Goal: Task Accomplishment & Management: Use online tool/utility

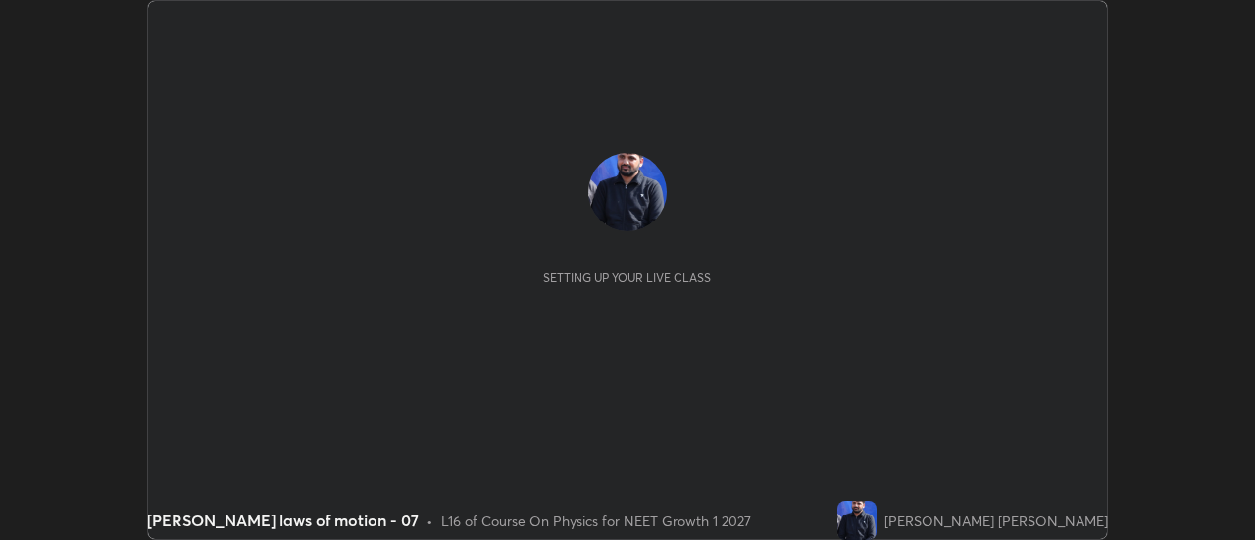
scroll to position [540, 1254]
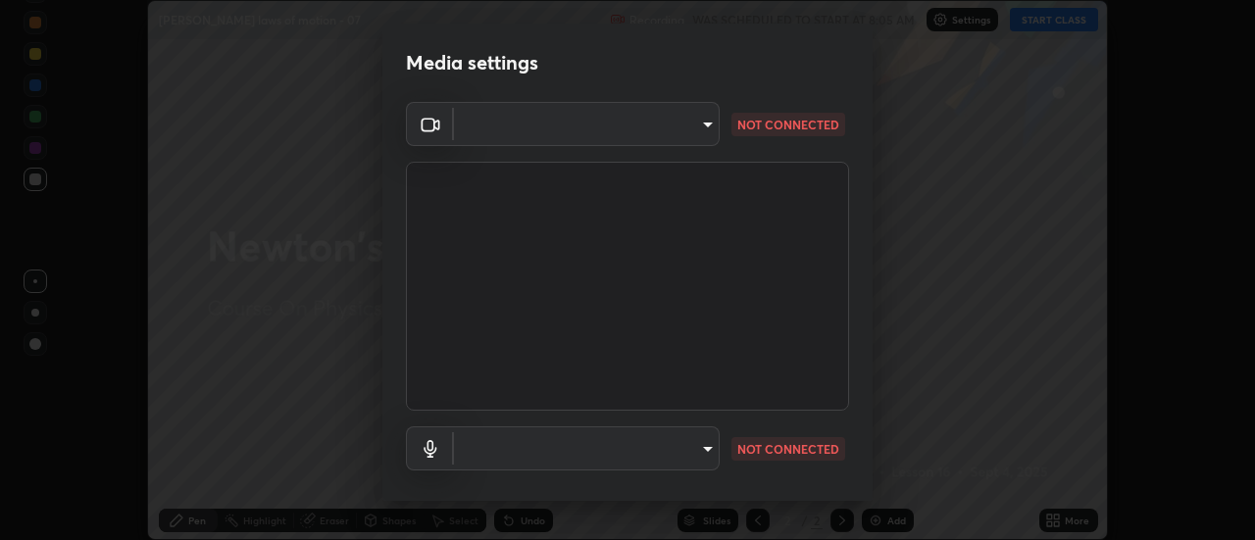
type input "985e4b1f72fc3b9494b48cef3b79fe3b682f9ae0bb15c20acfe574fe2aaad349"
type input "590fa5f00fdede53a57fcee1031d41721bed9a7619902c40e3b67fa21093de47"
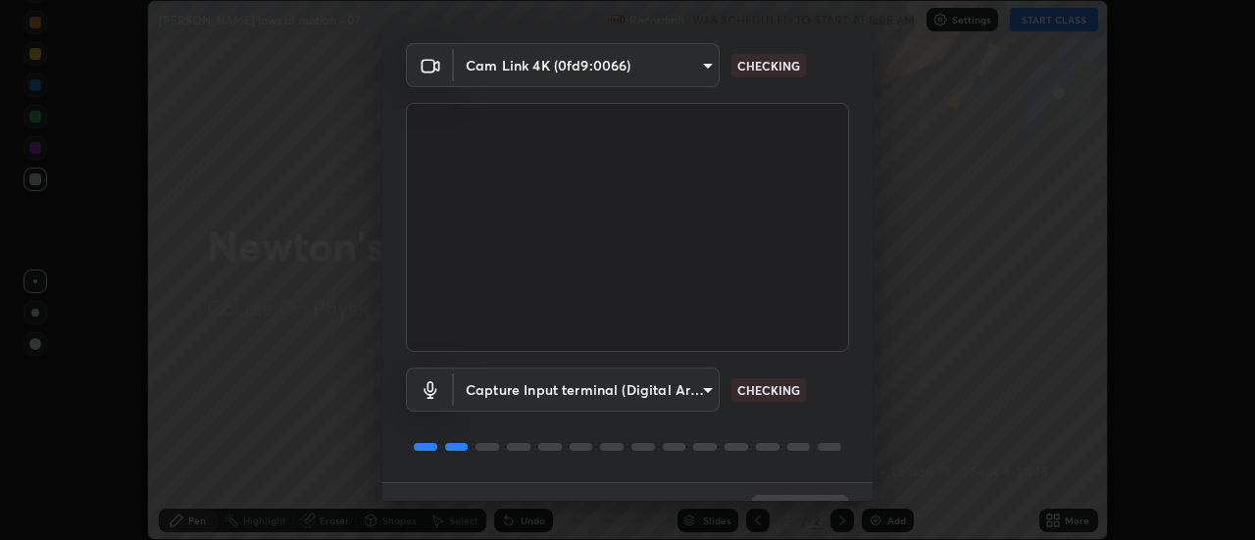
scroll to position [103, 0]
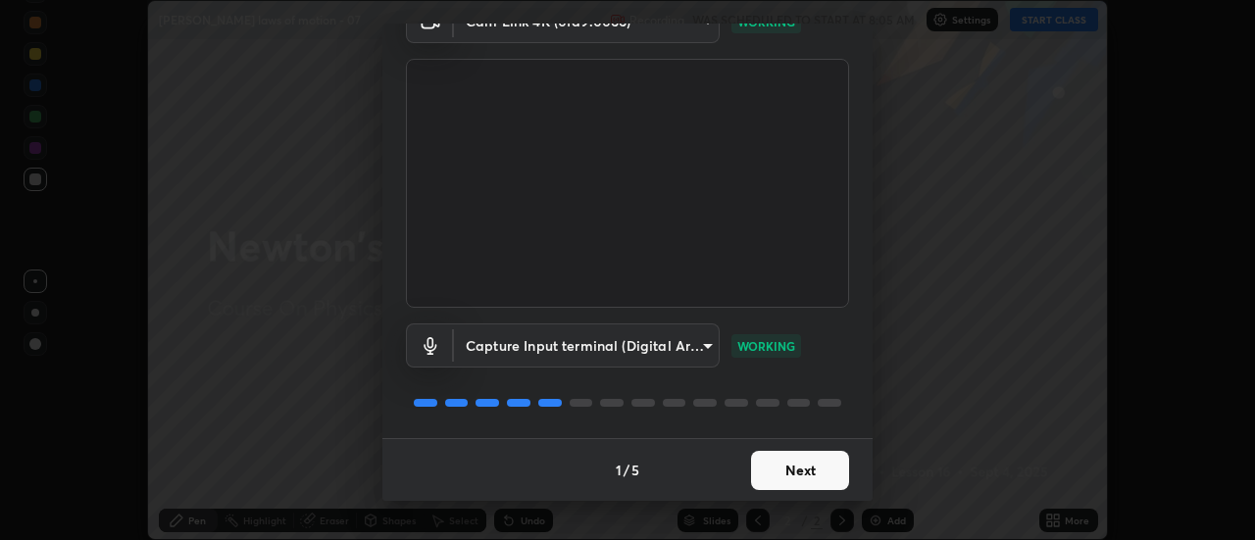
click at [799, 474] on button "Next" at bounding box center [800, 470] width 98 height 39
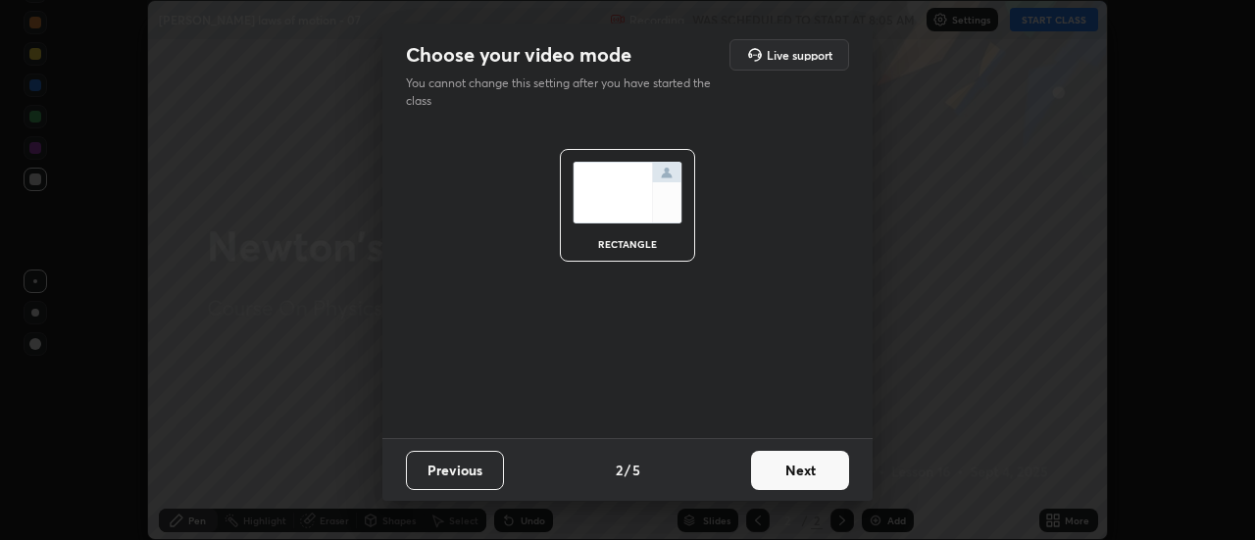
scroll to position [0, 0]
click at [798, 466] on button "Next" at bounding box center [800, 470] width 98 height 39
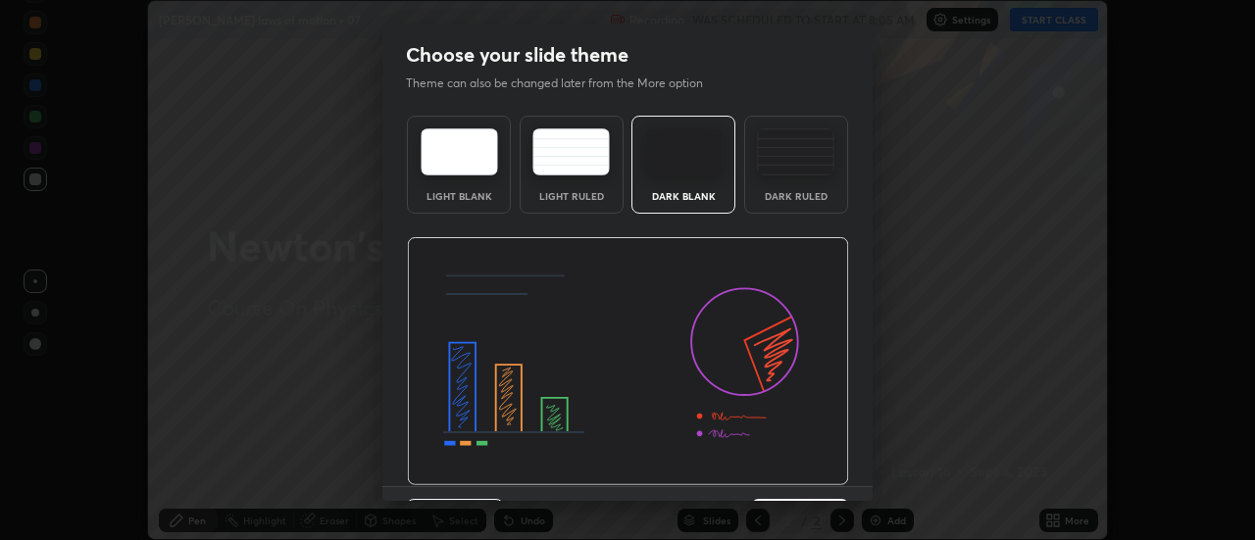
scroll to position [48, 0]
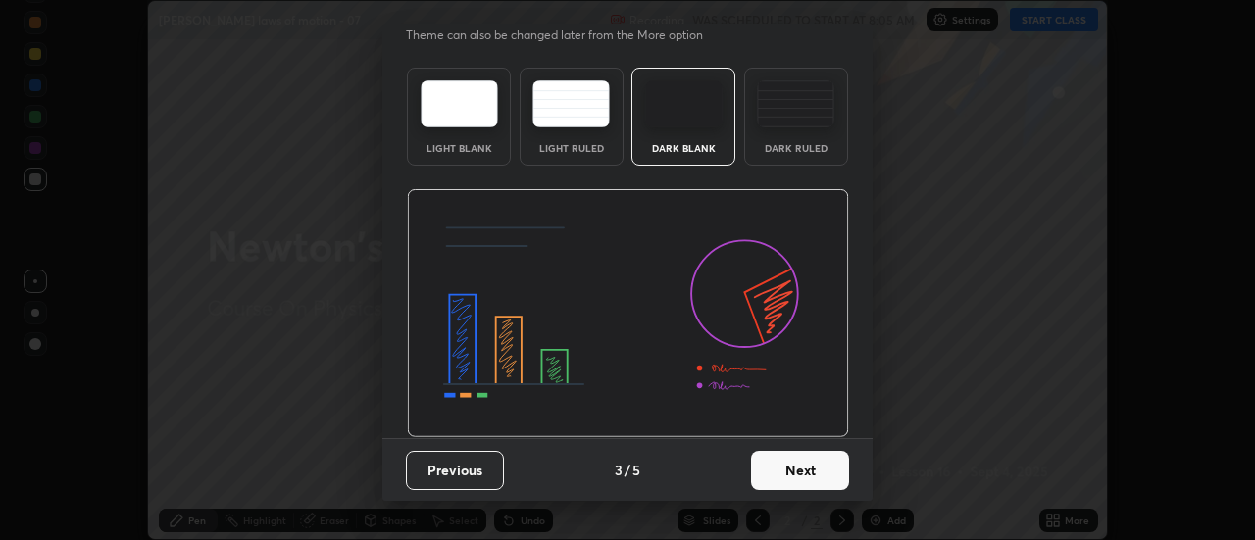
click at [803, 474] on button "Next" at bounding box center [800, 470] width 98 height 39
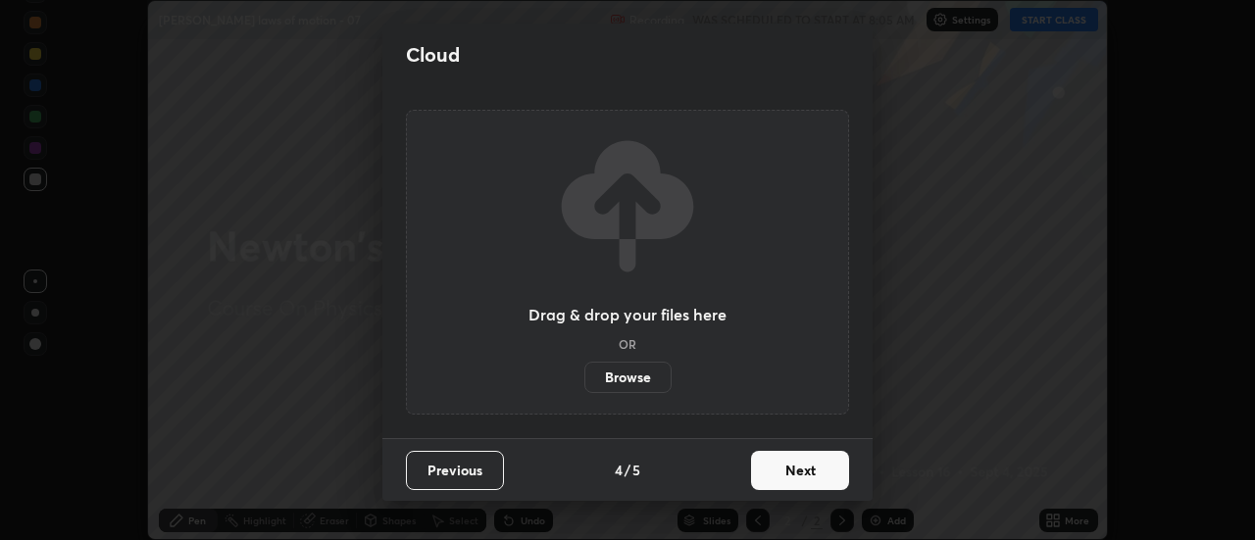
click at [799, 480] on button "Next" at bounding box center [800, 470] width 98 height 39
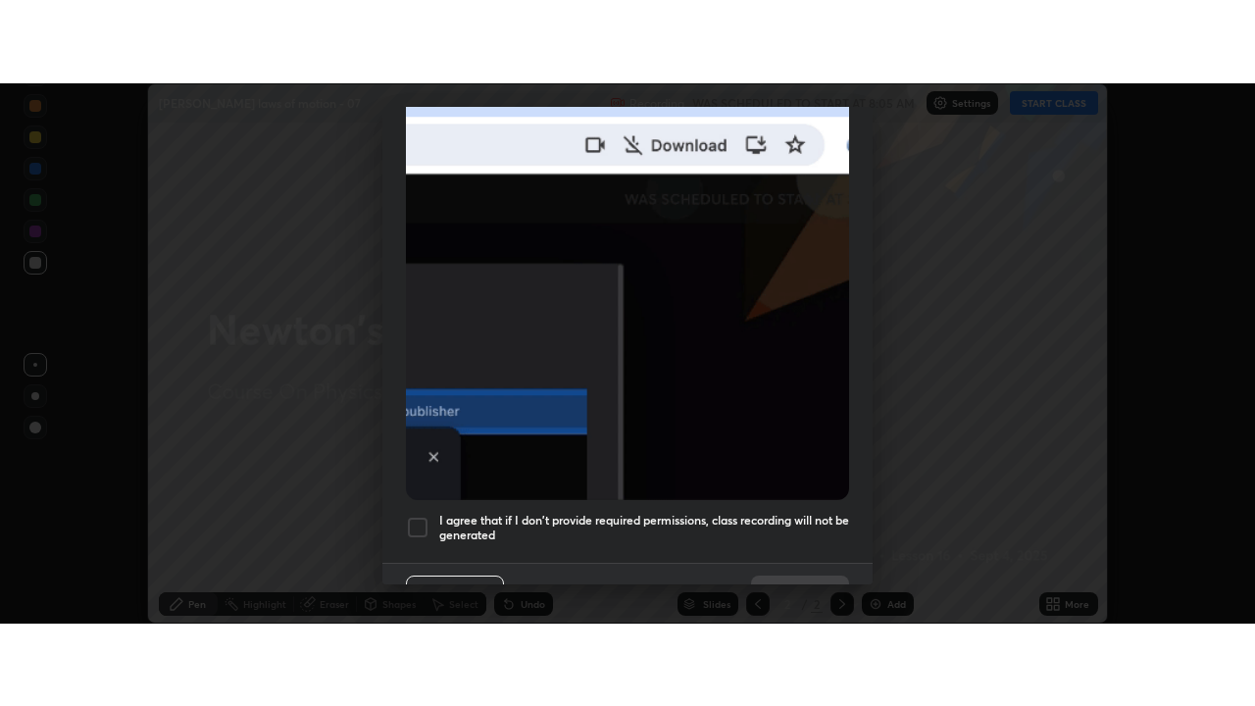
scroll to position [503, 0]
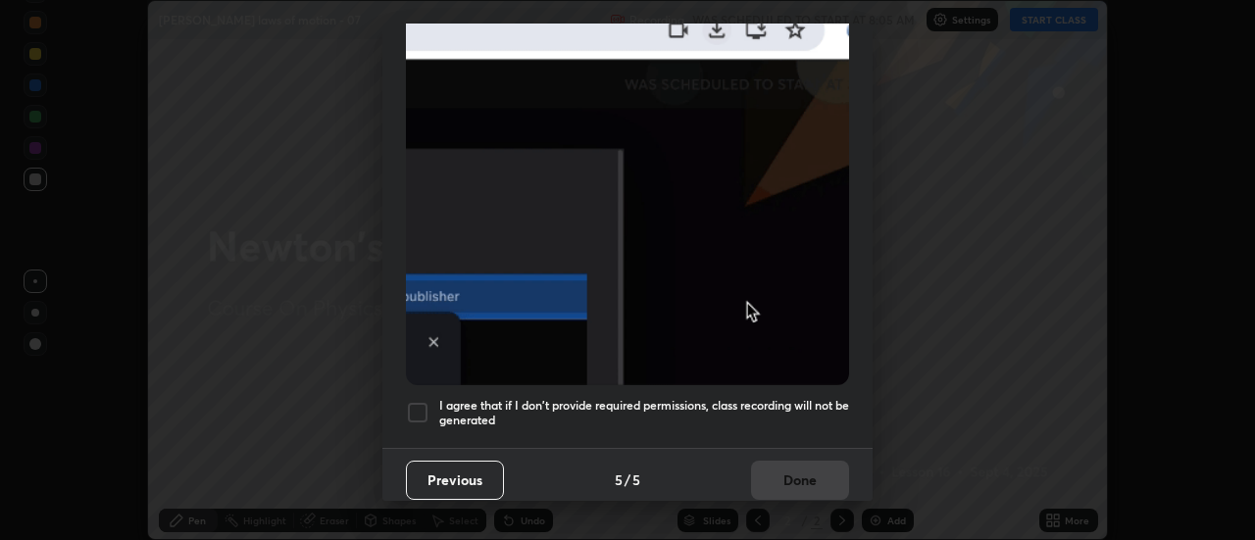
click at [774, 448] on div "Previous 5 / 5 Done" at bounding box center [627, 479] width 490 height 63
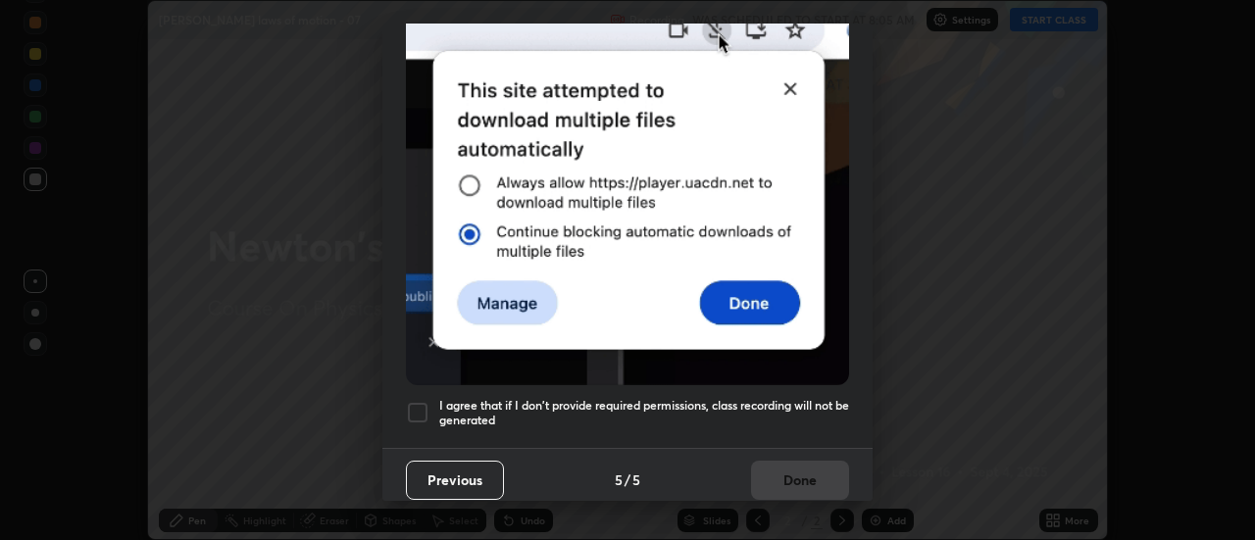
click at [771, 433] on div "Allow "Download multiple files" if prompted: If download blocked popup comes, o…" at bounding box center [627, 35] width 490 height 825
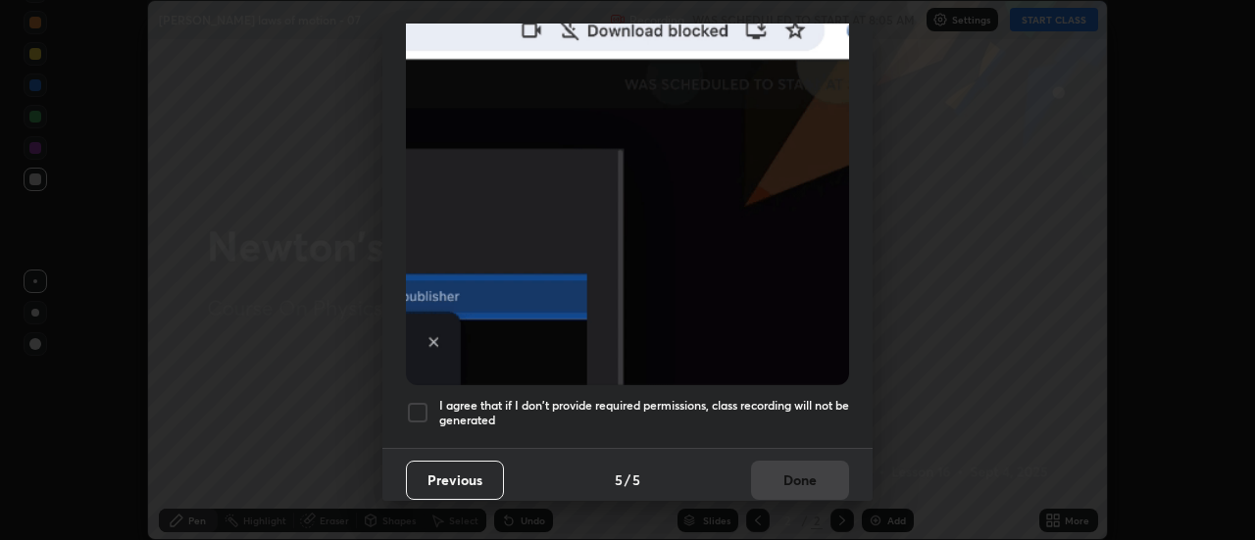
click at [780, 428] on div "Allow "Download multiple files" if prompted: If download blocked popup comes, o…" at bounding box center [627, 35] width 490 height 825
click at [779, 430] on div "Allow "Download multiple files" if prompted: If download blocked popup comes, o…" at bounding box center [627, 35] width 490 height 825
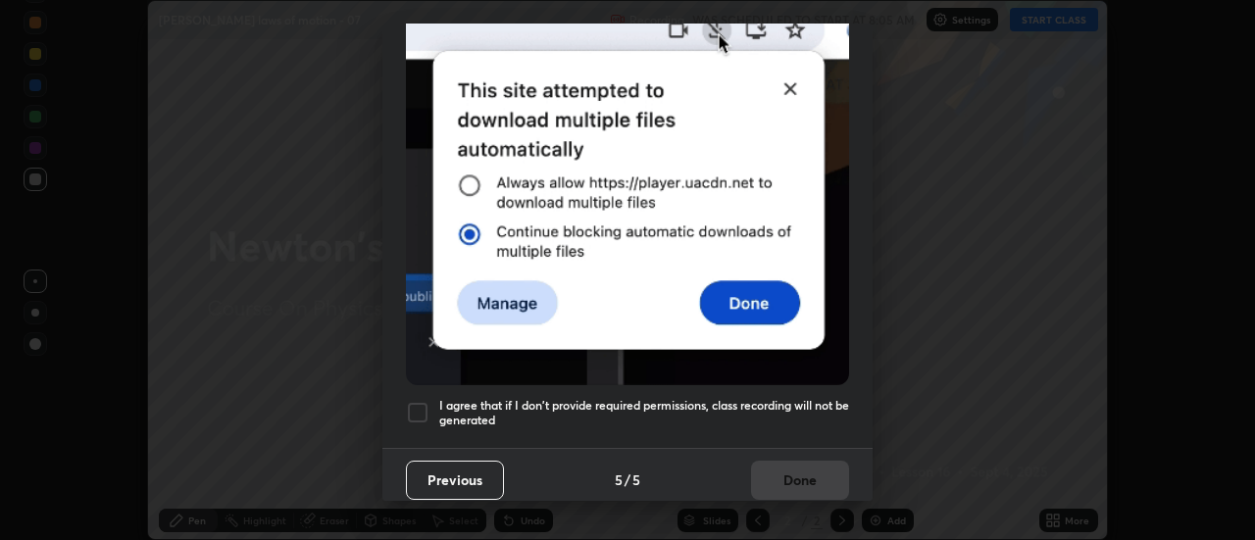
click at [712, 416] on h5 "I agree that if I don't provide required permissions, class recording will not …" at bounding box center [644, 413] width 410 height 30
click at [784, 467] on button "Done" at bounding box center [800, 480] width 98 height 39
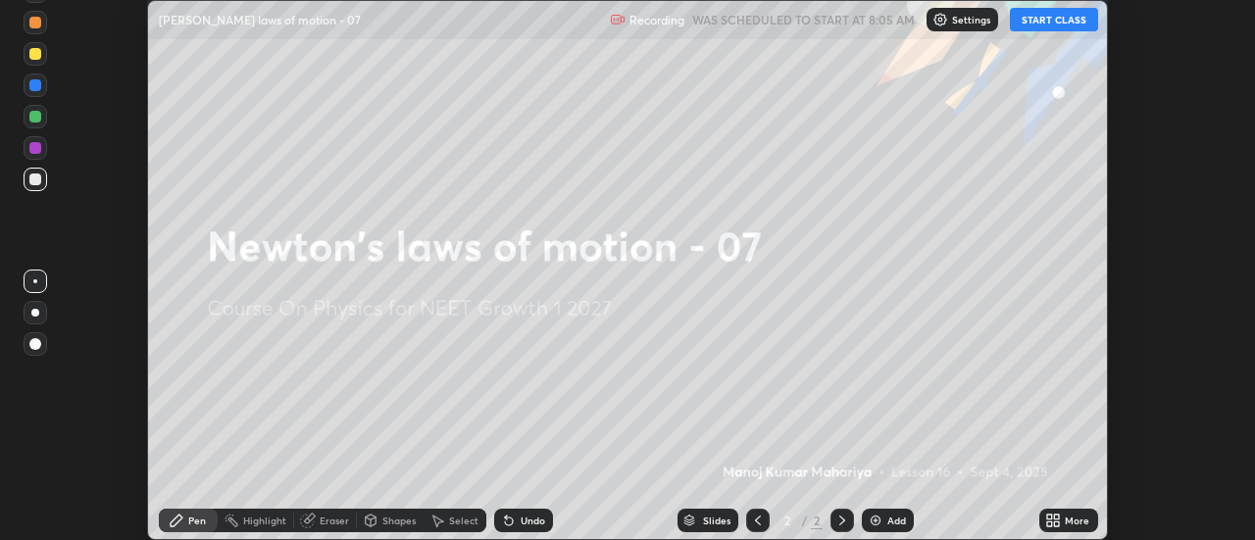
click at [1060, 519] on icon at bounding box center [1053, 521] width 16 height 16
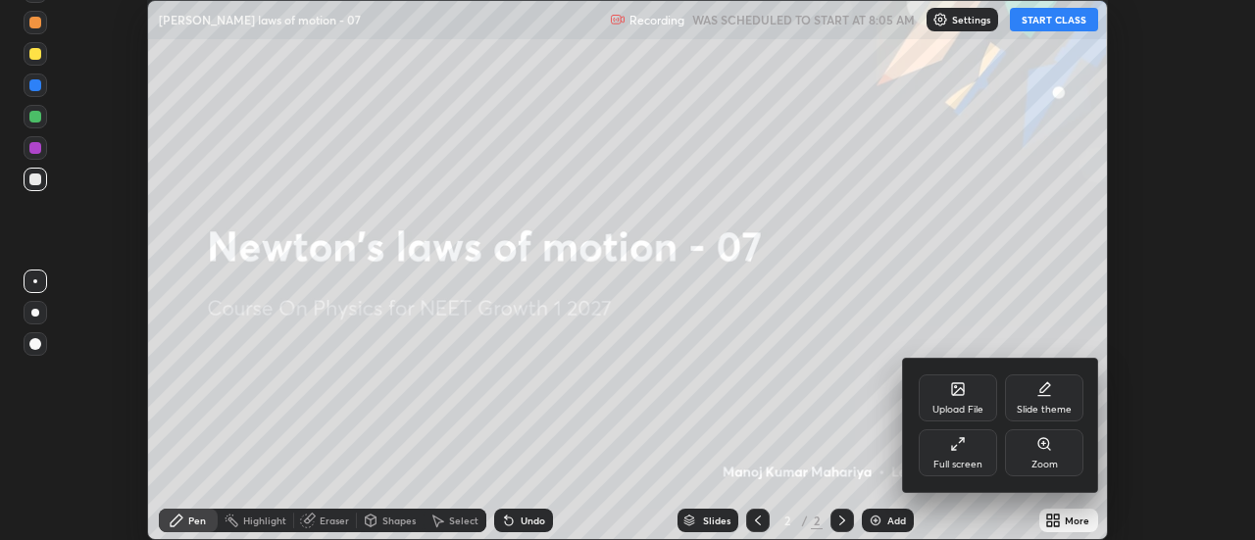
click at [961, 457] on div "Full screen" at bounding box center [957, 452] width 78 height 47
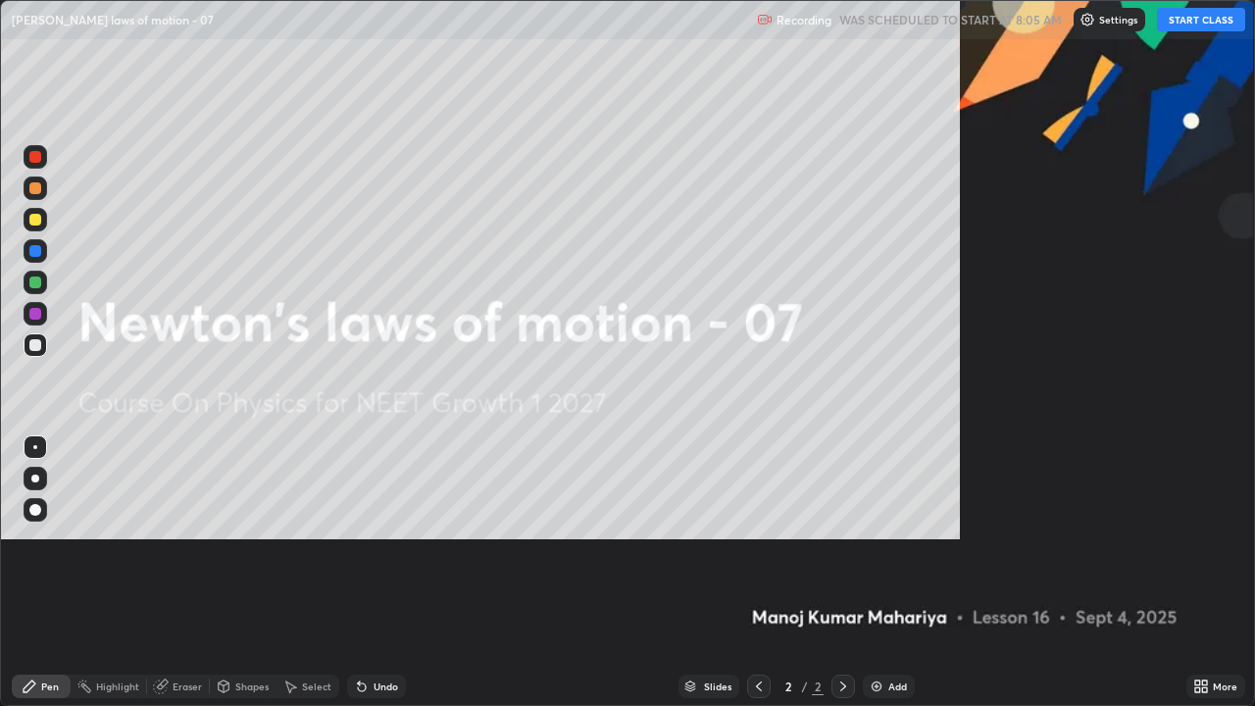
scroll to position [706, 1255]
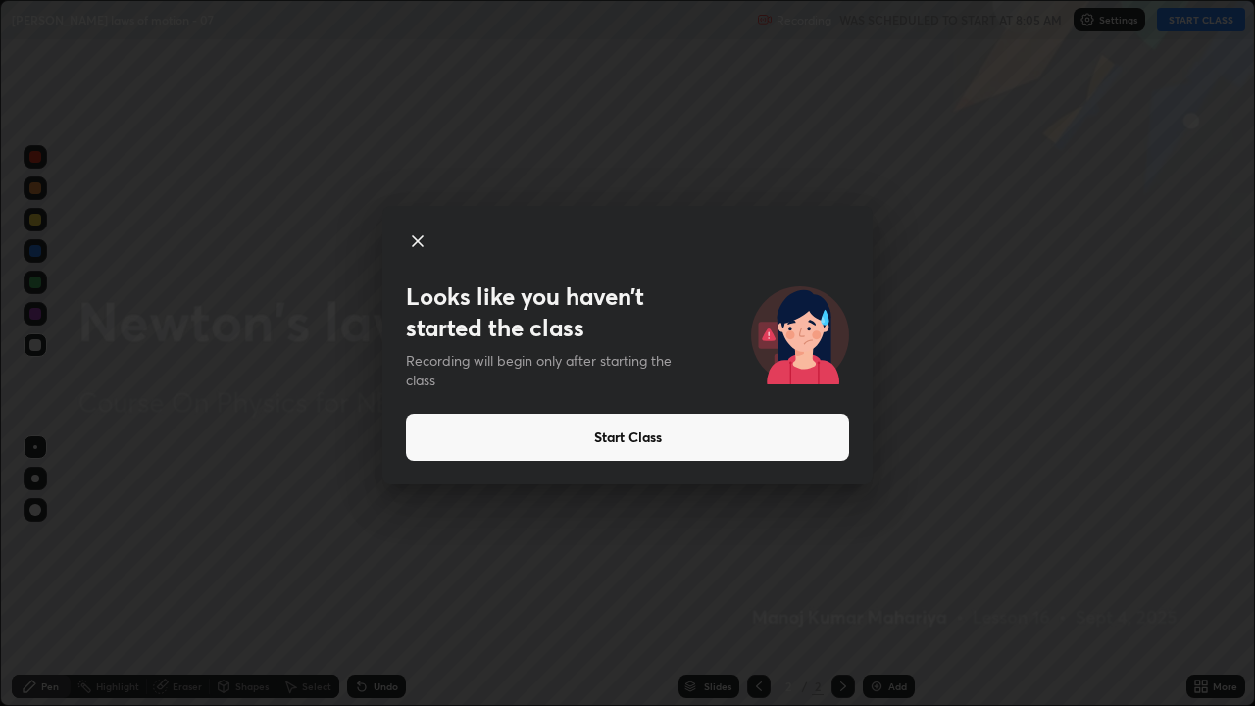
click at [836, 434] on button "Start Class" at bounding box center [627, 437] width 443 height 47
click at [831, 441] on button "Start Class" at bounding box center [627, 437] width 443 height 47
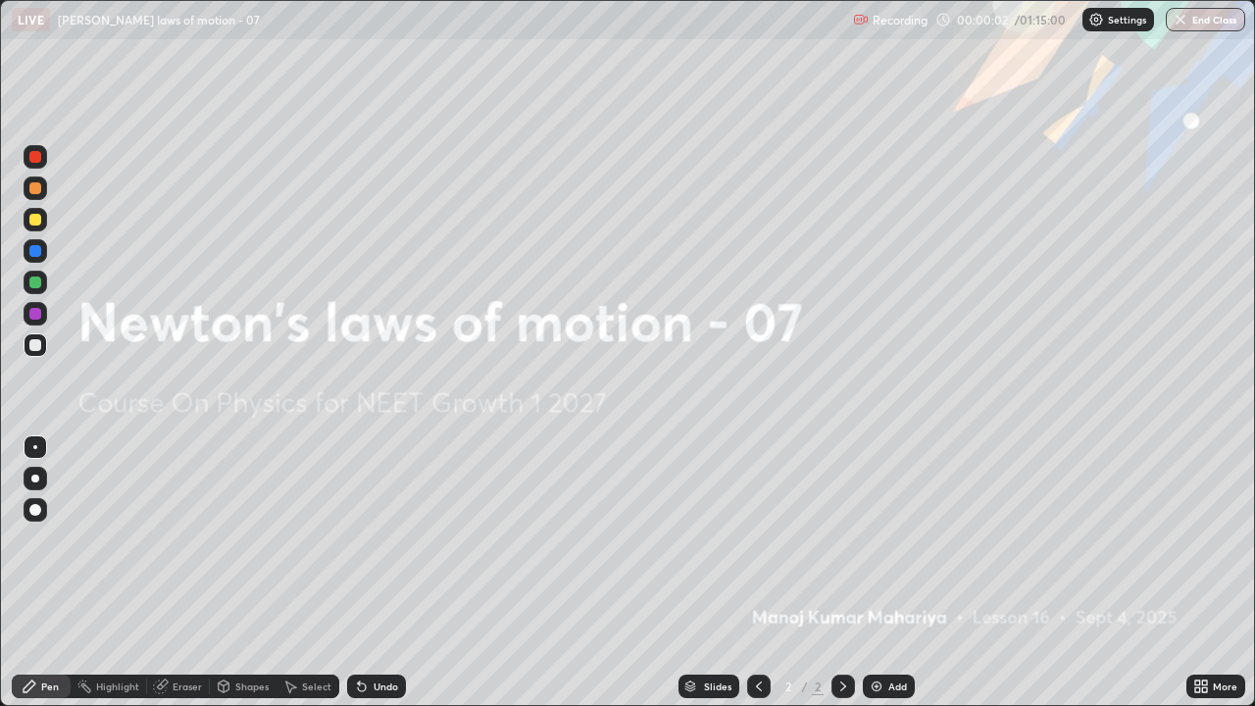
click at [882, 539] on img at bounding box center [876, 686] width 16 height 16
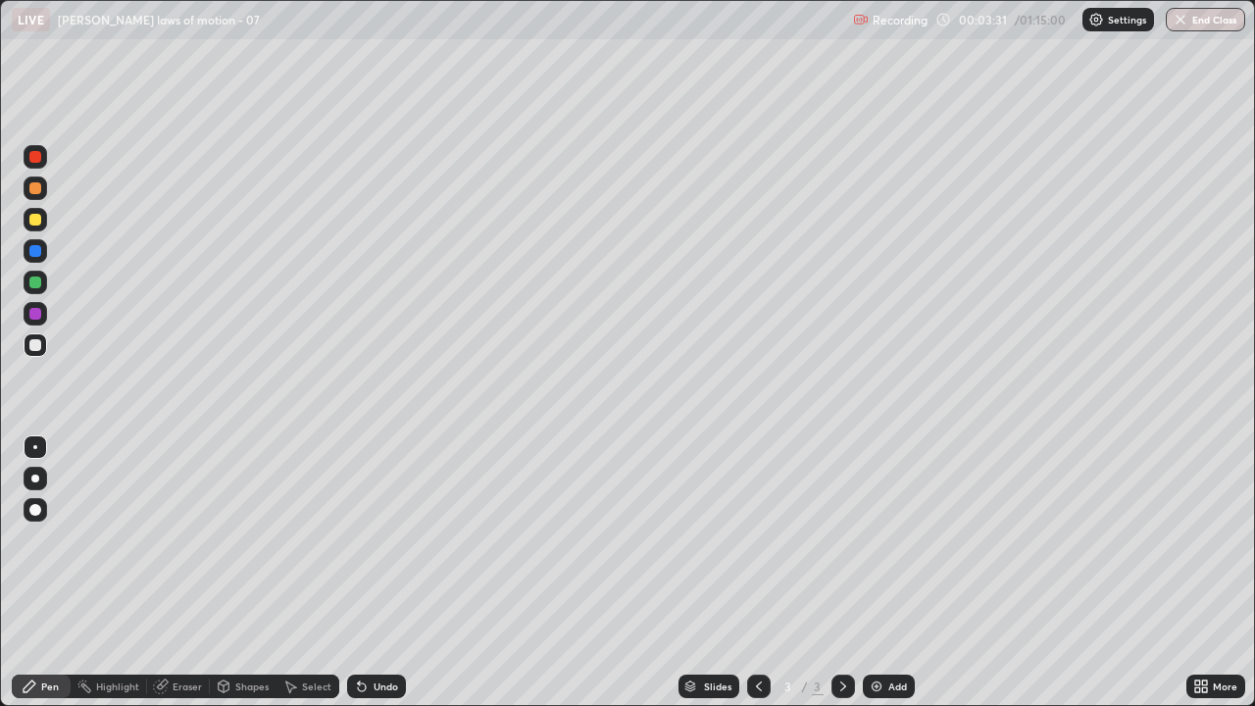
click at [30, 349] on div at bounding box center [35, 345] width 12 height 12
click at [35, 478] on div at bounding box center [35, 478] width 8 height 8
click at [242, 539] on div "Shapes" at bounding box center [243, 686] width 67 height 24
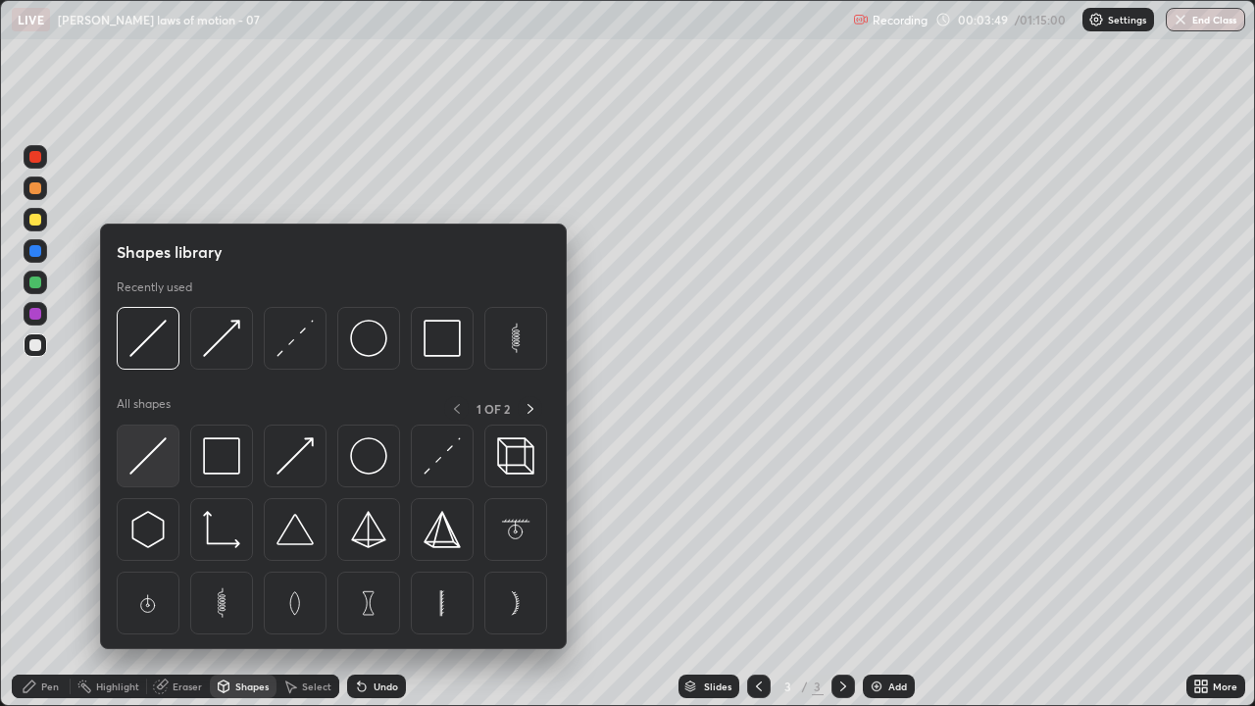
click at [146, 460] on img at bounding box center [147, 455] width 37 height 37
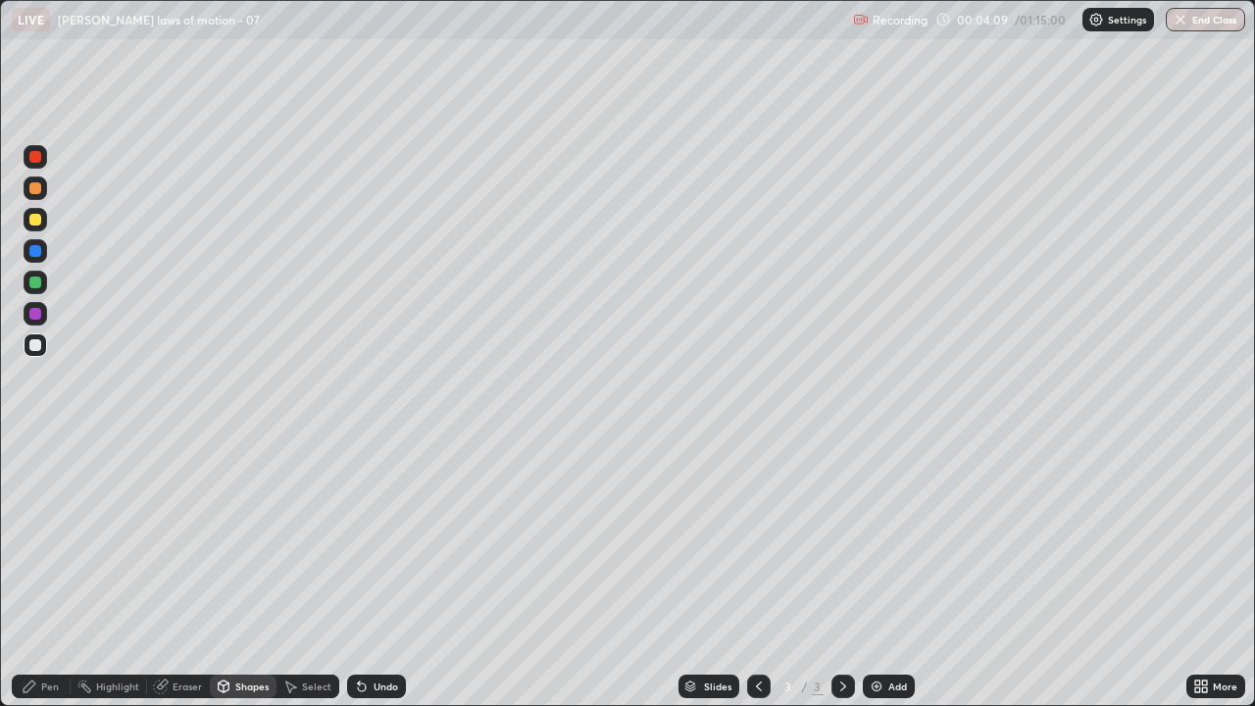
click at [47, 539] on div "Pen" at bounding box center [41, 686] width 59 height 24
click at [36, 350] on div at bounding box center [35, 345] width 12 height 12
click at [240, 539] on div "Shapes" at bounding box center [243, 686] width 67 height 24
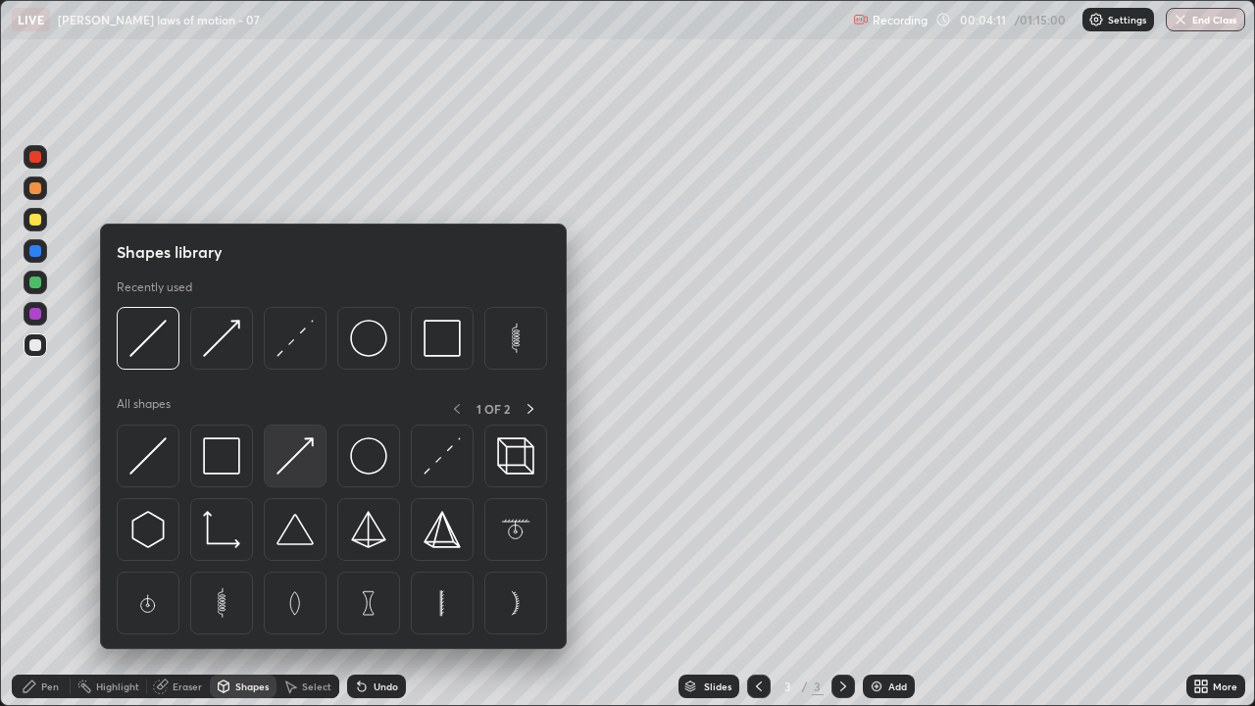
click at [285, 468] on img at bounding box center [294, 455] width 37 height 37
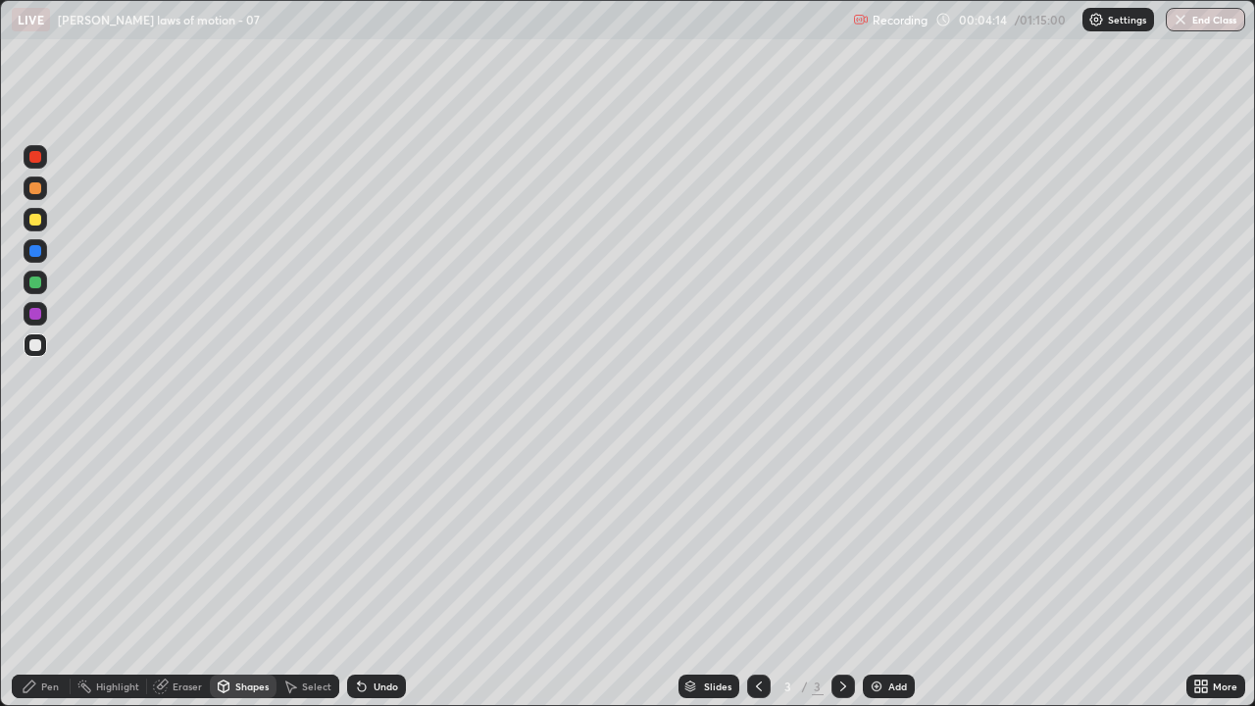
click at [54, 539] on div "Pen" at bounding box center [50, 686] width 18 height 10
click at [34, 352] on div at bounding box center [36, 345] width 24 height 24
click at [56, 539] on div "Pen" at bounding box center [50, 686] width 18 height 10
click at [44, 348] on div at bounding box center [36, 345] width 24 height 24
click at [358, 539] on icon at bounding box center [362, 687] width 8 height 8
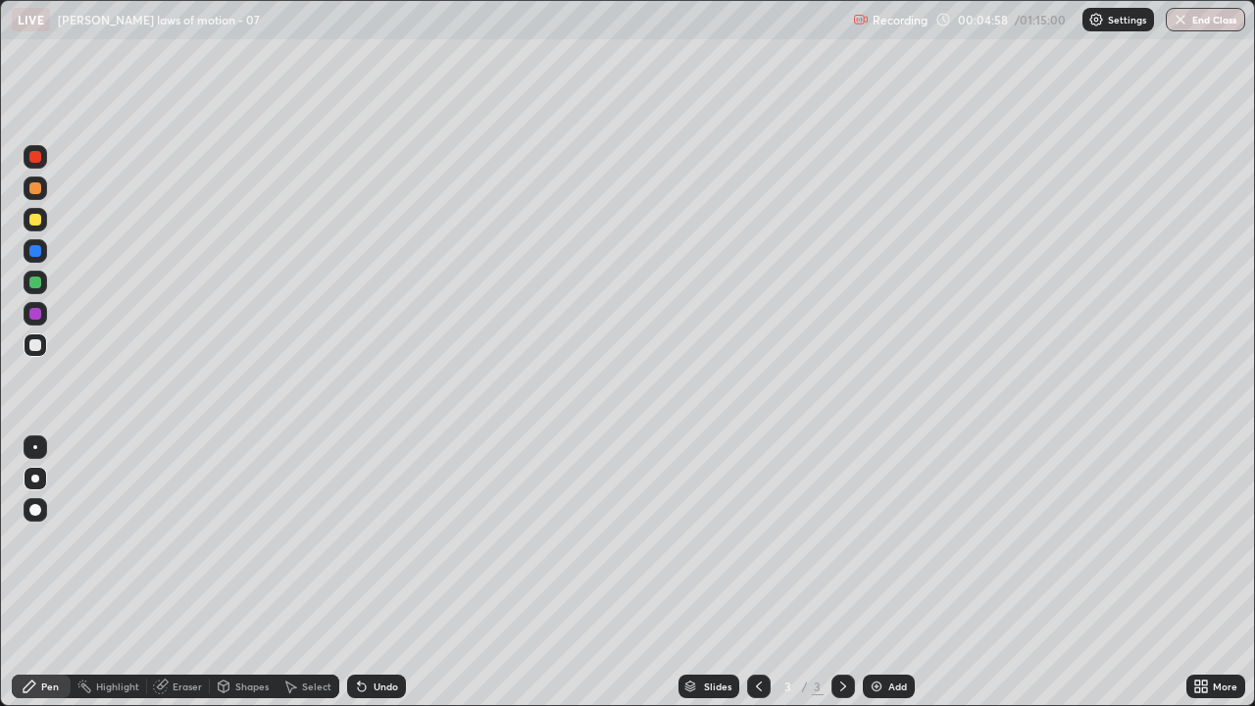
click at [358, 539] on icon at bounding box center [362, 687] width 8 height 8
click at [361, 539] on icon at bounding box center [362, 687] width 8 height 8
click at [365, 539] on icon at bounding box center [362, 686] width 16 height 16
click at [34, 221] on div at bounding box center [35, 220] width 12 height 12
click at [248, 539] on div "Shapes" at bounding box center [251, 686] width 33 height 10
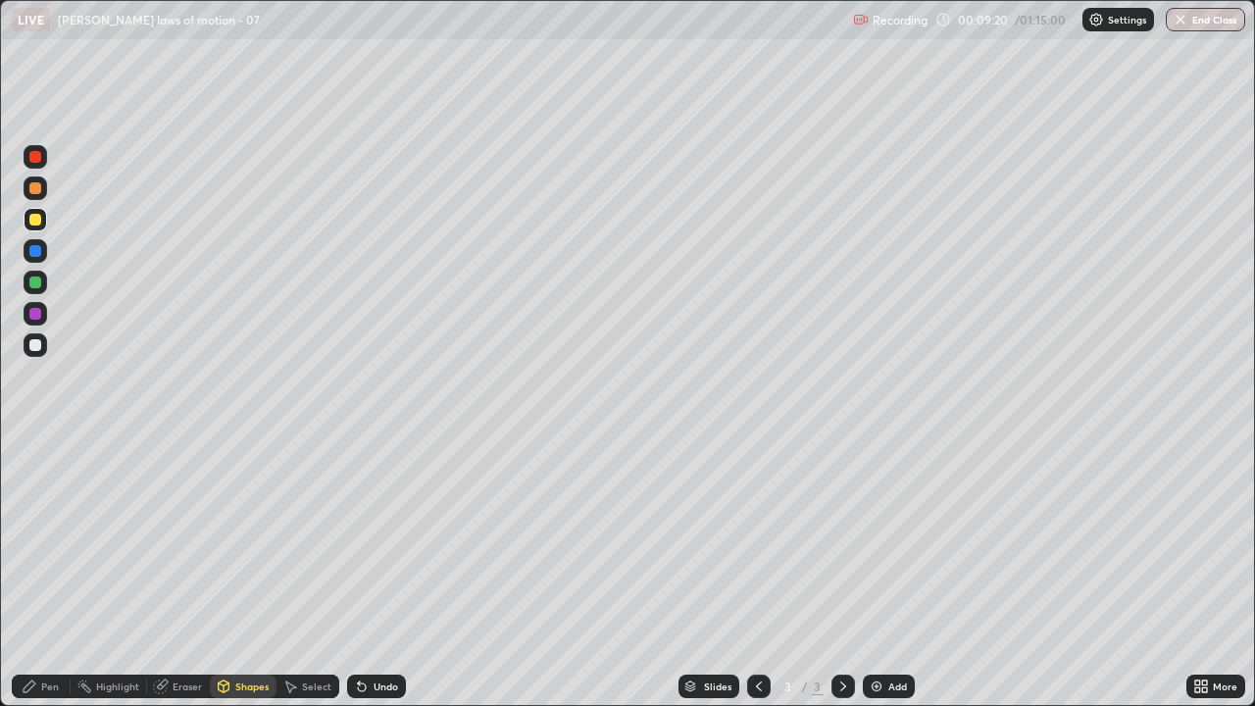
click at [359, 539] on icon at bounding box center [362, 687] width 8 height 8
click at [48, 539] on div "Pen" at bounding box center [50, 686] width 18 height 10
click at [358, 539] on icon at bounding box center [362, 687] width 8 height 8
click at [368, 539] on div "Undo" at bounding box center [376, 686] width 59 height 24
click at [365, 539] on icon at bounding box center [362, 686] width 16 height 16
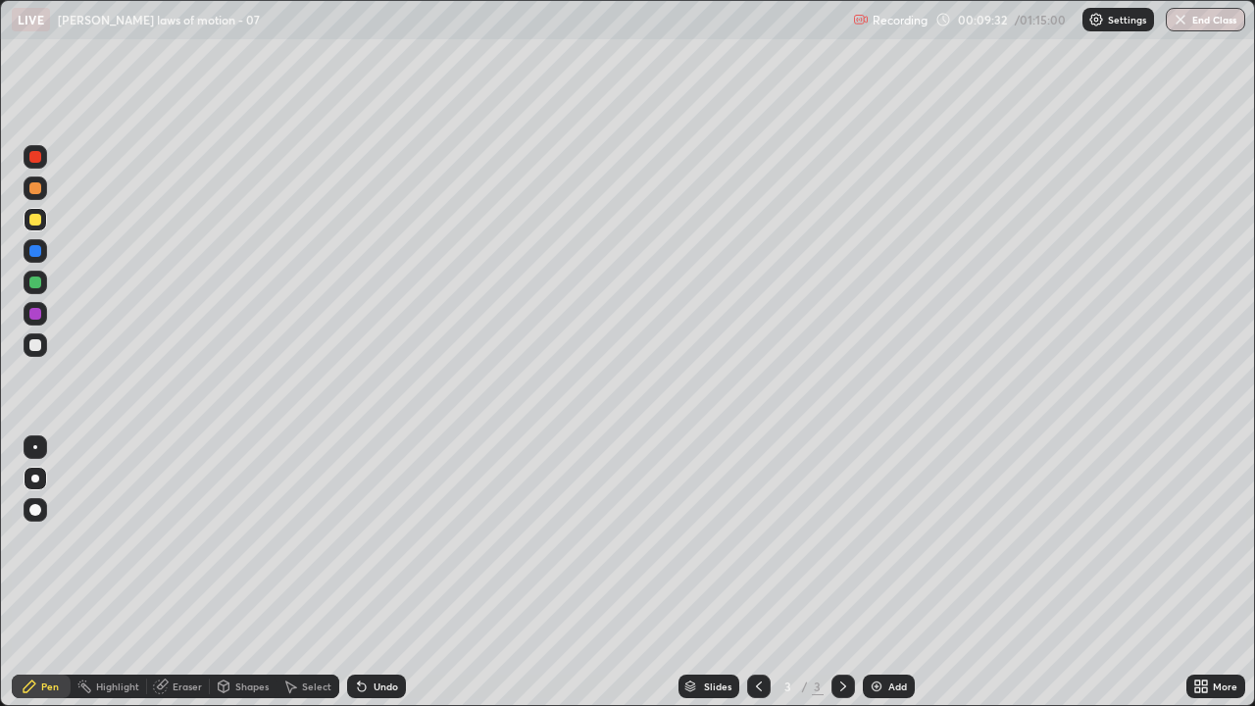
click at [359, 539] on icon at bounding box center [362, 687] width 8 height 8
click at [363, 539] on icon at bounding box center [362, 687] width 8 height 8
click at [358, 539] on icon at bounding box center [362, 687] width 8 height 8
click at [359, 539] on icon at bounding box center [362, 687] width 8 height 8
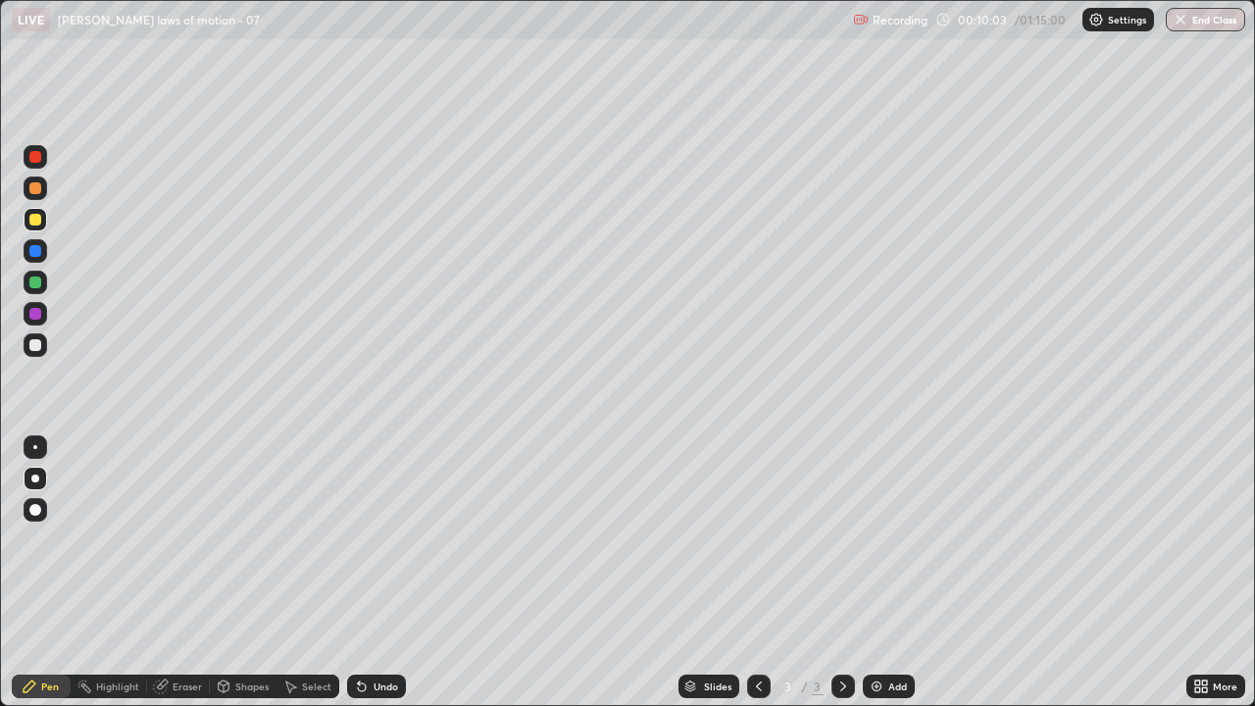
click at [356, 539] on icon at bounding box center [362, 686] width 16 height 16
click at [356, 539] on div "Undo" at bounding box center [376, 686] width 59 height 24
click at [359, 539] on icon at bounding box center [362, 687] width 8 height 8
click at [869, 539] on img at bounding box center [876, 686] width 16 height 16
click at [757, 539] on icon at bounding box center [759, 686] width 16 height 16
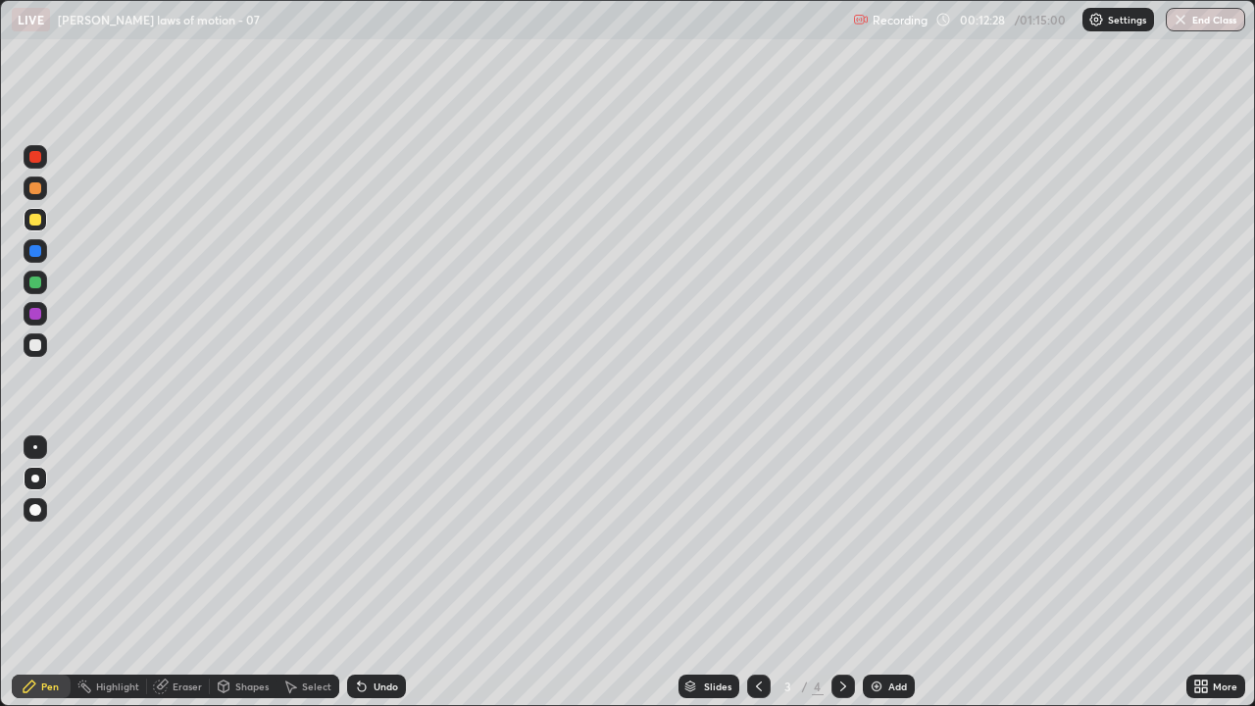
click at [842, 539] on icon at bounding box center [843, 686] width 16 height 16
click at [373, 539] on div "Undo" at bounding box center [385, 686] width 25 height 10
click at [374, 539] on div "Undo" at bounding box center [385, 686] width 25 height 10
click at [35, 313] on div at bounding box center [35, 314] width 12 height 12
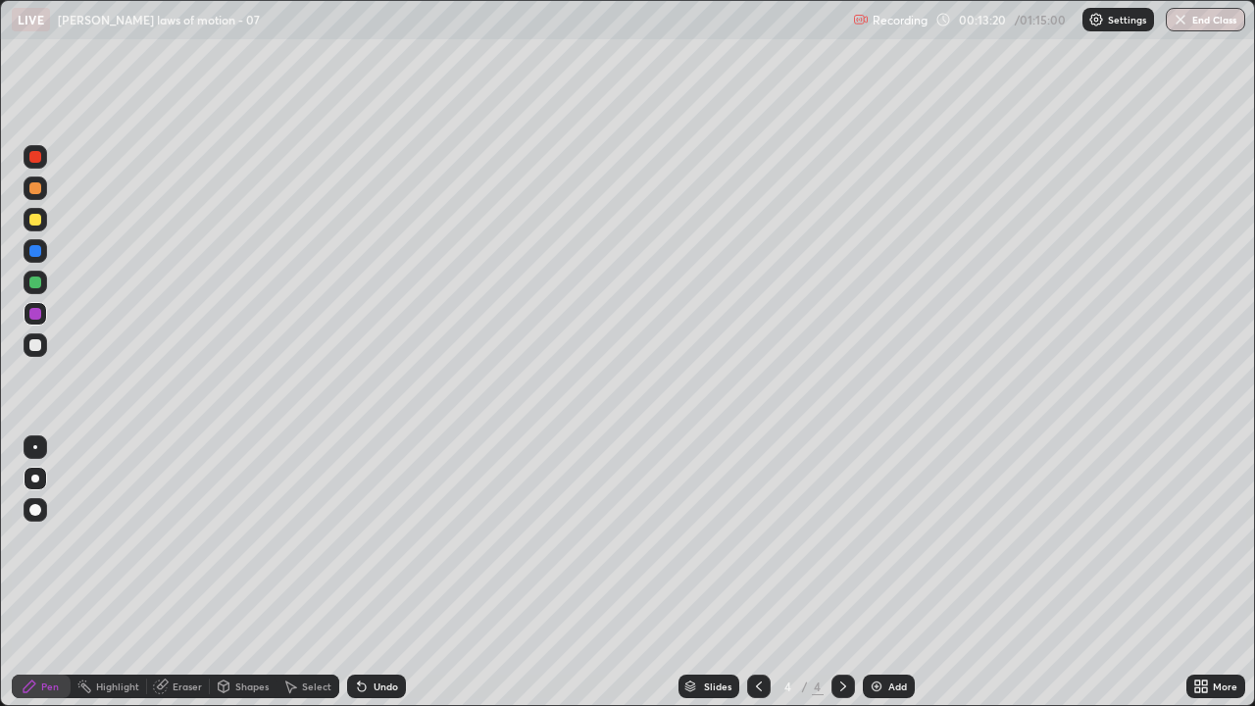
click at [35, 345] on div at bounding box center [35, 345] width 12 height 12
click at [366, 539] on icon at bounding box center [362, 686] width 16 height 16
click at [359, 539] on icon at bounding box center [362, 687] width 8 height 8
click at [358, 539] on icon at bounding box center [362, 687] width 8 height 8
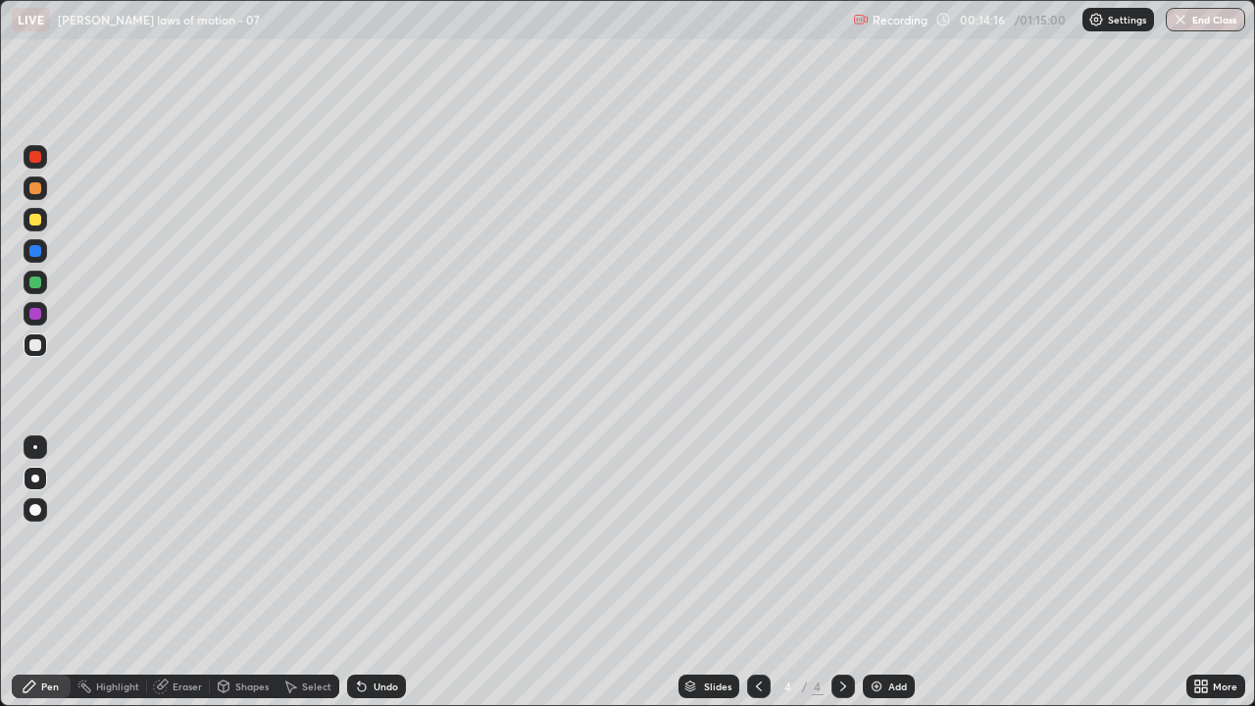
click at [359, 539] on icon at bounding box center [362, 687] width 8 height 8
click at [863, 539] on div "Add" at bounding box center [888, 686] width 52 height 24
click at [868, 539] on div "Add" at bounding box center [888, 686] width 52 height 24
click at [245, 539] on div "Shapes" at bounding box center [251, 686] width 33 height 10
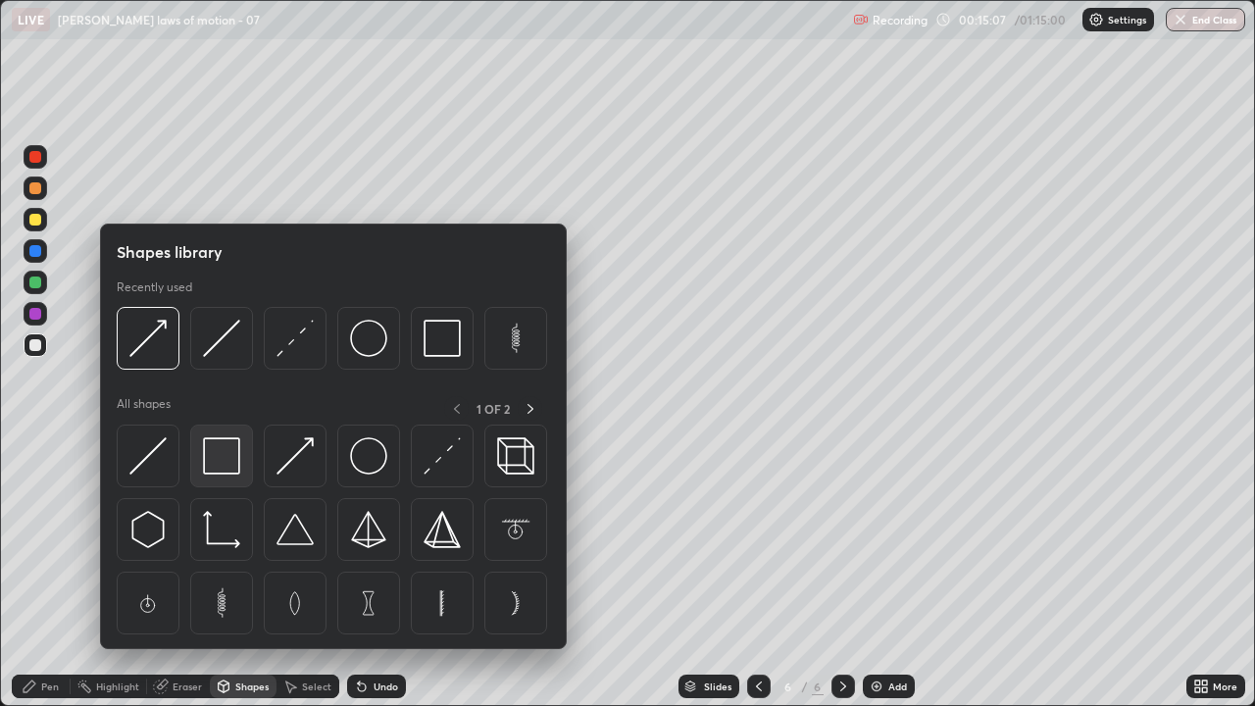
click at [214, 470] on img at bounding box center [221, 455] width 37 height 37
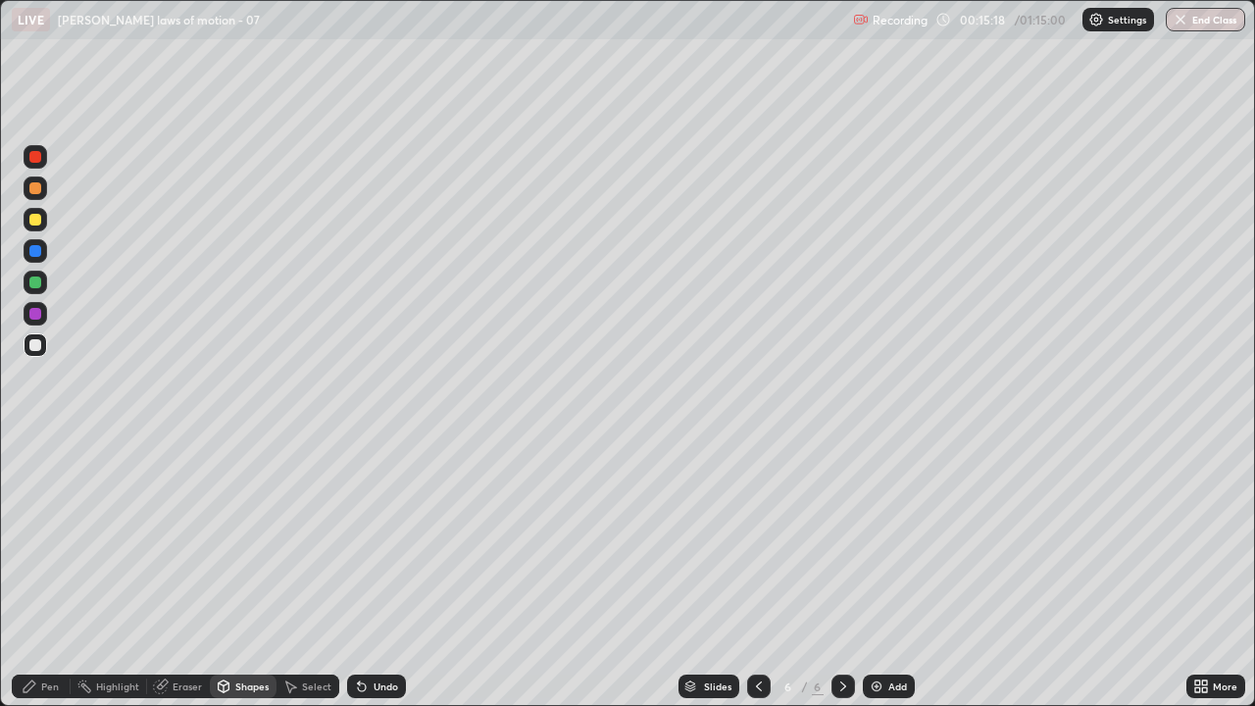
click at [49, 539] on div "Pen" at bounding box center [50, 686] width 18 height 10
click at [31, 350] on div at bounding box center [35, 345] width 12 height 12
click at [365, 539] on icon at bounding box center [362, 686] width 16 height 16
click at [32, 228] on div at bounding box center [36, 220] width 24 height 24
click at [35, 221] on div at bounding box center [35, 220] width 12 height 12
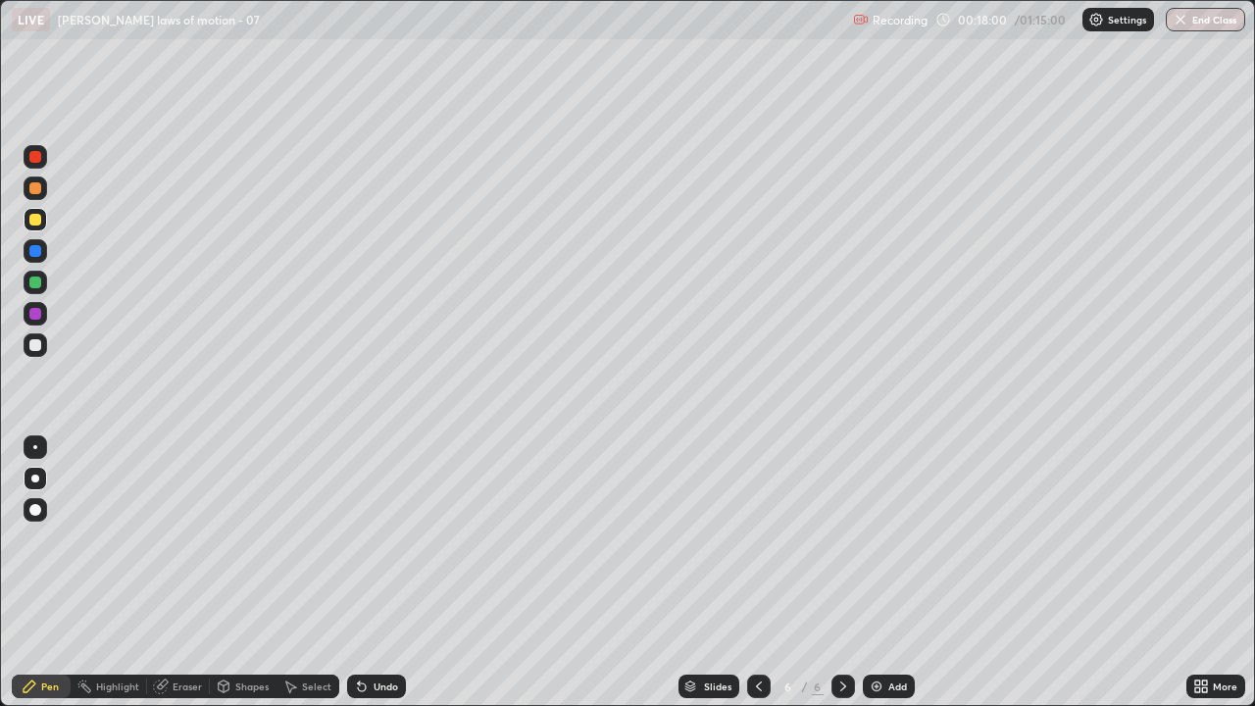
click at [359, 539] on icon at bounding box center [362, 687] width 8 height 8
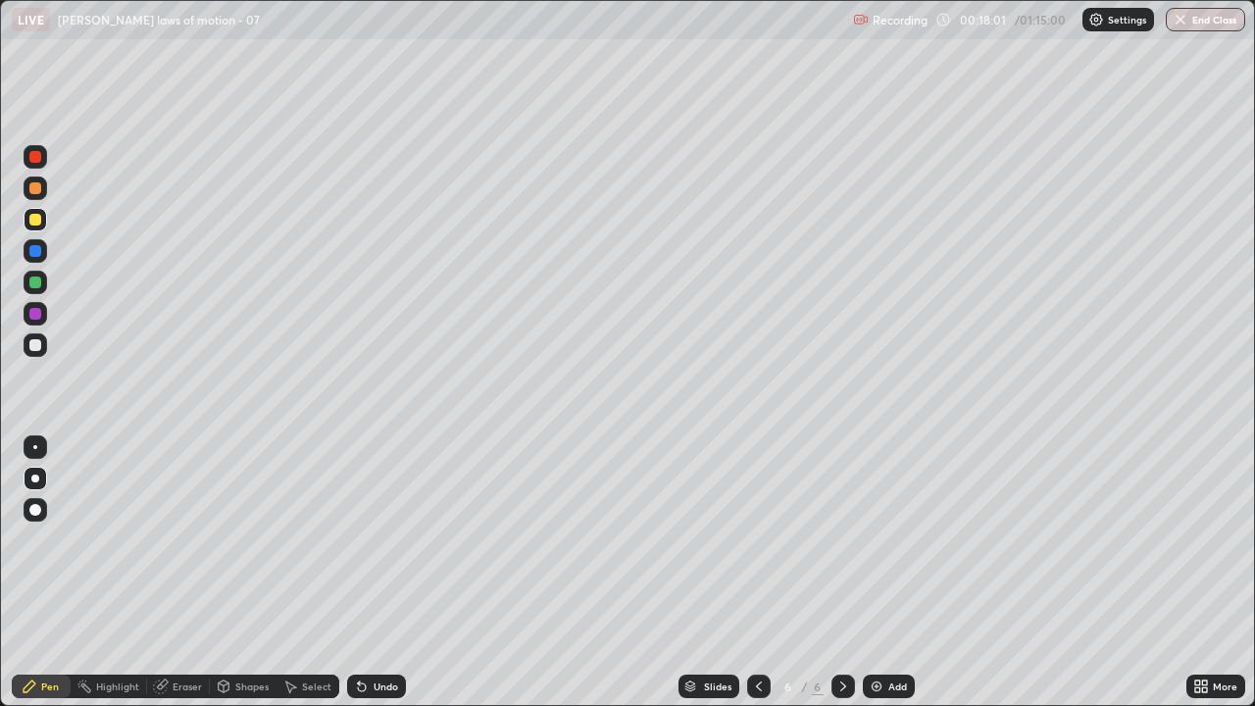
click at [359, 539] on icon at bounding box center [362, 687] width 8 height 8
click at [367, 539] on icon at bounding box center [362, 686] width 16 height 16
click at [359, 539] on icon at bounding box center [362, 687] width 8 height 8
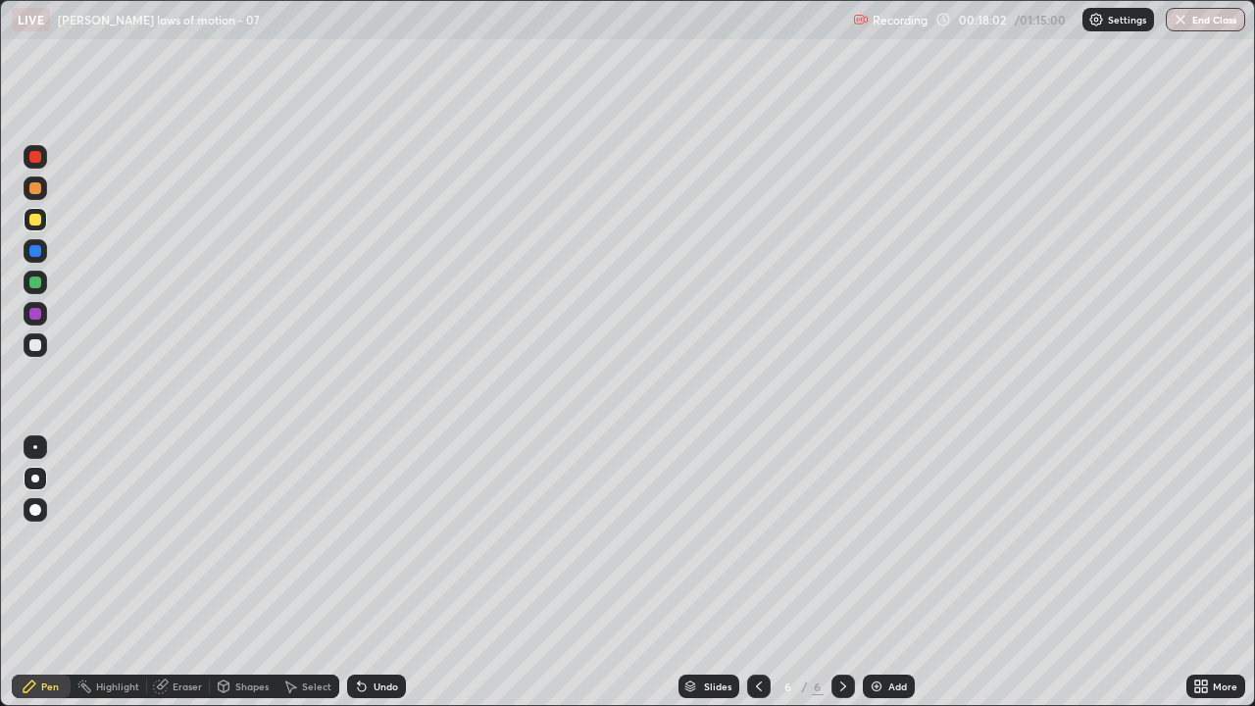
click at [369, 539] on div "Undo" at bounding box center [376, 686] width 59 height 24
click at [373, 539] on div "Undo" at bounding box center [385, 686] width 25 height 10
click at [369, 539] on div "Undo" at bounding box center [376, 686] width 59 height 24
click at [31, 348] on div at bounding box center [35, 345] width 12 height 12
click at [365, 539] on icon at bounding box center [362, 686] width 16 height 16
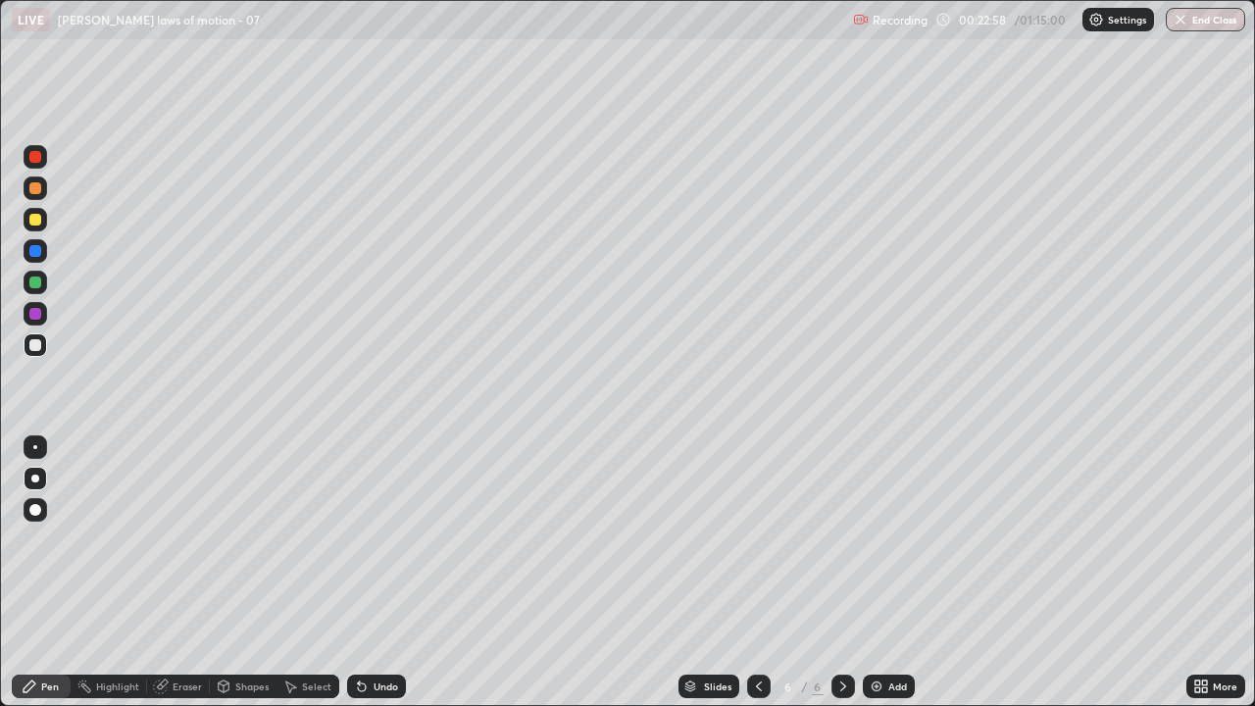
click at [359, 539] on icon at bounding box center [362, 687] width 8 height 8
click at [358, 539] on icon at bounding box center [362, 687] width 8 height 8
click at [363, 539] on icon at bounding box center [362, 686] width 16 height 16
click at [364, 539] on icon at bounding box center [362, 686] width 16 height 16
click at [362, 539] on icon at bounding box center [362, 687] width 8 height 8
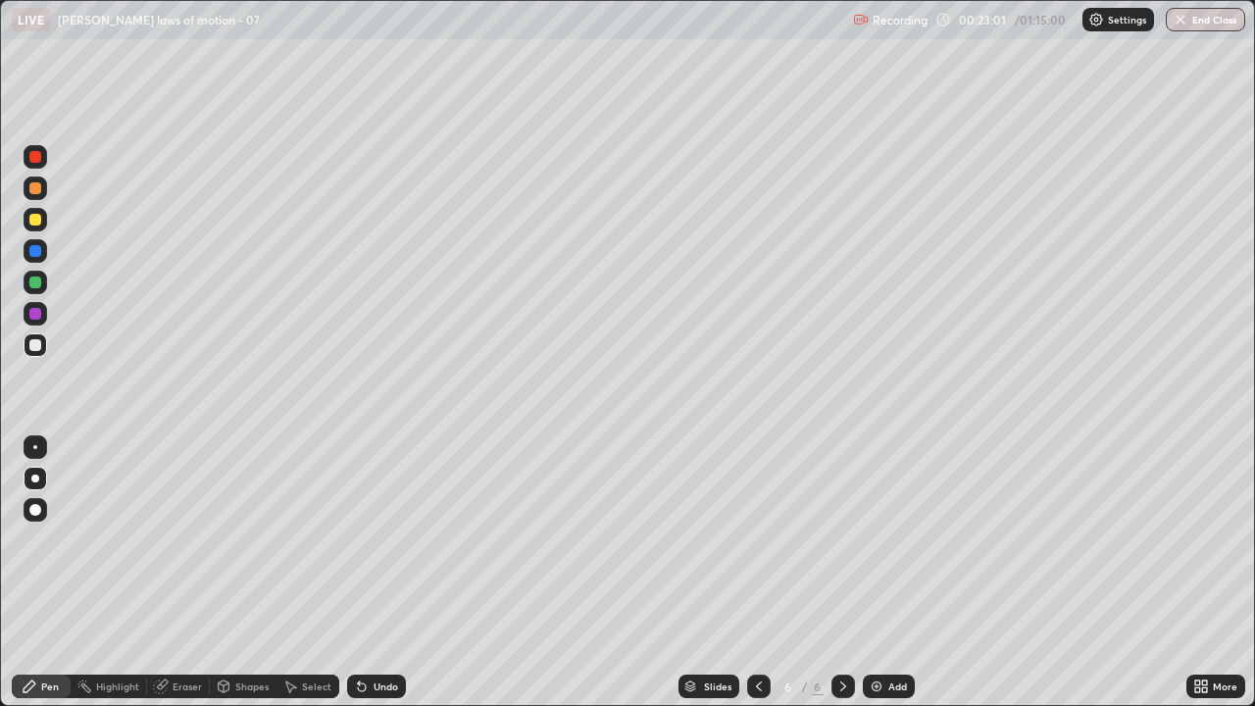
click at [359, 539] on icon at bounding box center [362, 687] width 8 height 8
click at [360, 539] on icon at bounding box center [362, 687] width 8 height 8
click at [363, 539] on icon at bounding box center [362, 686] width 16 height 16
click at [358, 539] on icon at bounding box center [359, 682] width 2 height 2
click at [366, 539] on icon at bounding box center [362, 686] width 16 height 16
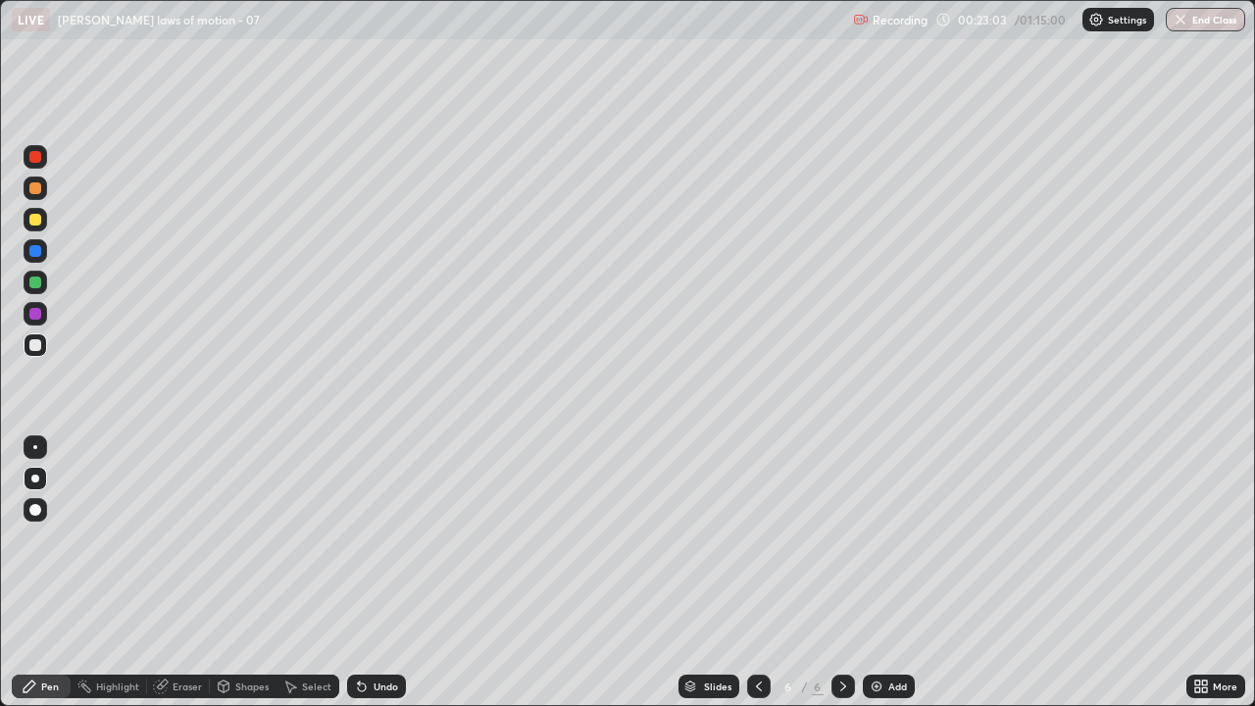
click at [361, 539] on icon at bounding box center [362, 687] width 8 height 8
click at [359, 539] on icon at bounding box center [362, 687] width 8 height 8
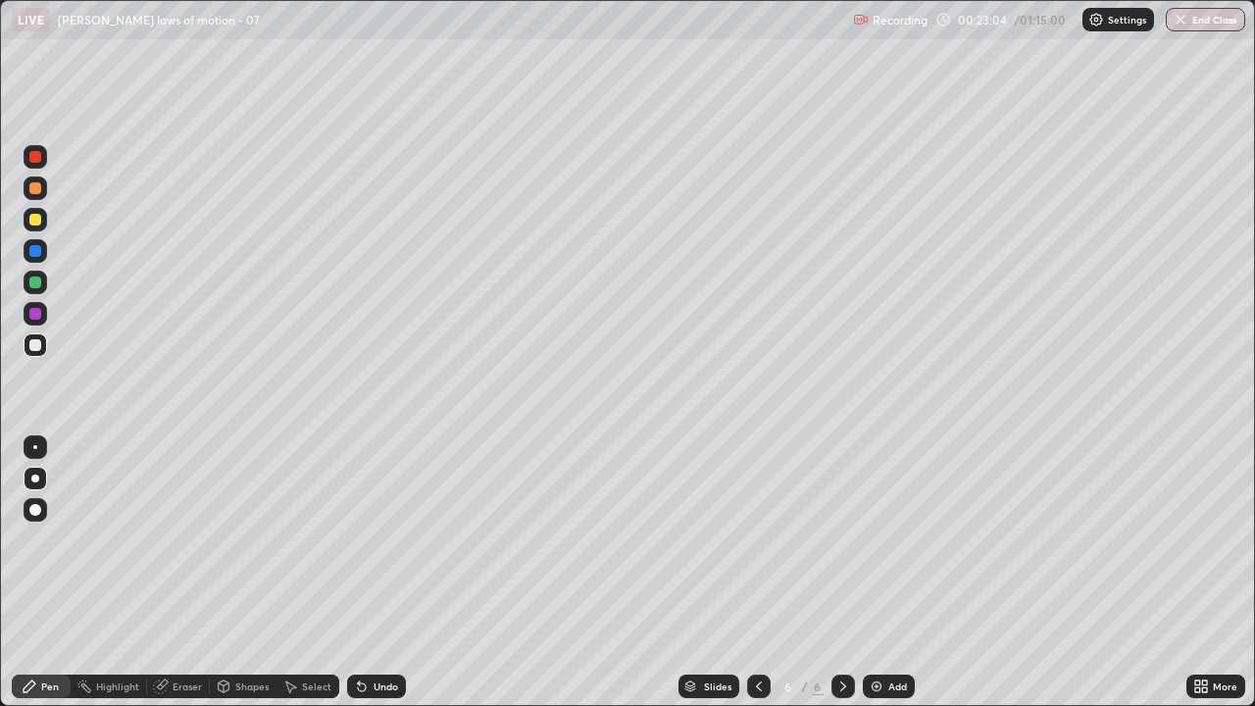
click at [358, 539] on div "Undo" at bounding box center [376, 686] width 59 height 24
click at [359, 539] on icon at bounding box center [362, 687] width 8 height 8
click at [358, 539] on icon at bounding box center [362, 686] width 16 height 16
click at [357, 539] on icon at bounding box center [362, 686] width 16 height 16
click at [355, 539] on icon at bounding box center [362, 686] width 16 height 16
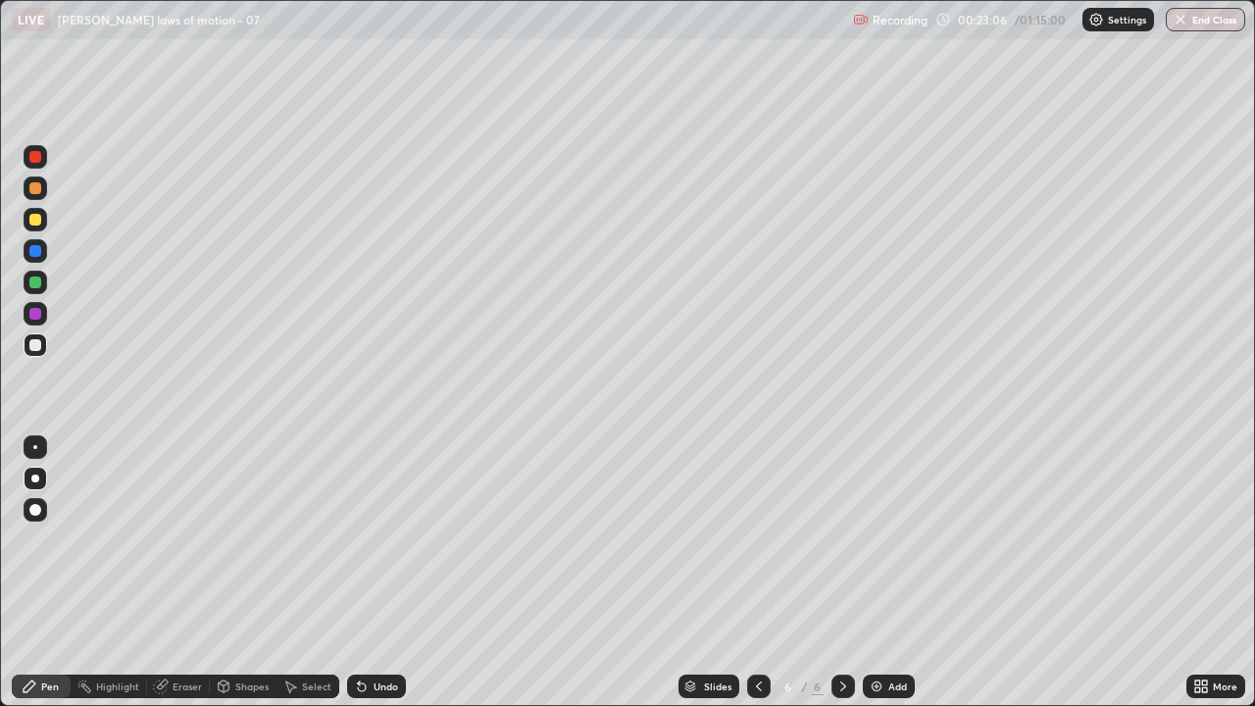
click at [356, 539] on div "Undo" at bounding box center [376, 686] width 59 height 24
click at [756, 539] on icon at bounding box center [759, 686] width 16 height 16
click at [760, 539] on icon at bounding box center [759, 686] width 16 height 16
click at [756, 539] on icon at bounding box center [759, 686] width 6 height 10
click at [751, 539] on icon at bounding box center [759, 686] width 16 height 16
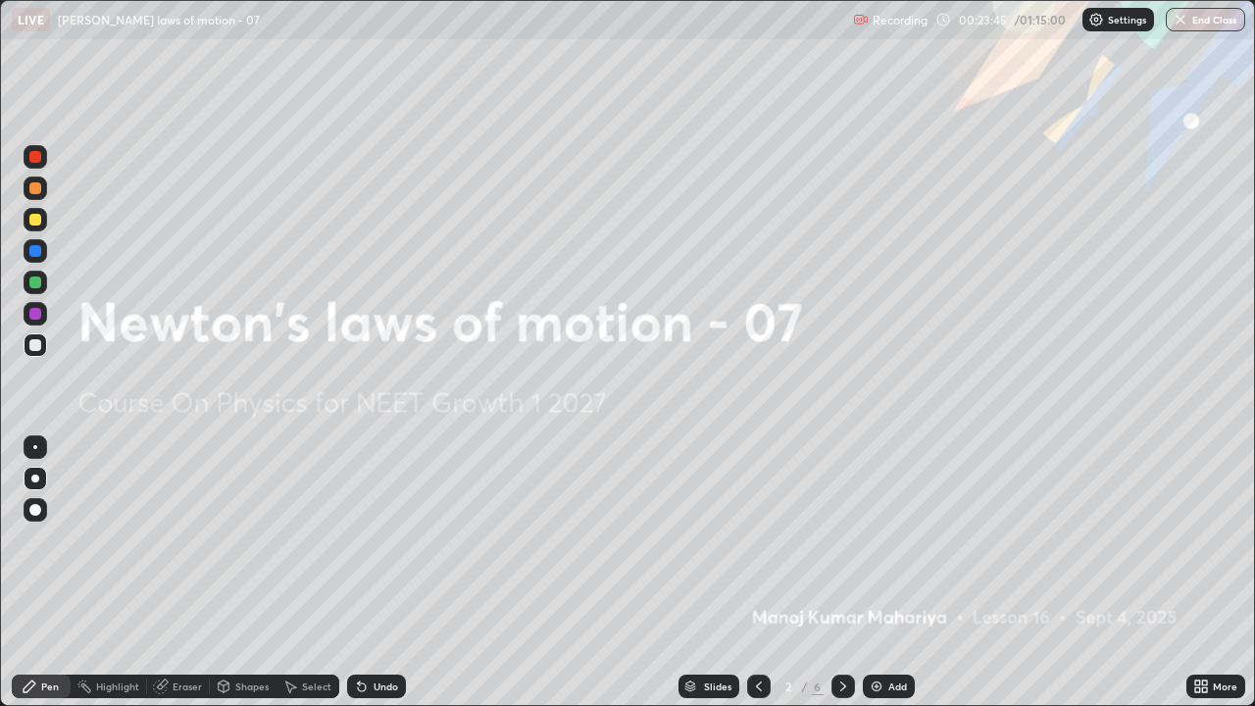
click at [839, 539] on icon at bounding box center [843, 686] width 16 height 16
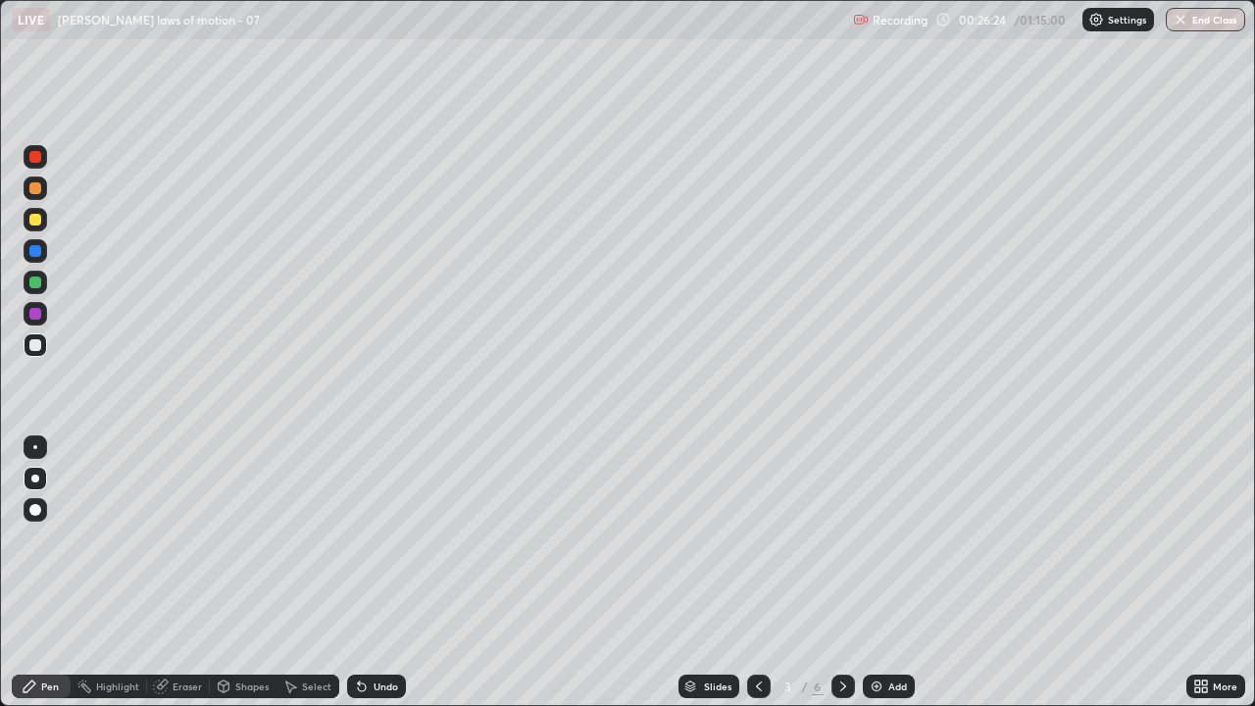
click at [839, 539] on icon at bounding box center [843, 686] width 16 height 16
click at [32, 344] on div at bounding box center [35, 345] width 12 height 12
click at [843, 539] on icon at bounding box center [843, 686] width 16 height 16
click at [32, 348] on div at bounding box center [35, 345] width 12 height 12
click at [840, 539] on icon at bounding box center [843, 686] width 16 height 16
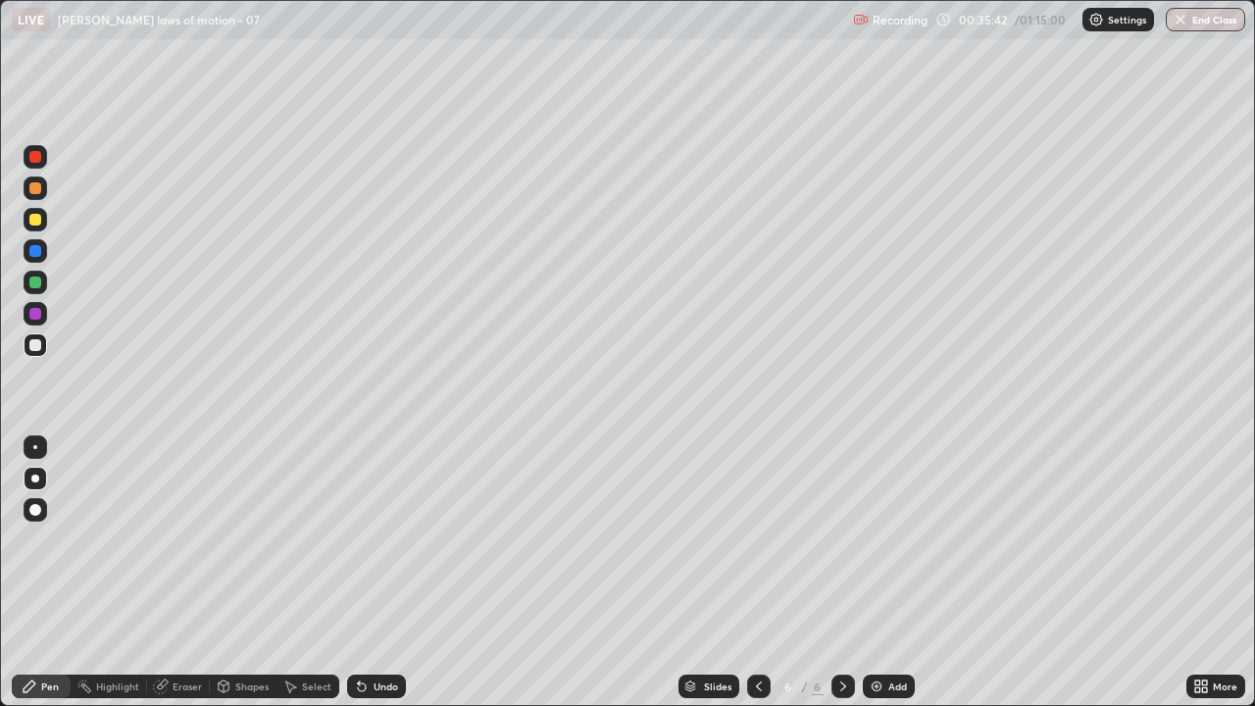
click at [32, 342] on div at bounding box center [35, 345] width 12 height 12
click at [874, 539] on img at bounding box center [876, 686] width 16 height 16
click at [31, 506] on div at bounding box center [35, 510] width 12 height 12
click at [33, 348] on div at bounding box center [35, 345] width 12 height 12
click at [37, 477] on div at bounding box center [35, 478] width 8 height 8
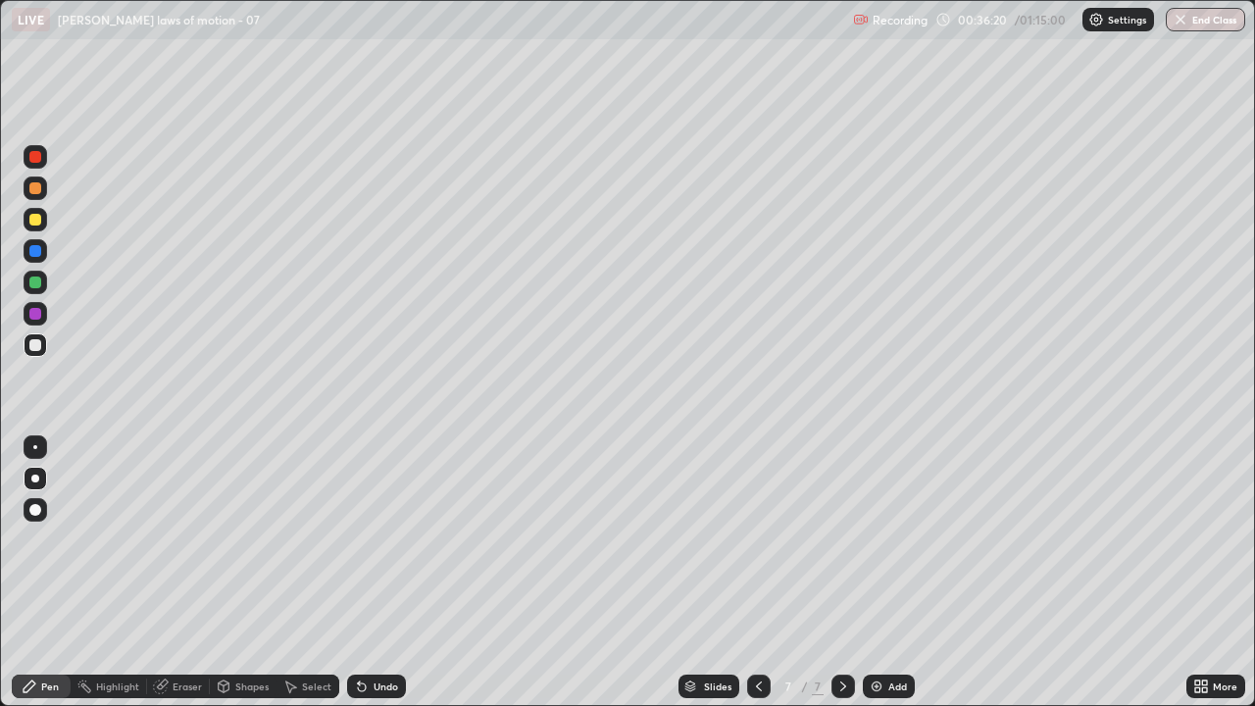
click at [247, 539] on div "Shapes" at bounding box center [251, 686] width 33 height 10
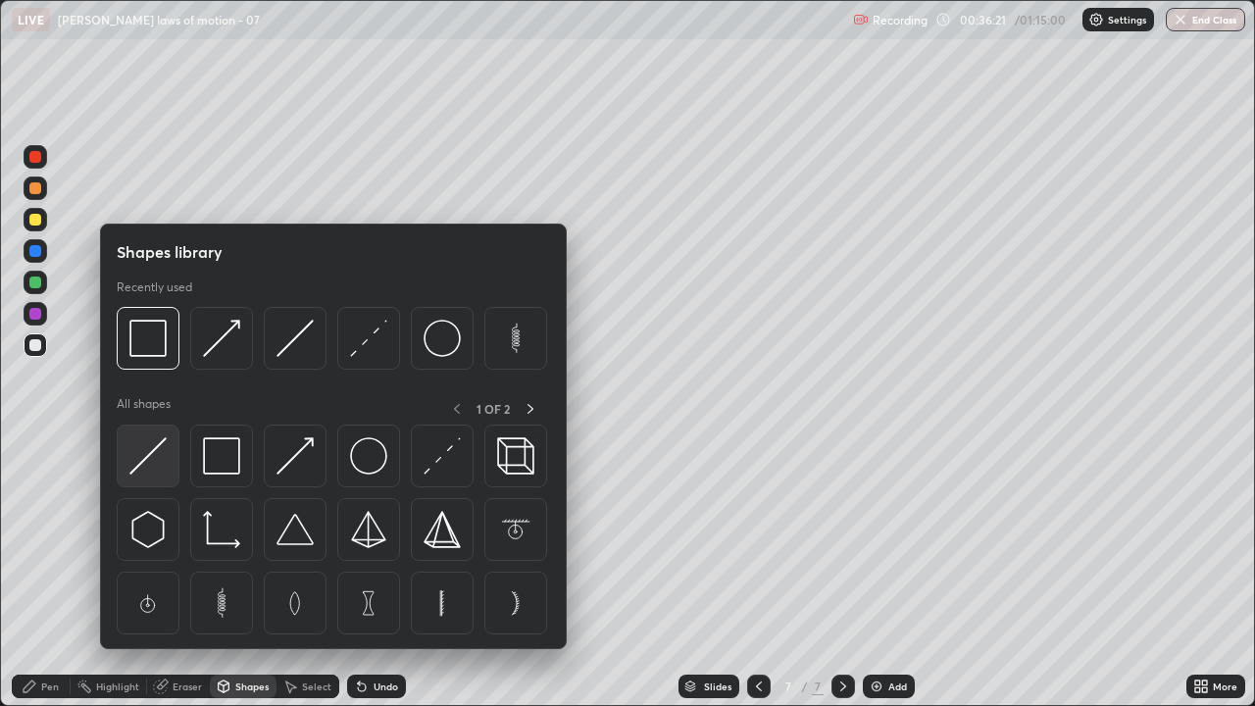
click at [152, 454] on img at bounding box center [147, 455] width 37 height 37
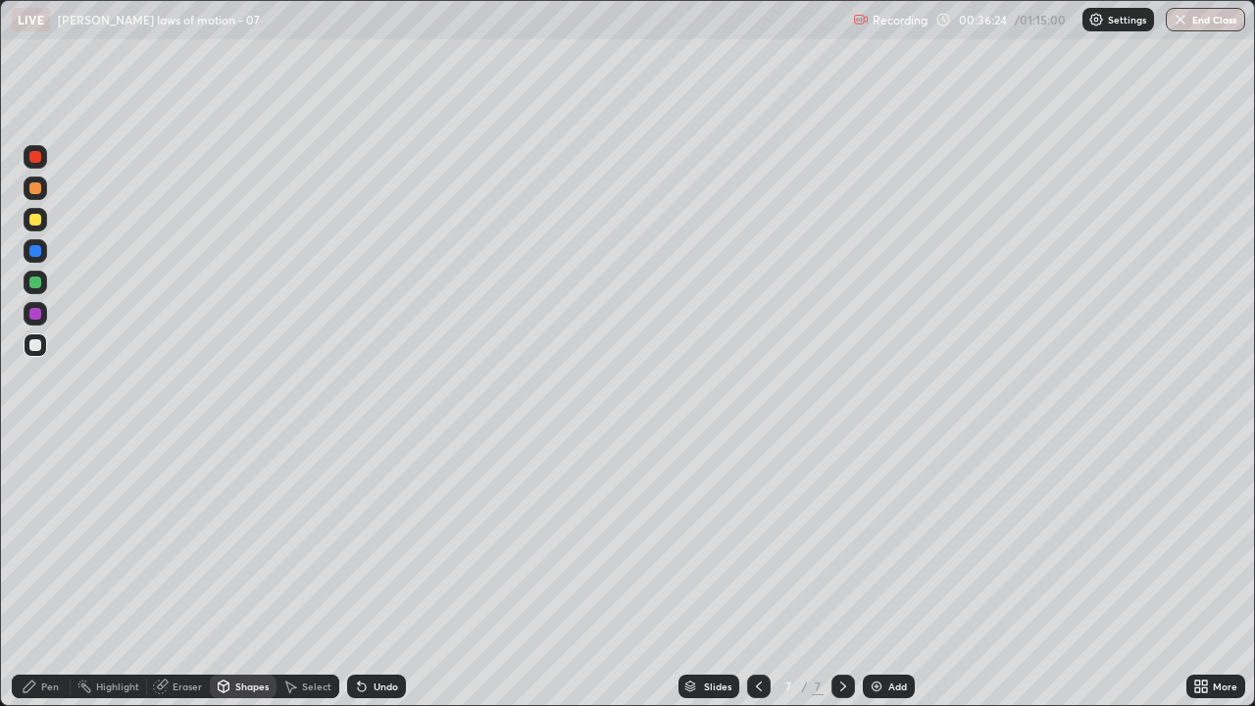
click at [184, 539] on div "Eraser" at bounding box center [186, 686] width 29 height 10
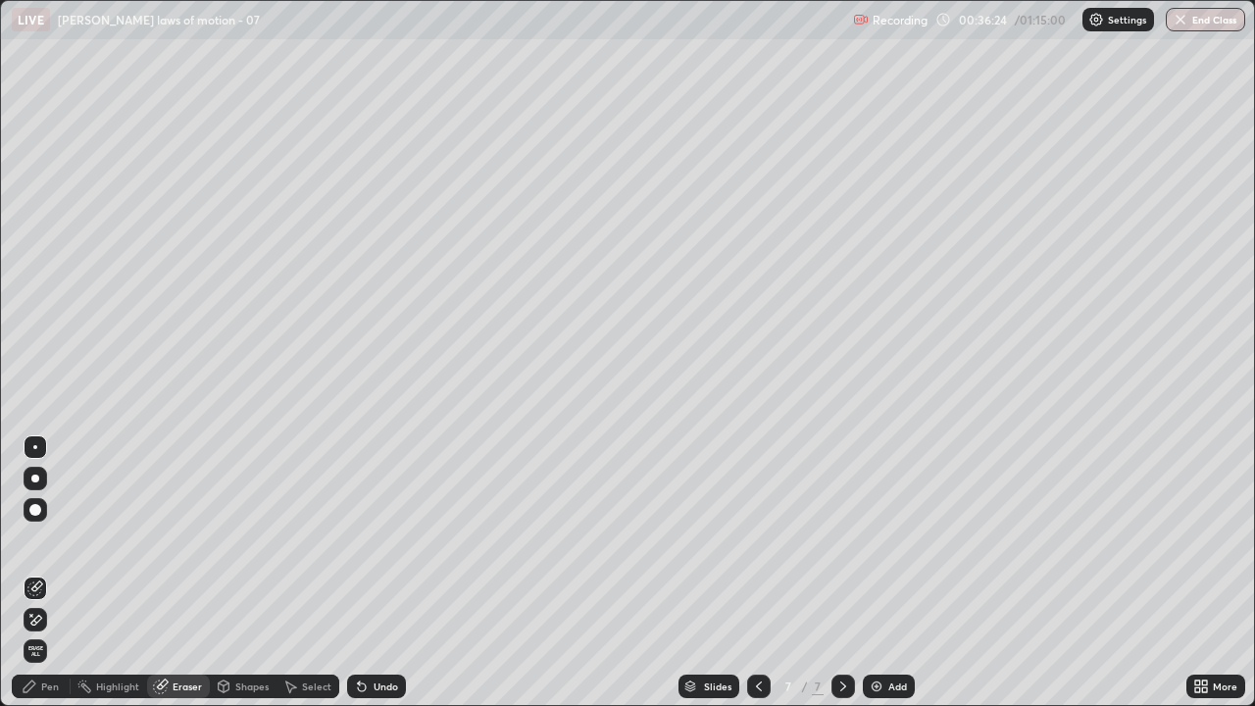
click at [252, 539] on div "Shapes" at bounding box center [251, 686] width 33 height 10
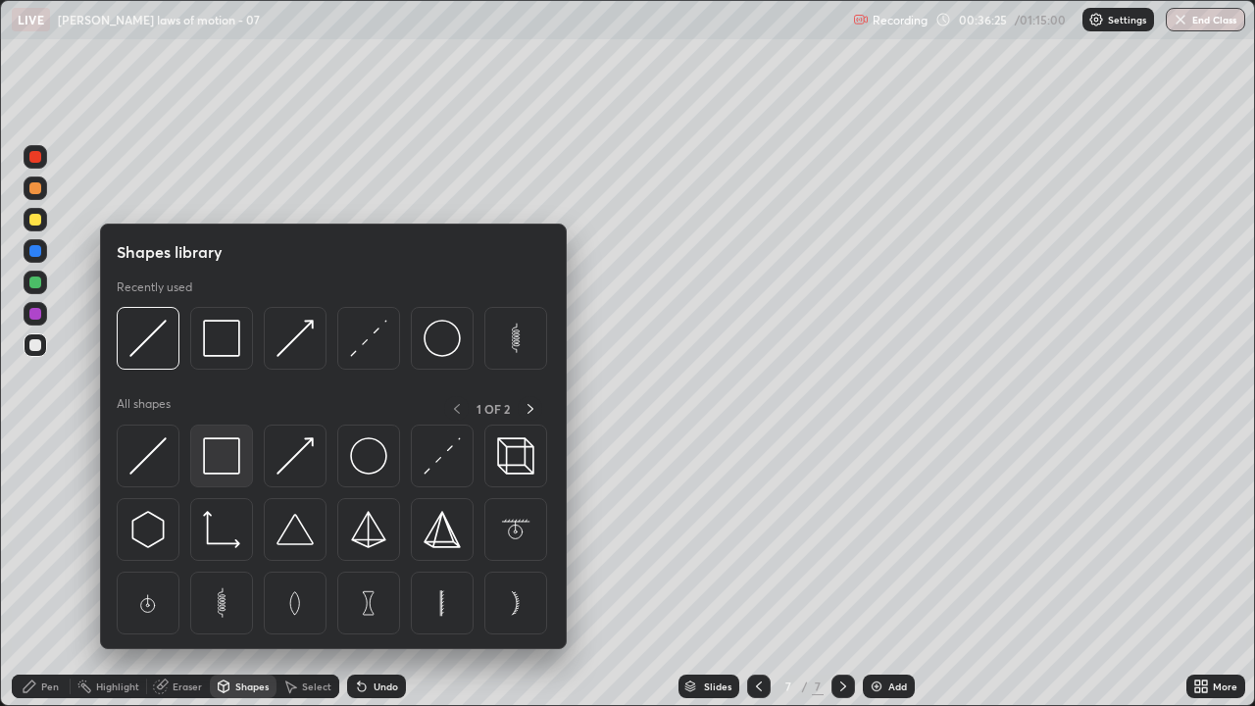
click at [223, 456] on img at bounding box center [221, 455] width 37 height 37
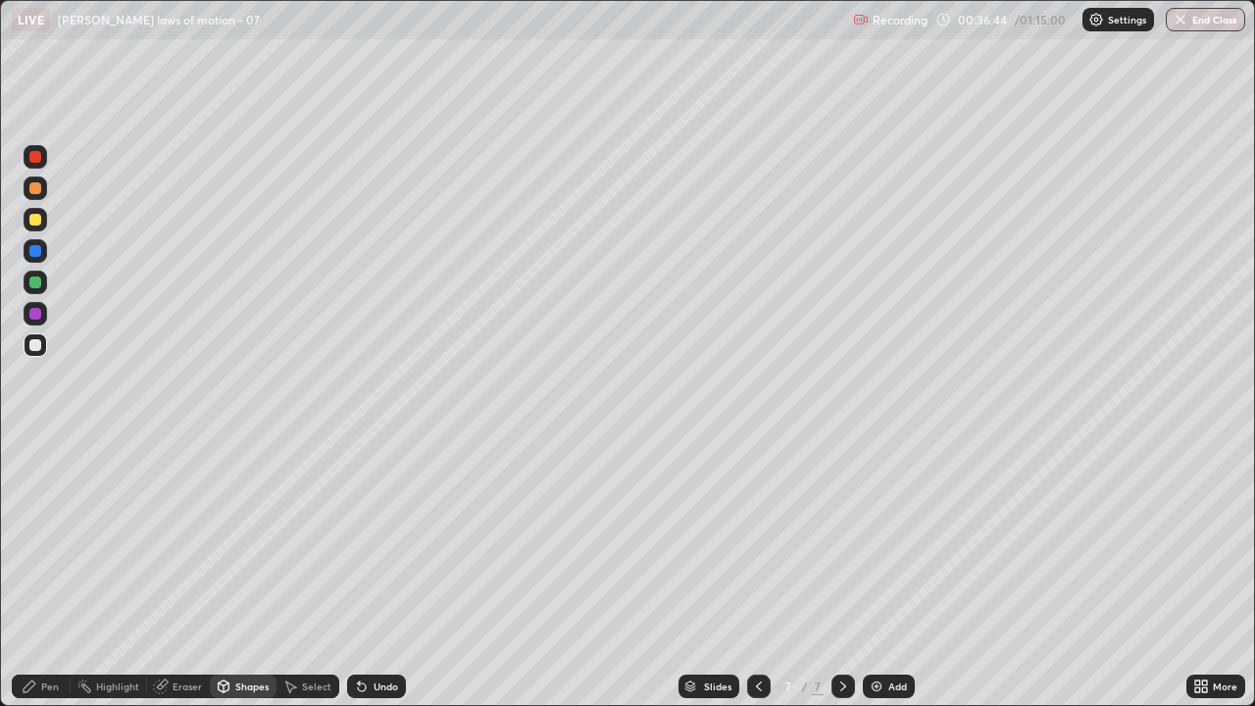
click at [53, 539] on div "Pen" at bounding box center [50, 686] width 18 height 10
click at [39, 347] on div at bounding box center [35, 345] width 12 height 12
click at [250, 539] on div "Shapes" at bounding box center [251, 686] width 33 height 10
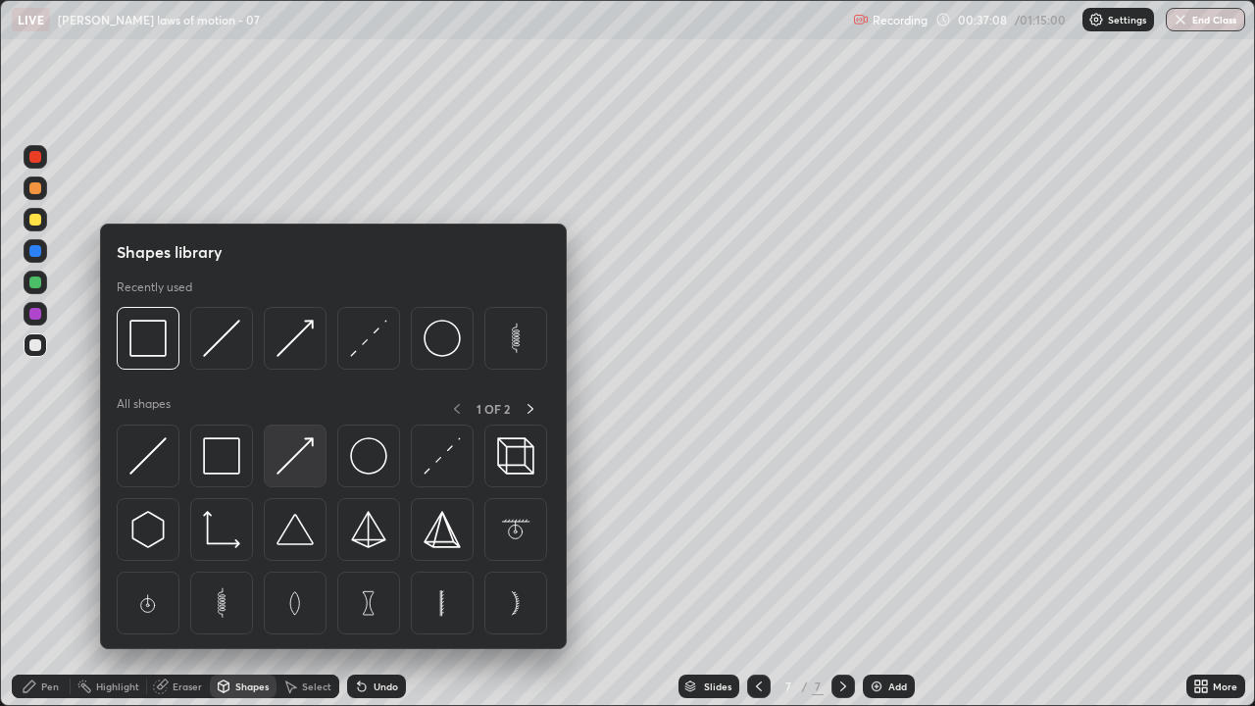
click at [282, 455] on img at bounding box center [294, 455] width 37 height 37
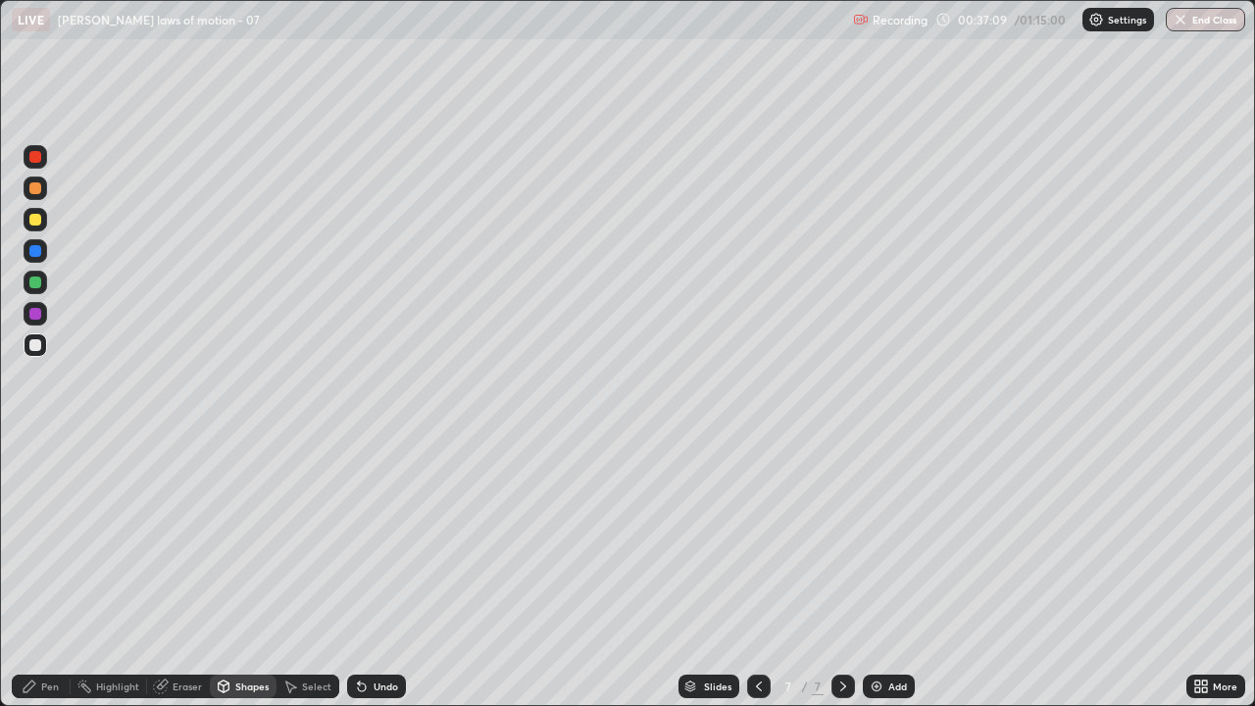
click at [36, 222] on div at bounding box center [35, 220] width 12 height 12
click at [41, 539] on div "Pen" at bounding box center [41, 686] width 59 height 24
click at [34, 477] on div at bounding box center [35, 478] width 8 height 8
click at [358, 539] on icon at bounding box center [359, 682] width 2 height 2
click at [359, 539] on icon at bounding box center [362, 687] width 8 height 8
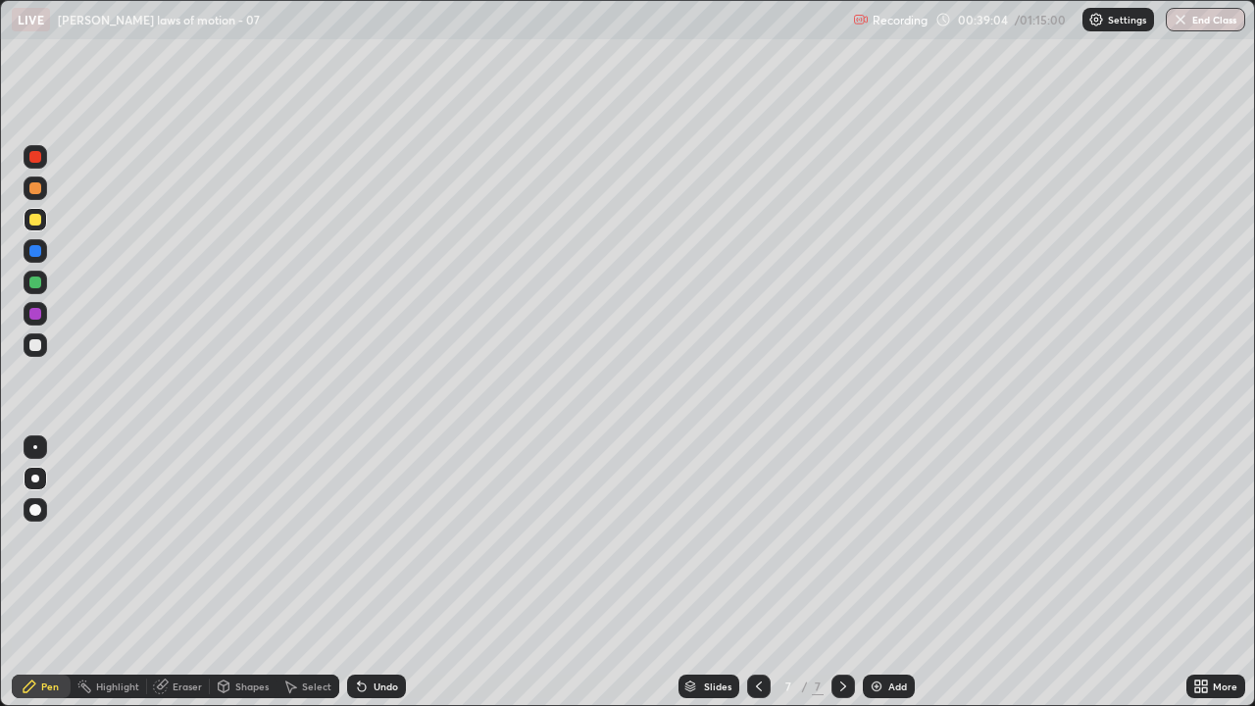
click at [38, 193] on div at bounding box center [35, 188] width 12 height 12
click at [365, 539] on icon at bounding box center [362, 686] width 16 height 16
click at [363, 539] on div "Undo" at bounding box center [376, 686] width 59 height 24
click at [253, 539] on div "Shapes" at bounding box center [243, 686] width 67 height 24
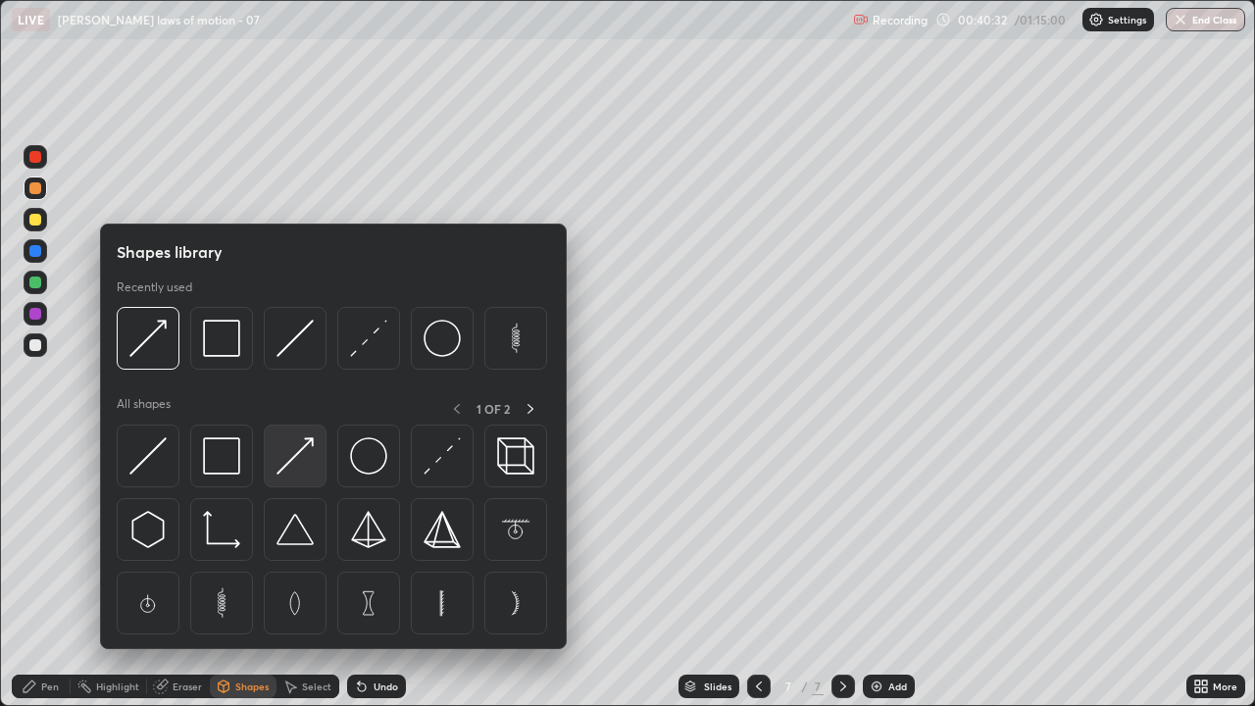
click at [289, 469] on img at bounding box center [294, 455] width 37 height 37
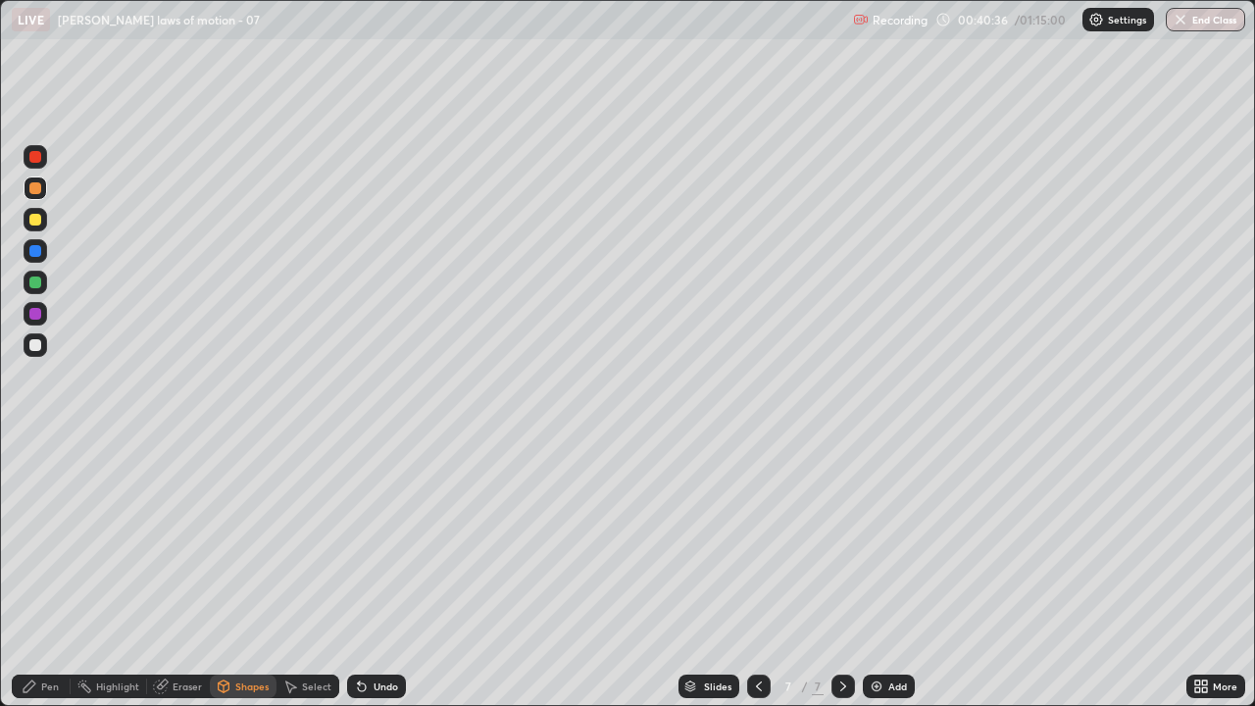
click at [57, 539] on div "Pen" at bounding box center [50, 686] width 18 height 10
click at [35, 346] on div at bounding box center [35, 345] width 12 height 12
click at [867, 539] on div "Add" at bounding box center [888, 686] width 52 height 24
click at [757, 539] on icon at bounding box center [759, 686] width 16 height 16
click at [841, 539] on icon at bounding box center [843, 686] width 16 height 16
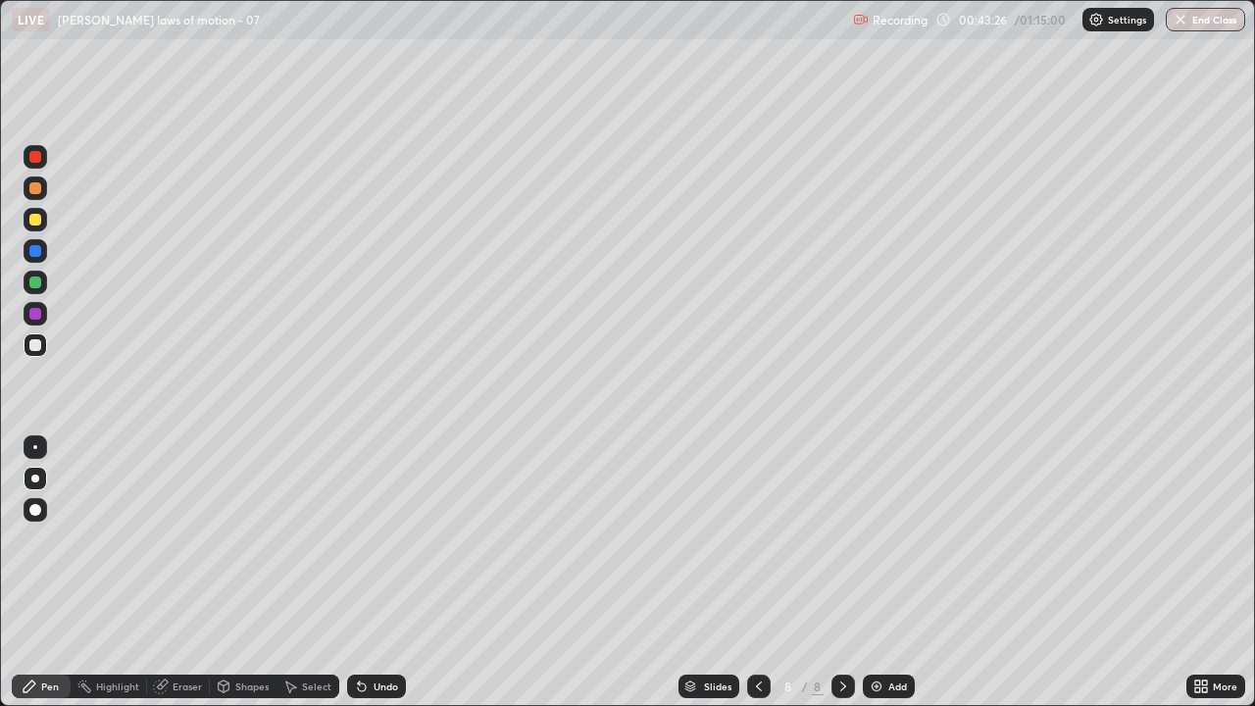
click at [358, 539] on icon at bounding box center [362, 687] width 8 height 8
click at [359, 539] on icon at bounding box center [362, 687] width 8 height 8
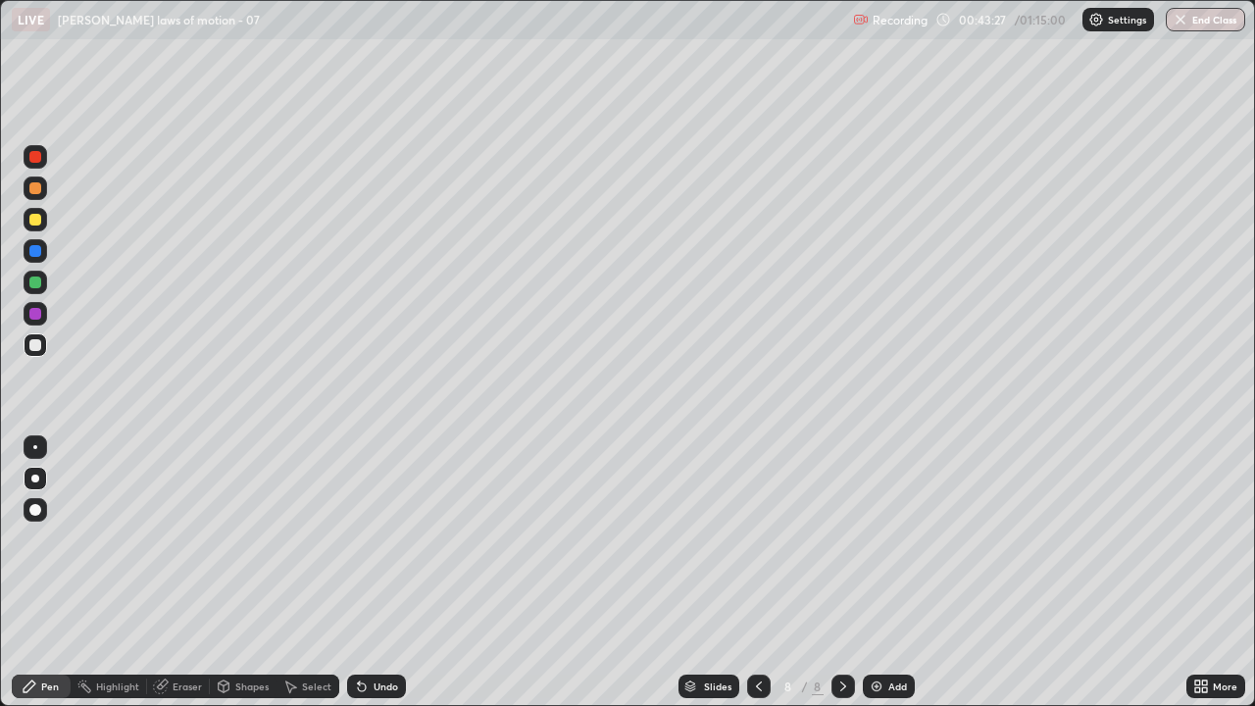
click at [358, 539] on icon at bounding box center [362, 687] width 8 height 8
click at [347, 539] on div "Undo" at bounding box center [376, 686] width 59 height 24
click at [358, 539] on icon at bounding box center [362, 687] width 8 height 8
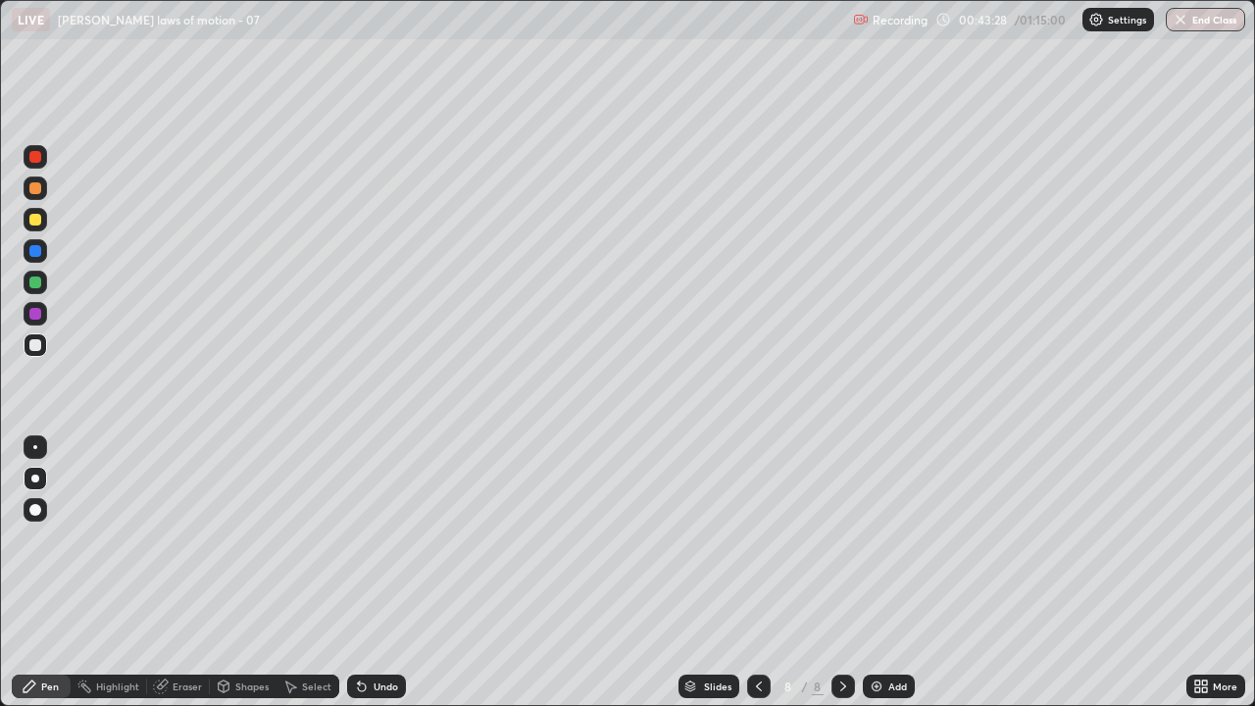
click at [358, 539] on icon at bounding box center [362, 687] width 8 height 8
click at [358, 539] on icon at bounding box center [359, 682] width 2 height 2
click at [757, 539] on icon at bounding box center [759, 686] width 16 height 16
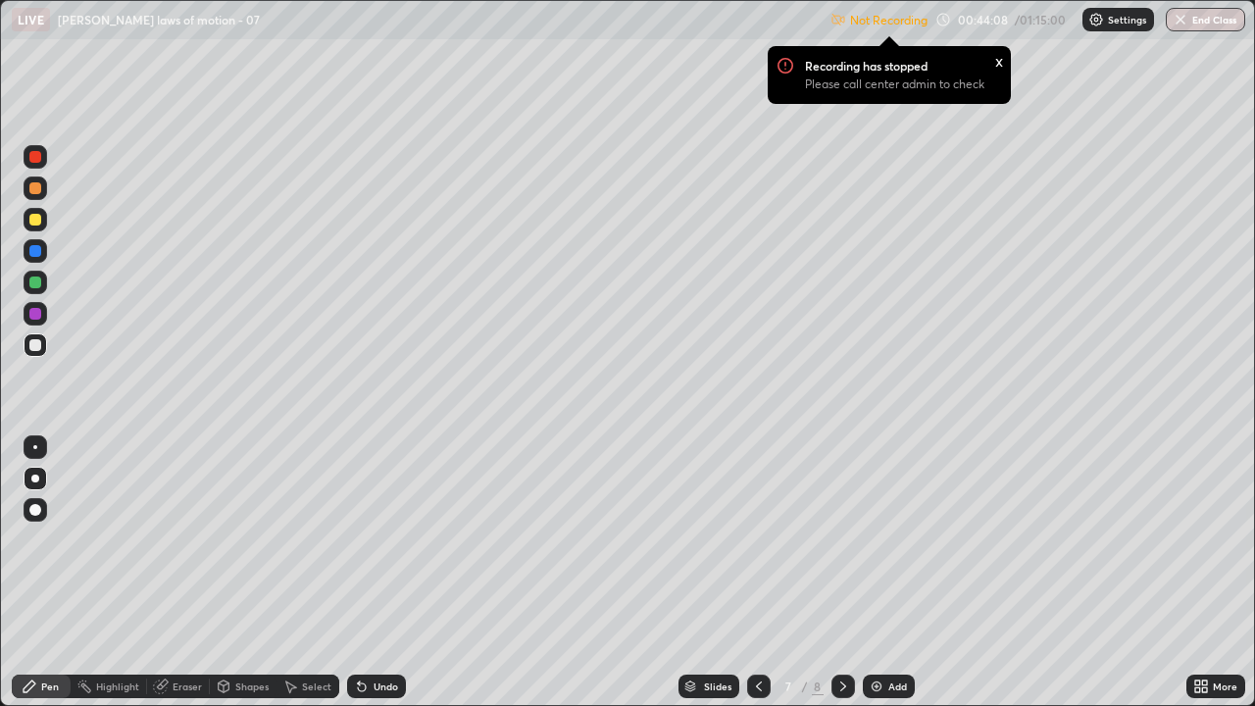
click at [1097, 25] on img at bounding box center [1096, 20] width 16 height 16
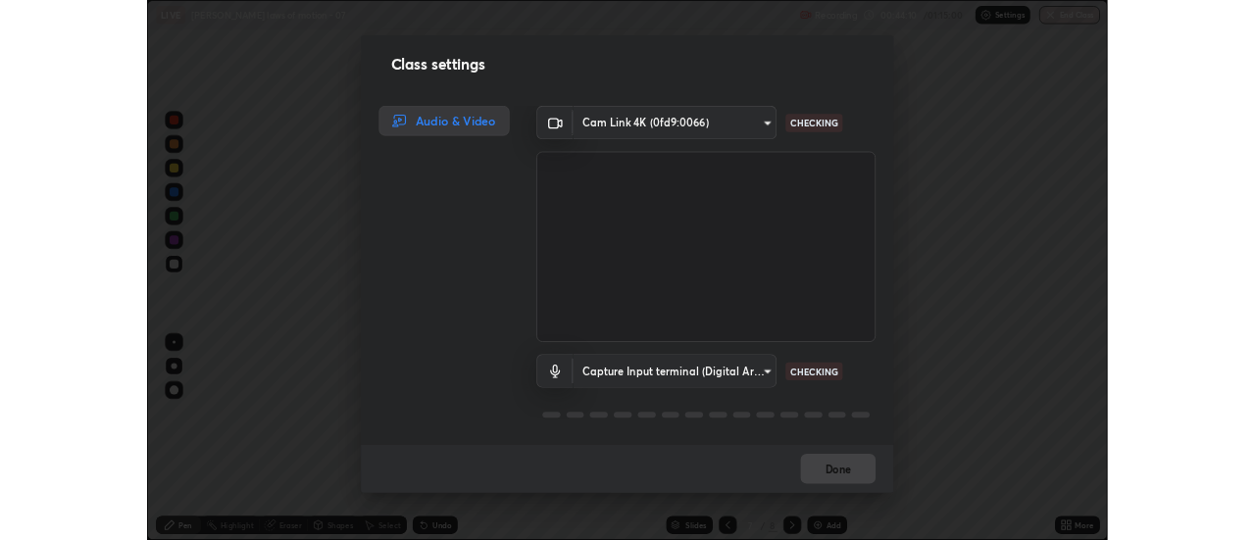
scroll to position [2, 0]
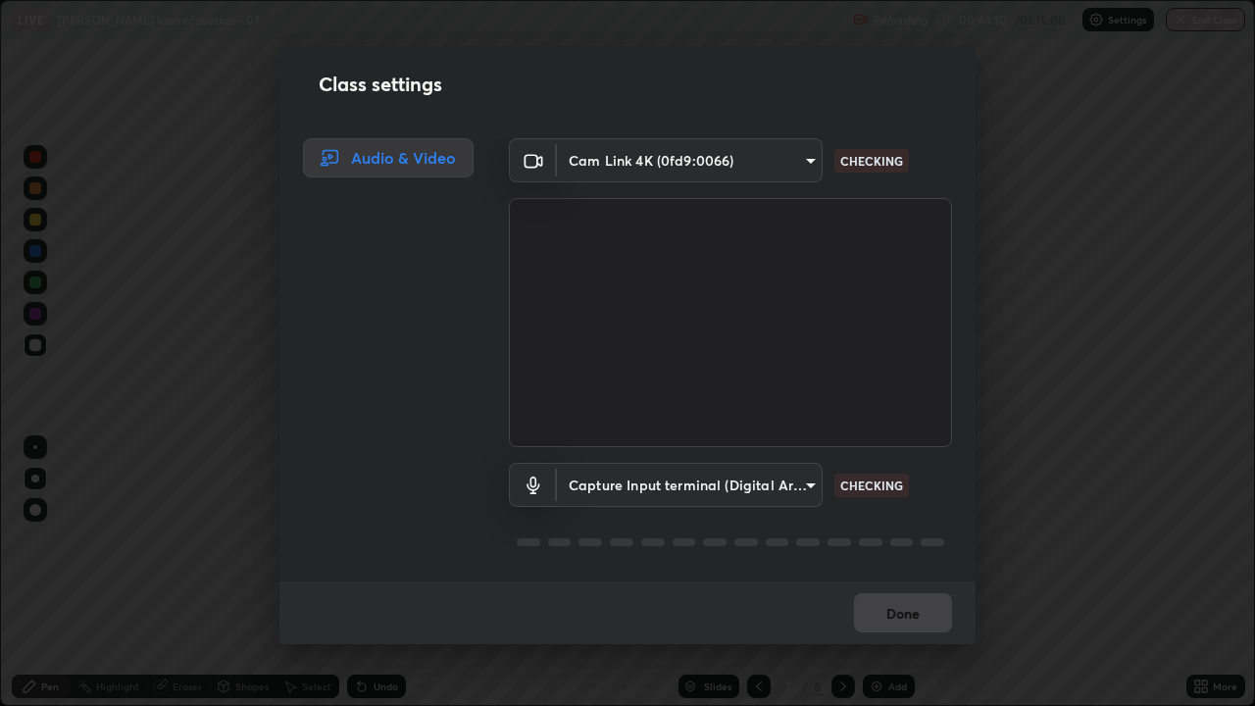
click at [935, 460] on div "Capture Input terminal (Digital Array MIC) (2207:0019) 590fa5f00fdede53a57fcee1…" at bounding box center [730, 512] width 443 height 130
click at [977, 443] on div "Class settings Audio & Video Cam Link 4K (0fd9:0066) 985e4b1f72fc3b9494b48cef3b…" at bounding box center [627, 353] width 1255 height 706
click at [982, 447] on div "Class settings Audio & Video Cam Link 4K (0fd9:0066) 985e4b1f72fc3b9494b48cef3b…" at bounding box center [627, 353] width 1255 height 706
click at [946, 481] on div "Cam Link 4K (0fd9:0066) 985e4b1f72fc3b9494b48cef3b79fe3b682f9ae0bb15c20acfe574f…" at bounding box center [730, 359] width 490 height 443
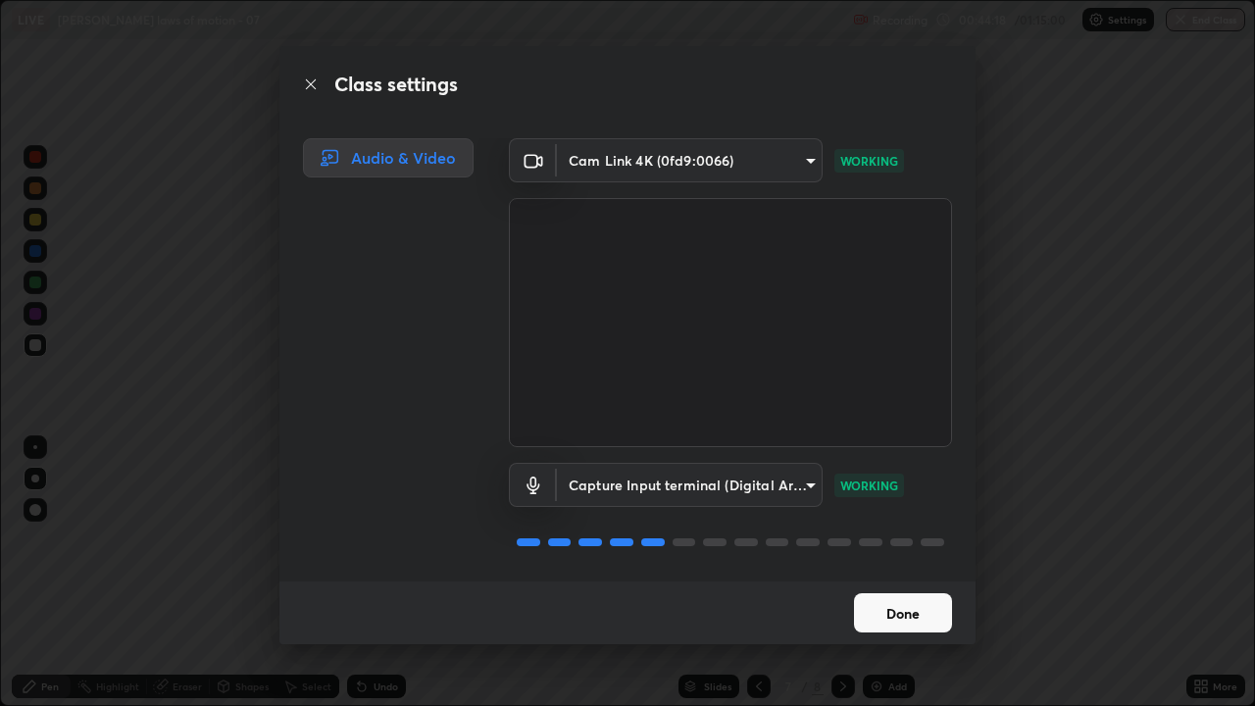
click at [907, 539] on button "Done" at bounding box center [903, 612] width 98 height 39
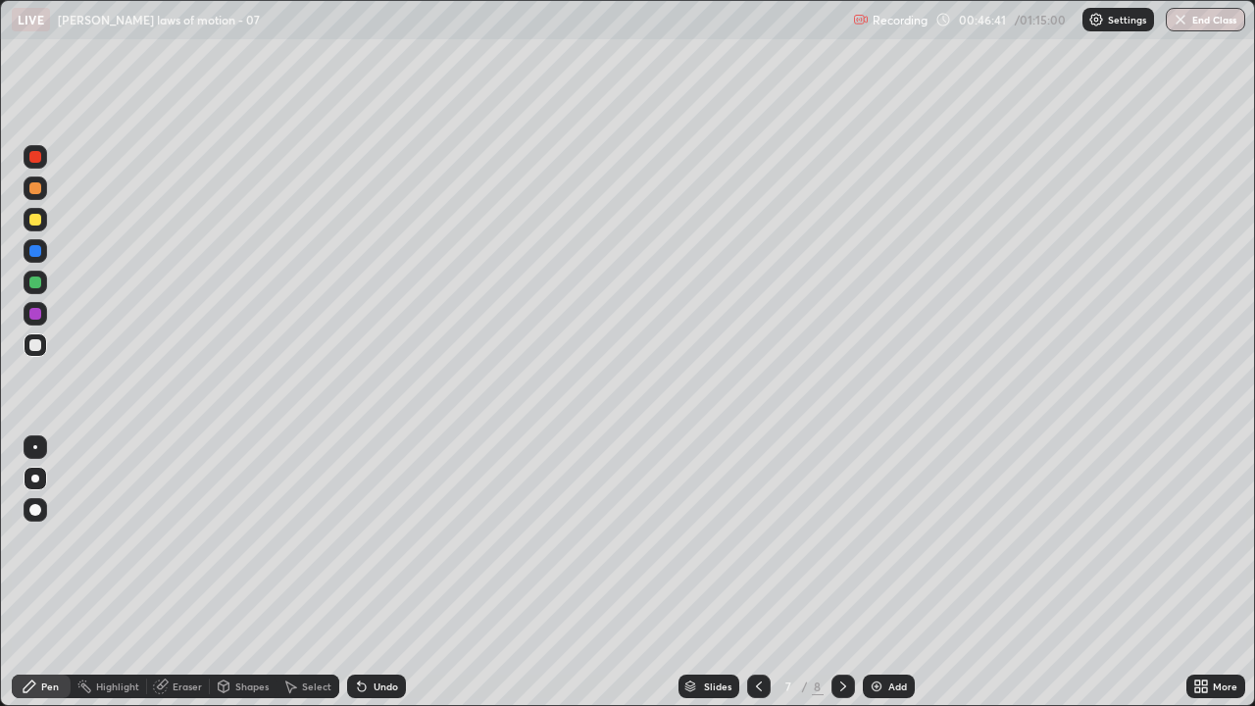
click at [841, 539] on icon at bounding box center [843, 686] width 16 height 16
click at [757, 539] on icon at bounding box center [759, 686] width 16 height 16
click at [841, 539] on icon at bounding box center [843, 686] width 16 height 16
click at [192, 539] on div "Eraser" at bounding box center [186, 686] width 29 height 10
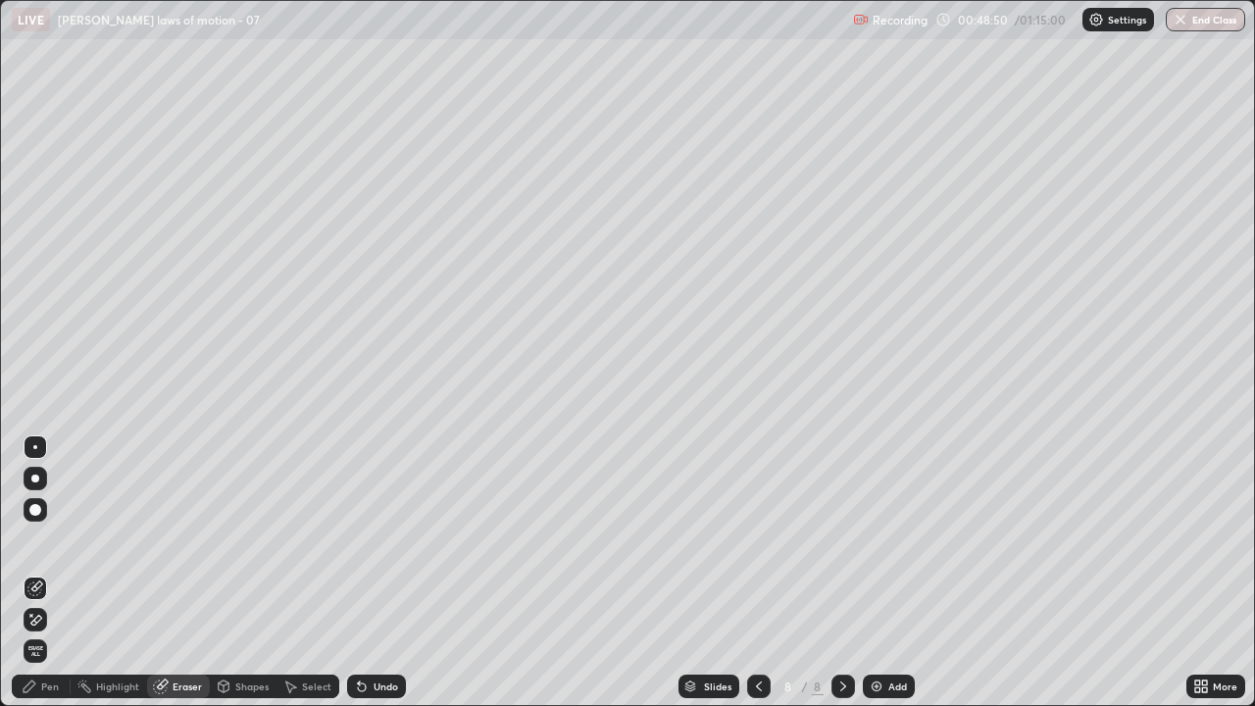
click at [48, 539] on div "Pen" at bounding box center [41, 686] width 59 height 24
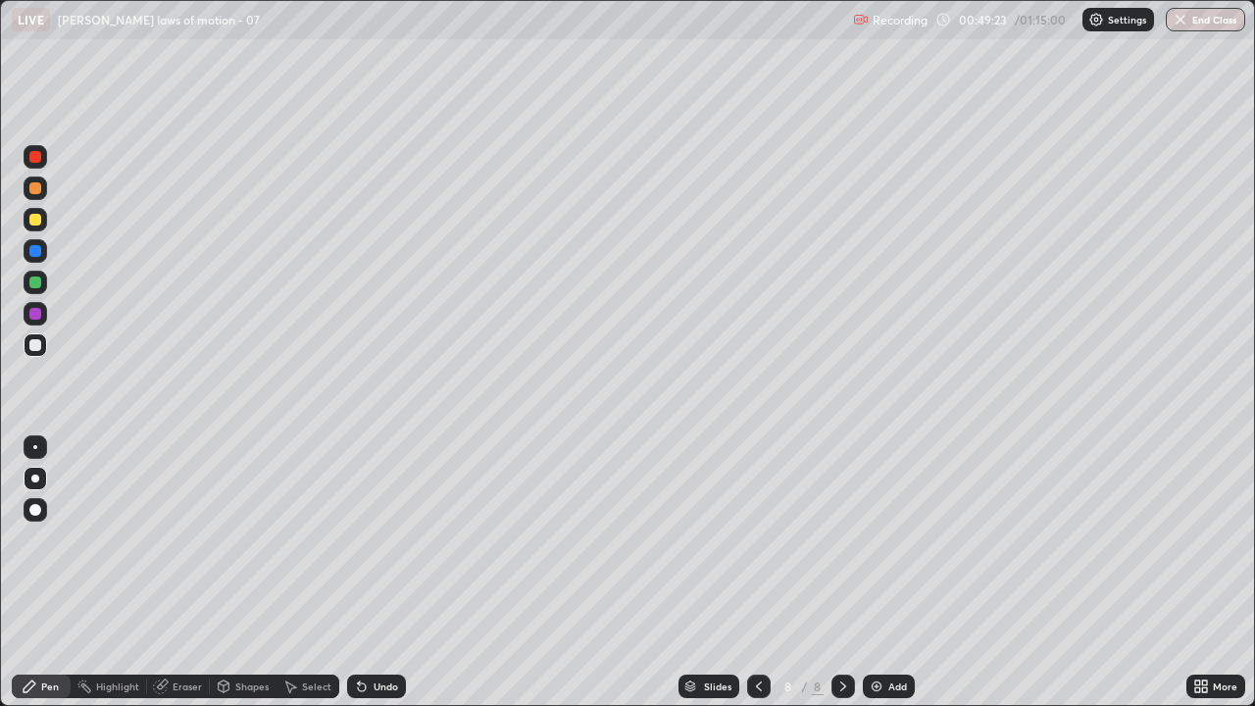
click at [874, 539] on img at bounding box center [876, 686] width 16 height 16
click at [358, 539] on icon at bounding box center [362, 687] width 8 height 8
click at [34, 223] on div at bounding box center [35, 220] width 12 height 12
click at [38, 159] on div at bounding box center [35, 157] width 12 height 12
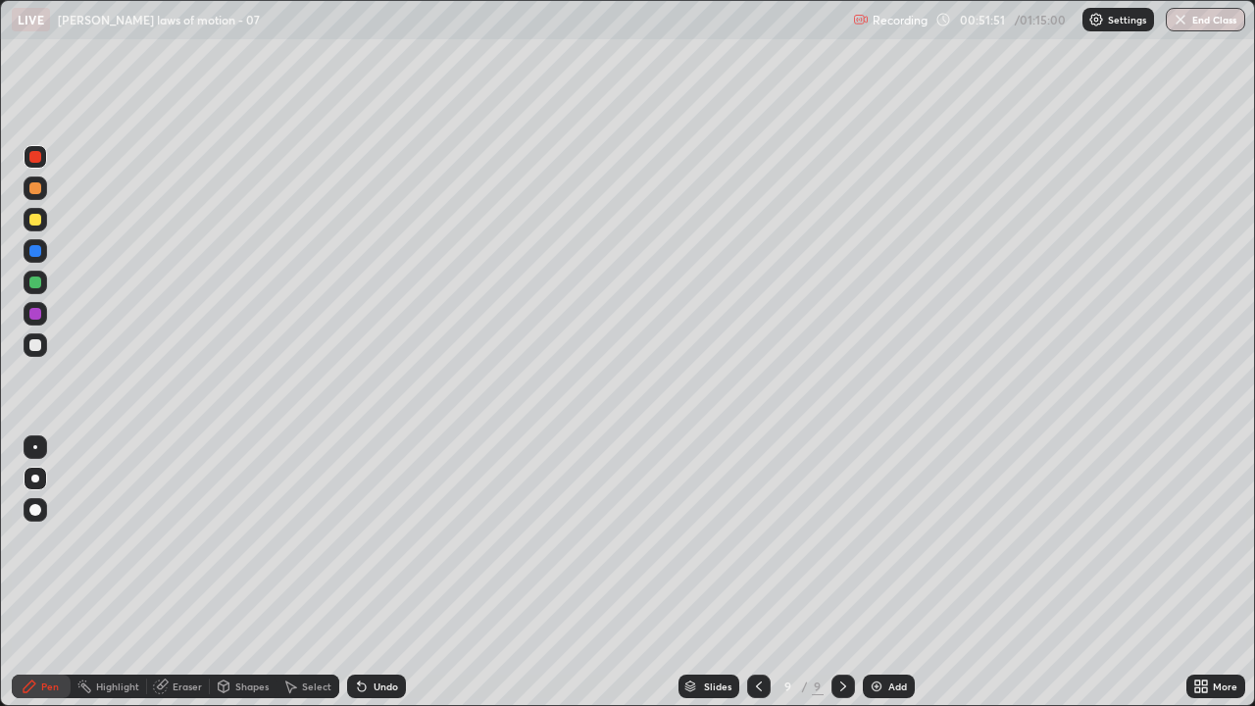
click at [37, 344] on div at bounding box center [35, 345] width 12 height 12
click at [354, 539] on icon at bounding box center [362, 686] width 16 height 16
click at [358, 539] on icon at bounding box center [362, 687] width 8 height 8
click at [359, 539] on icon at bounding box center [362, 687] width 8 height 8
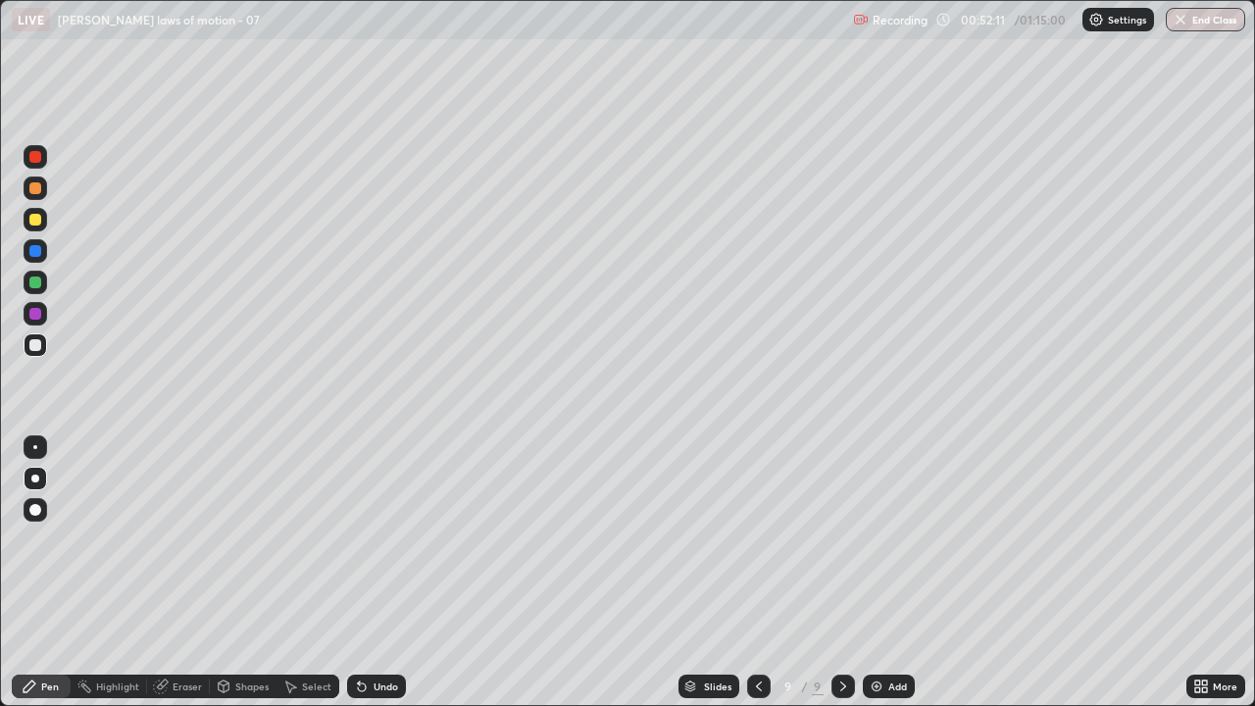
click at [362, 539] on icon at bounding box center [362, 687] width 8 height 8
click at [359, 539] on icon at bounding box center [362, 687] width 8 height 8
click at [364, 539] on icon at bounding box center [362, 686] width 16 height 16
click at [366, 539] on icon at bounding box center [362, 686] width 16 height 16
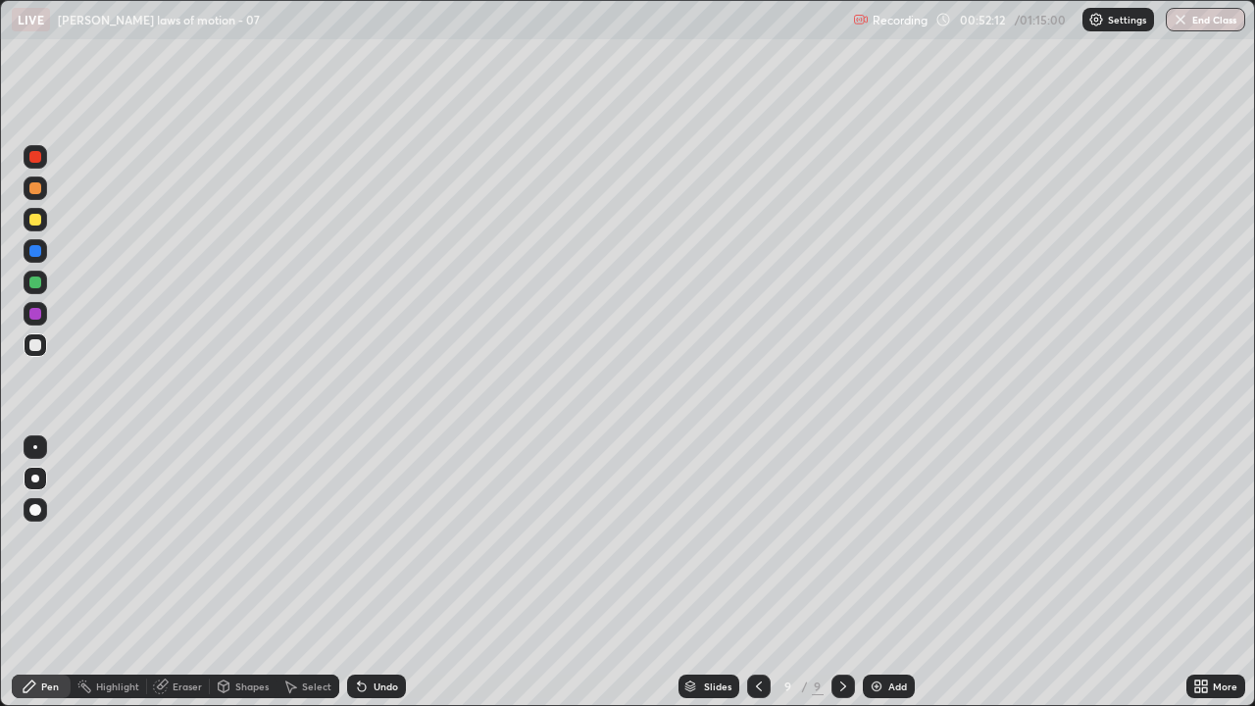
click at [373, 539] on div "Undo" at bounding box center [385, 686] width 25 height 10
click at [1235, 539] on div "More" at bounding box center [1215, 685] width 59 height 39
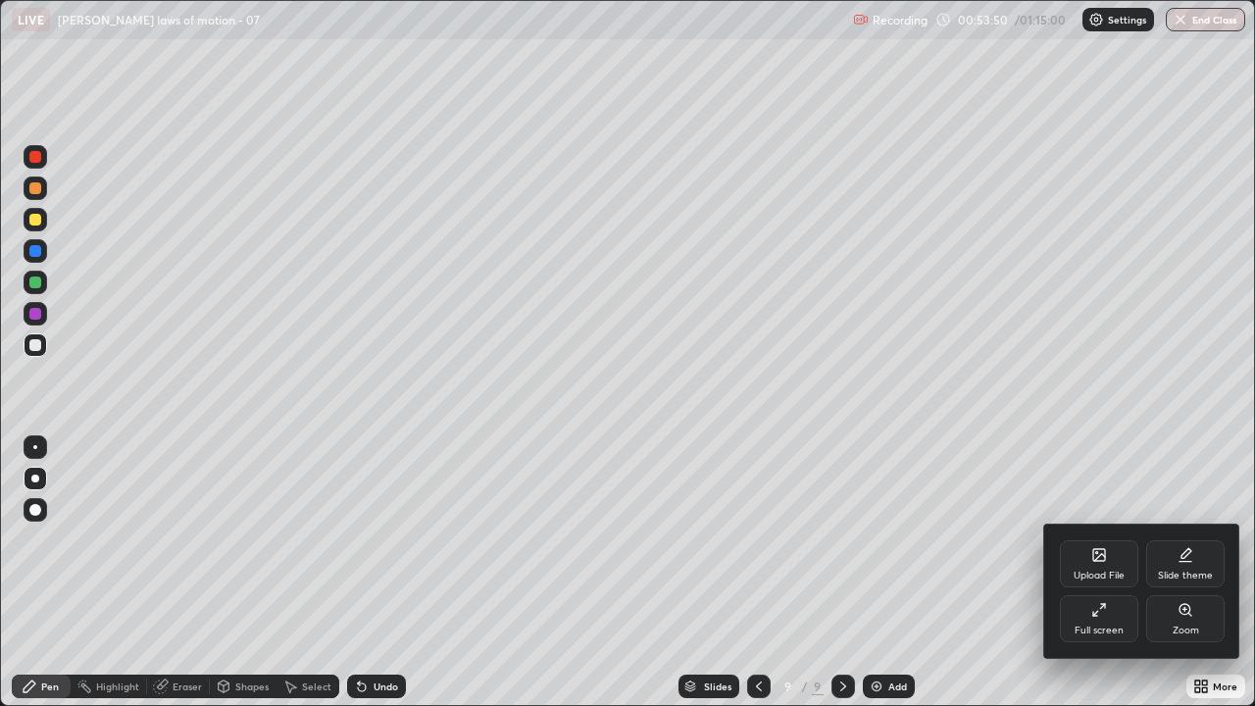
click at [1010, 489] on div at bounding box center [627, 353] width 1255 height 706
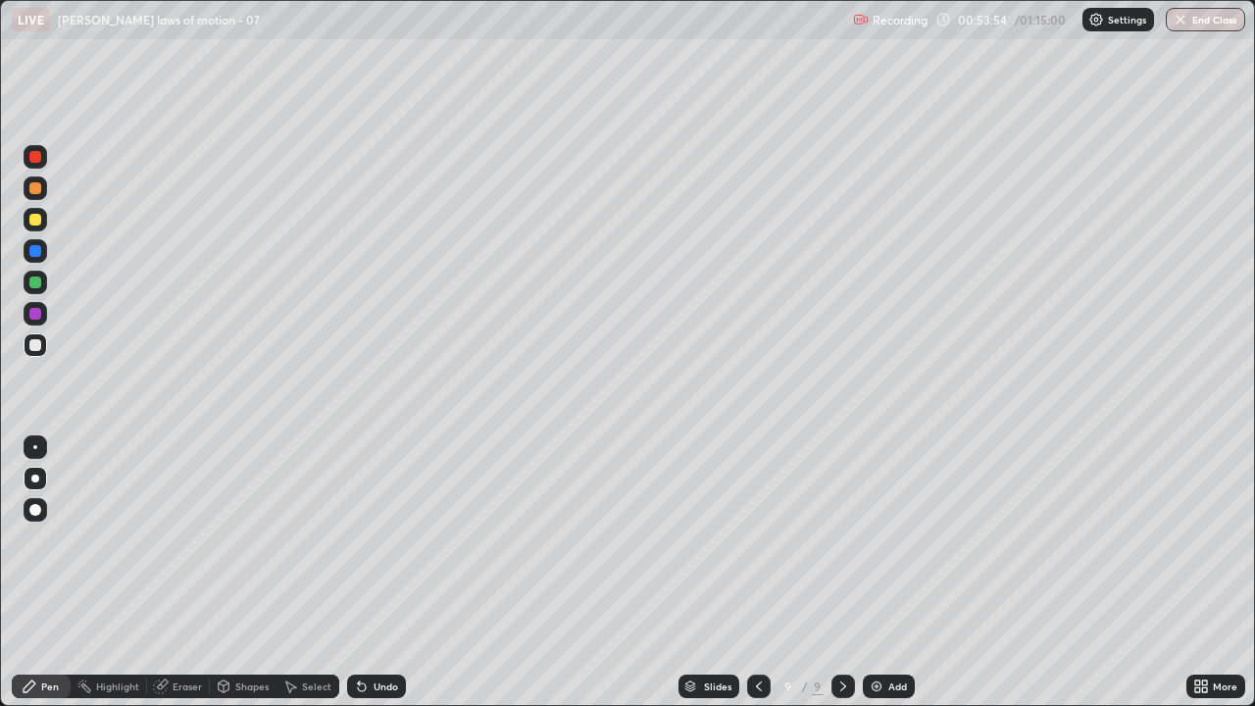
click at [350, 539] on div "Undo" at bounding box center [376, 686] width 59 height 24
click at [359, 539] on icon at bounding box center [362, 687] width 8 height 8
click at [353, 539] on div "Undo" at bounding box center [376, 686] width 59 height 24
click at [354, 539] on div "Undo" at bounding box center [376, 686] width 59 height 24
click at [872, 539] on img at bounding box center [876, 686] width 16 height 16
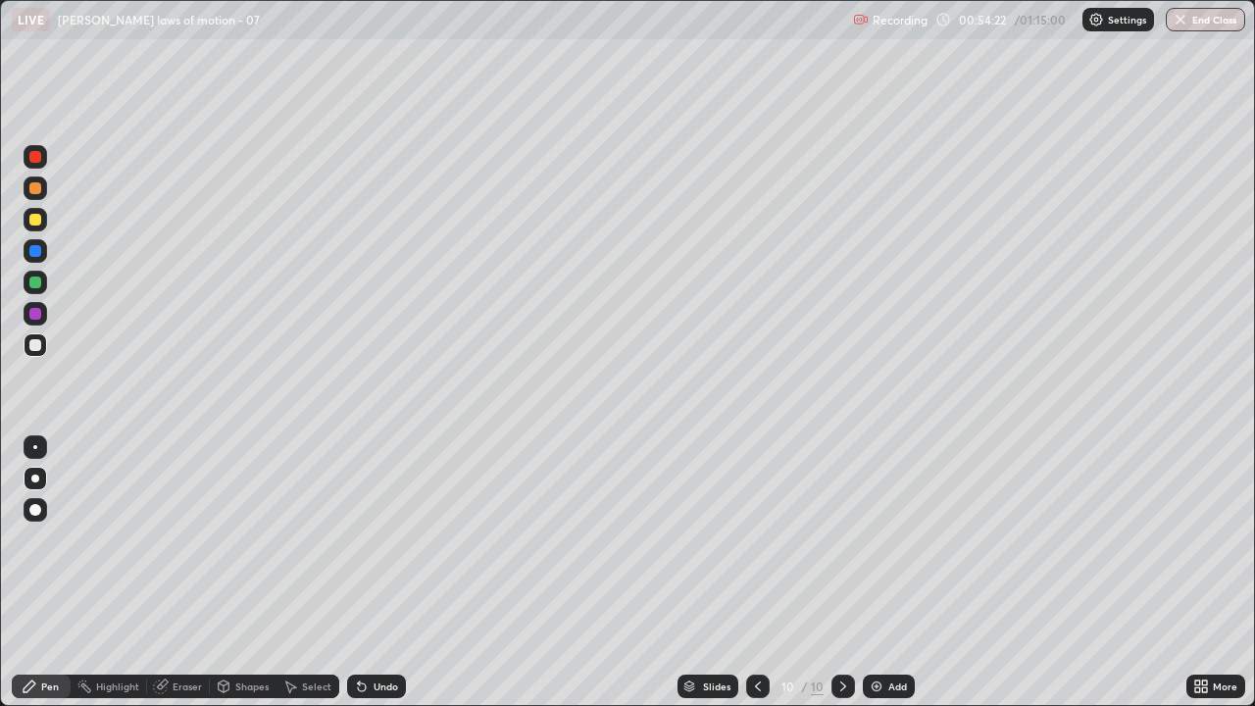
click at [373, 539] on div "Undo" at bounding box center [385, 686] width 25 height 10
click at [756, 539] on icon at bounding box center [758, 686] width 16 height 16
click at [39, 159] on div at bounding box center [35, 157] width 12 height 12
click at [841, 539] on icon at bounding box center [843, 686] width 16 height 16
click at [754, 539] on icon at bounding box center [758, 686] width 16 height 16
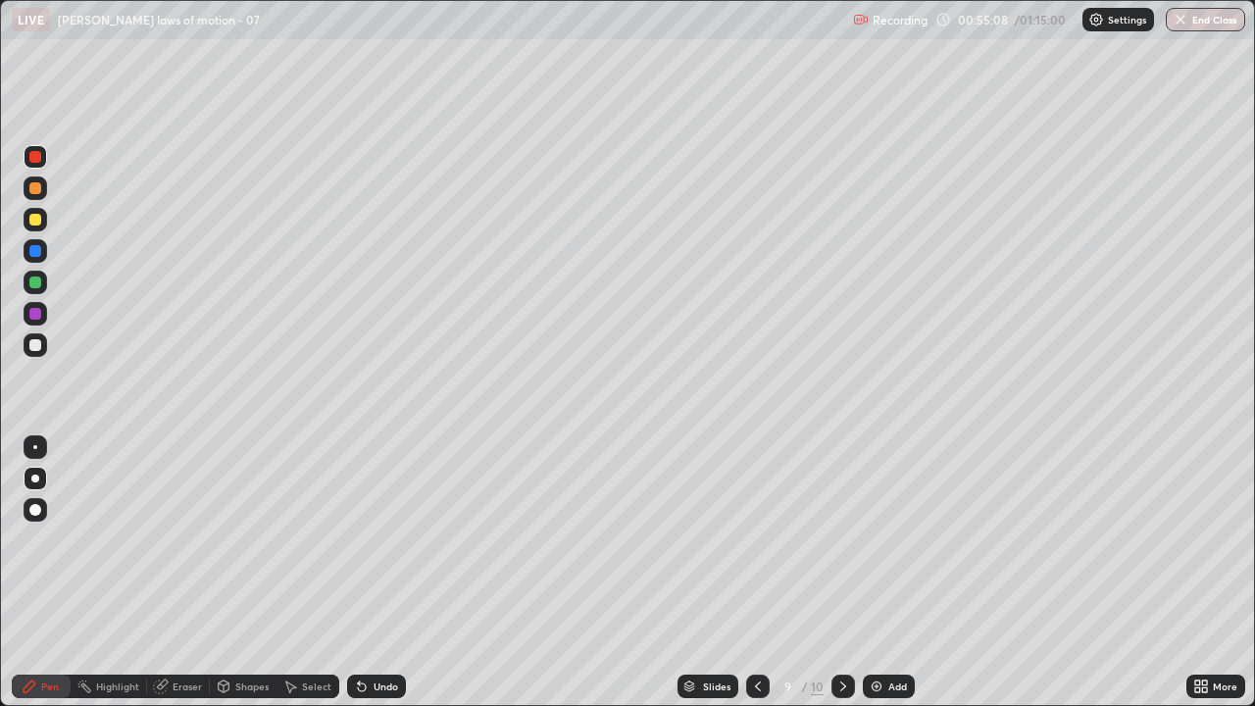
click at [841, 539] on icon at bounding box center [843, 686] width 16 height 16
click at [364, 539] on icon at bounding box center [362, 686] width 16 height 16
click at [358, 539] on icon at bounding box center [362, 687] width 8 height 8
click at [36, 344] on div at bounding box center [35, 345] width 12 height 12
click at [757, 539] on icon at bounding box center [758, 686] width 16 height 16
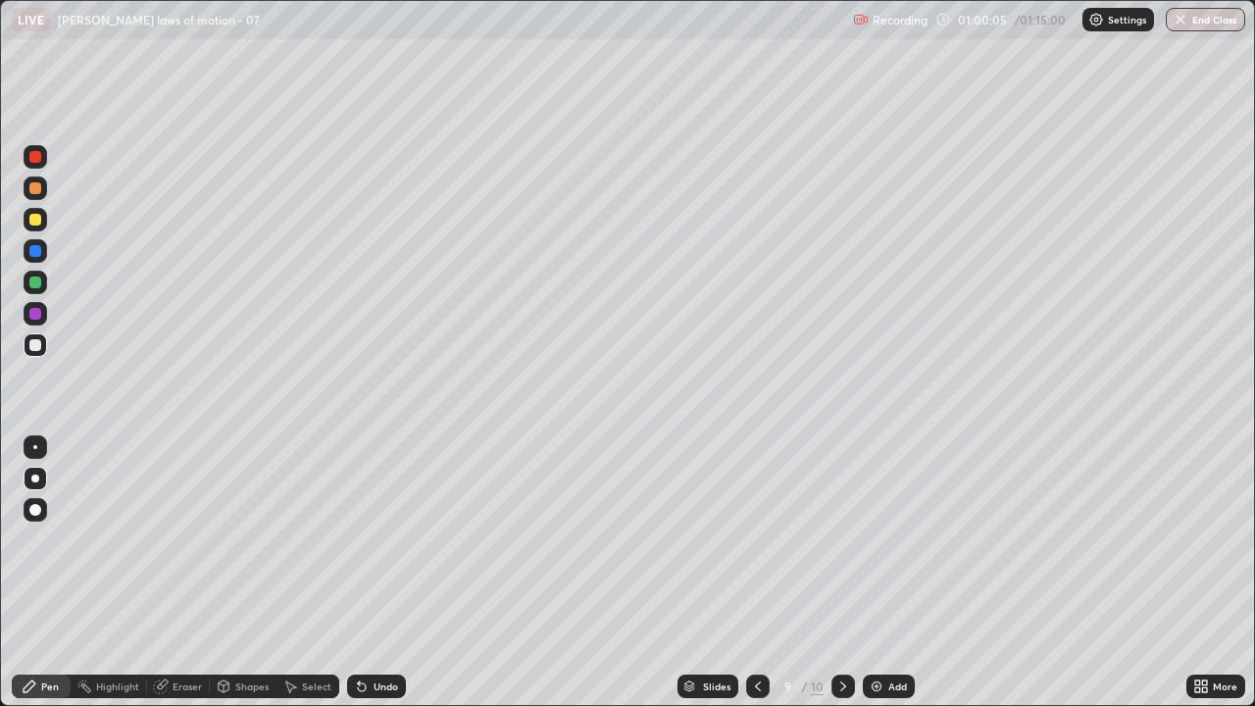
click at [36, 348] on div at bounding box center [35, 345] width 12 height 12
click at [840, 539] on icon at bounding box center [843, 686] width 6 height 10
click at [757, 539] on icon at bounding box center [758, 686] width 16 height 16
click at [841, 539] on icon at bounding box center [843, 686] width 16 height 16
click at [34, 222] on div at bounding box center [35, 220] width 12 height 12
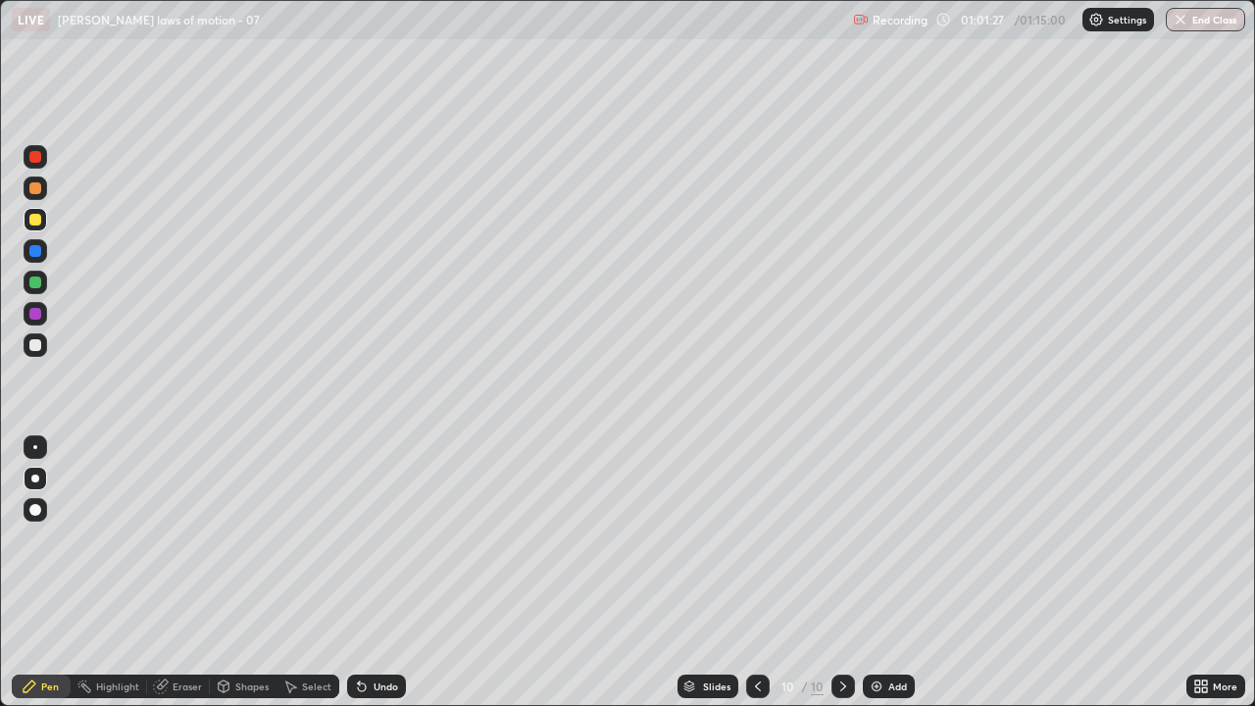
click at [32, 218] on div at bounding box center [35, 220] width 12 height 12
click at [35, 477] on div at bounding box center [35, 478] width 8 height 8
click at [50, 539] on div "Pen" at bounding box center [50, 686] width 18 height 10
click at [32, 343] on div at bounding box center [35, 345] width 12 height 12
click at [47, 539] on div "Pen" at bounding box center [50, 686] width 18 height 10
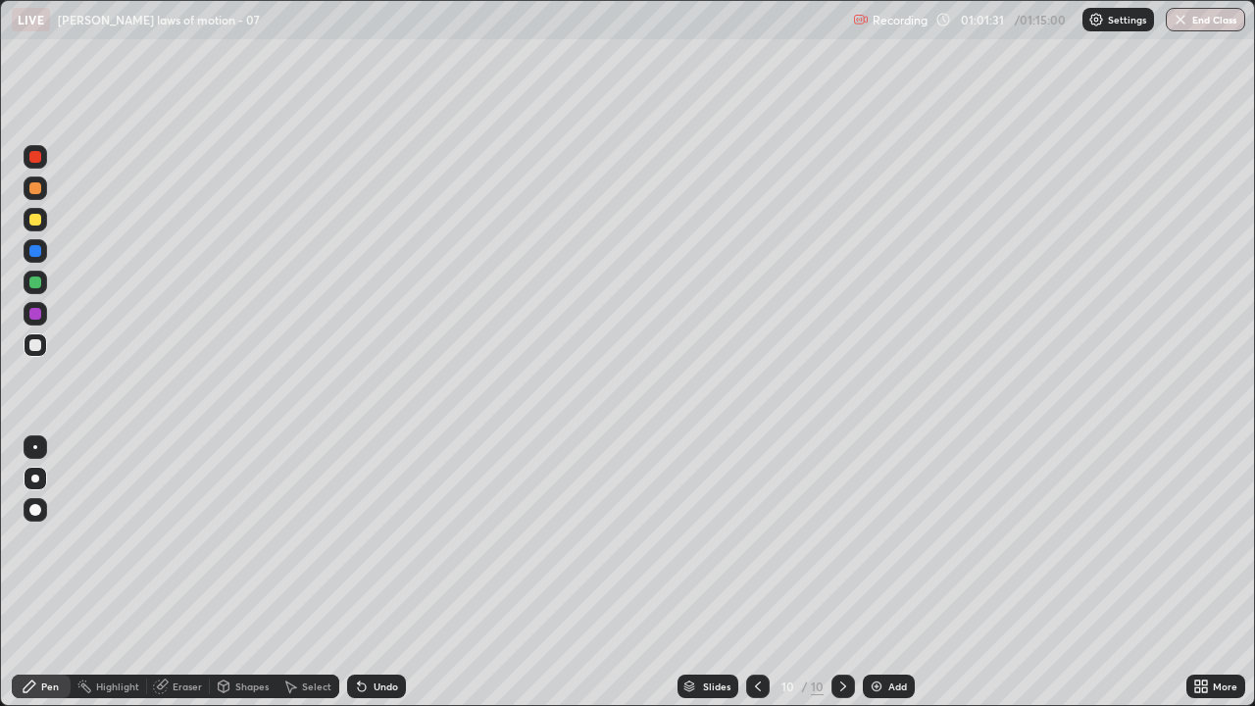
click at [32, 477] on div at bounding box center [35, 478] width 8 height 8
click at [236, 539] on div "Shapes" at bounding box center [251, 686] width 33 height 10
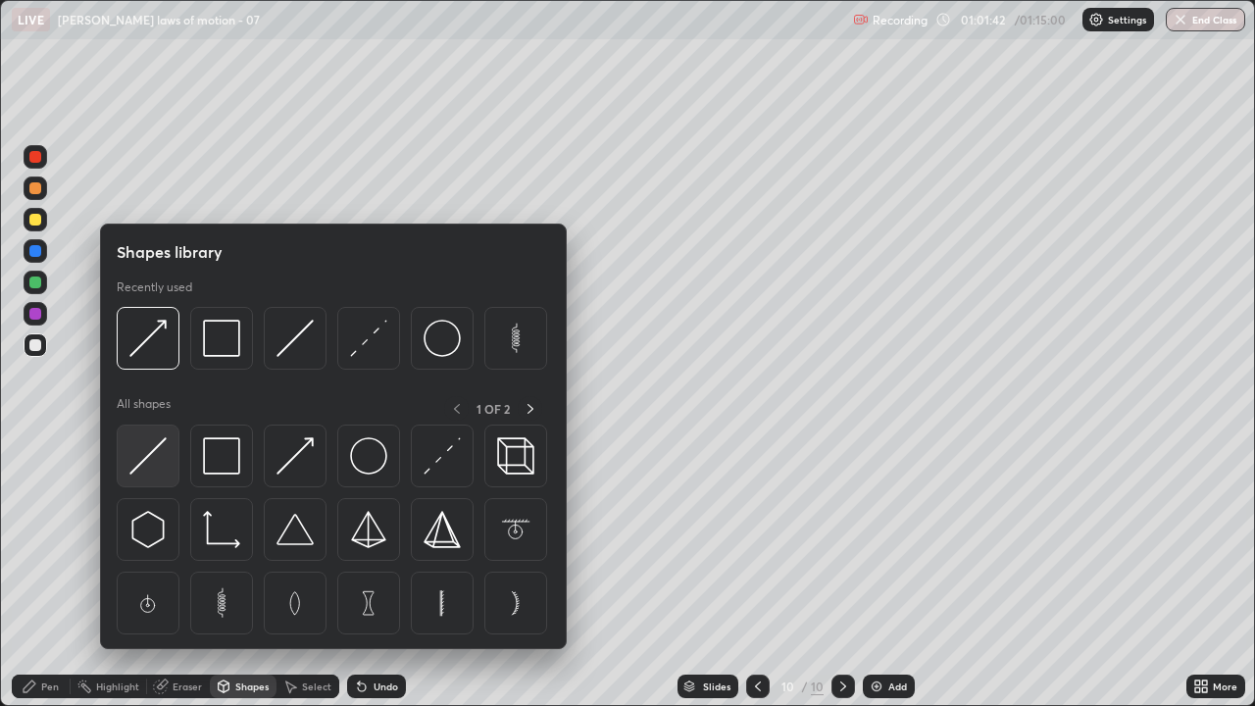
click at [153, 464] on img at bounding box center [147, 455] width 37 height 37
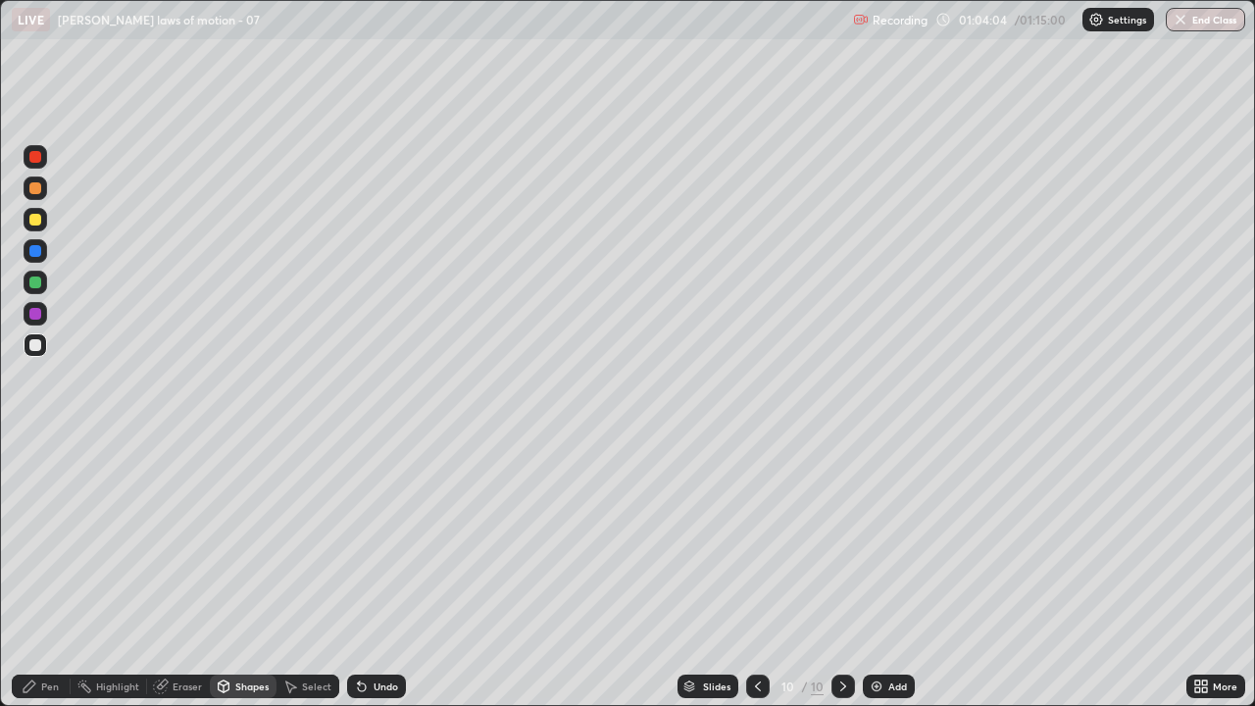
click at [879, 539] on img at bounding box center [876, 686] width 16 height 16
click at [34, 346] on div at bounding box center [35, 345] width 12 height 12
click at [46, 539] on div "Pen" at bounding box center [50, 686] width 18 height 10
click at [244, 539] on div "Shapes" at bounding box center [251, 686] width 33 height 10
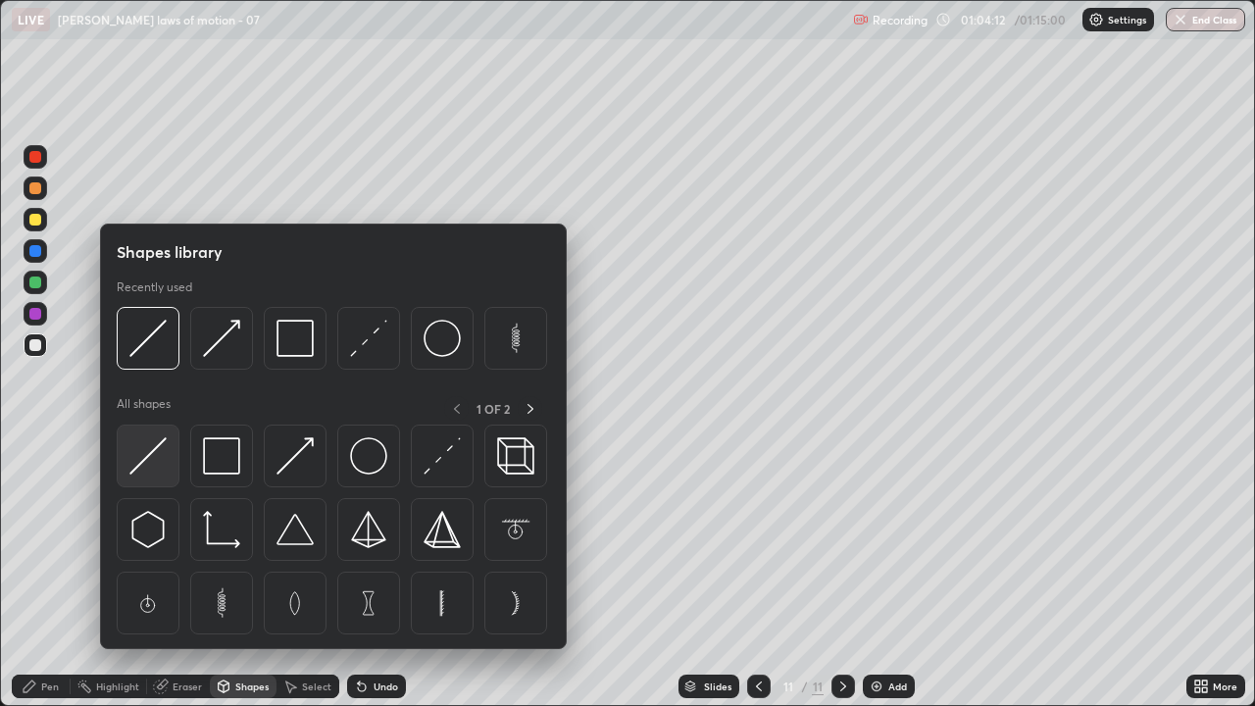
click at [146, 461] on img at bounding box center [147, 455] width 37 height 37
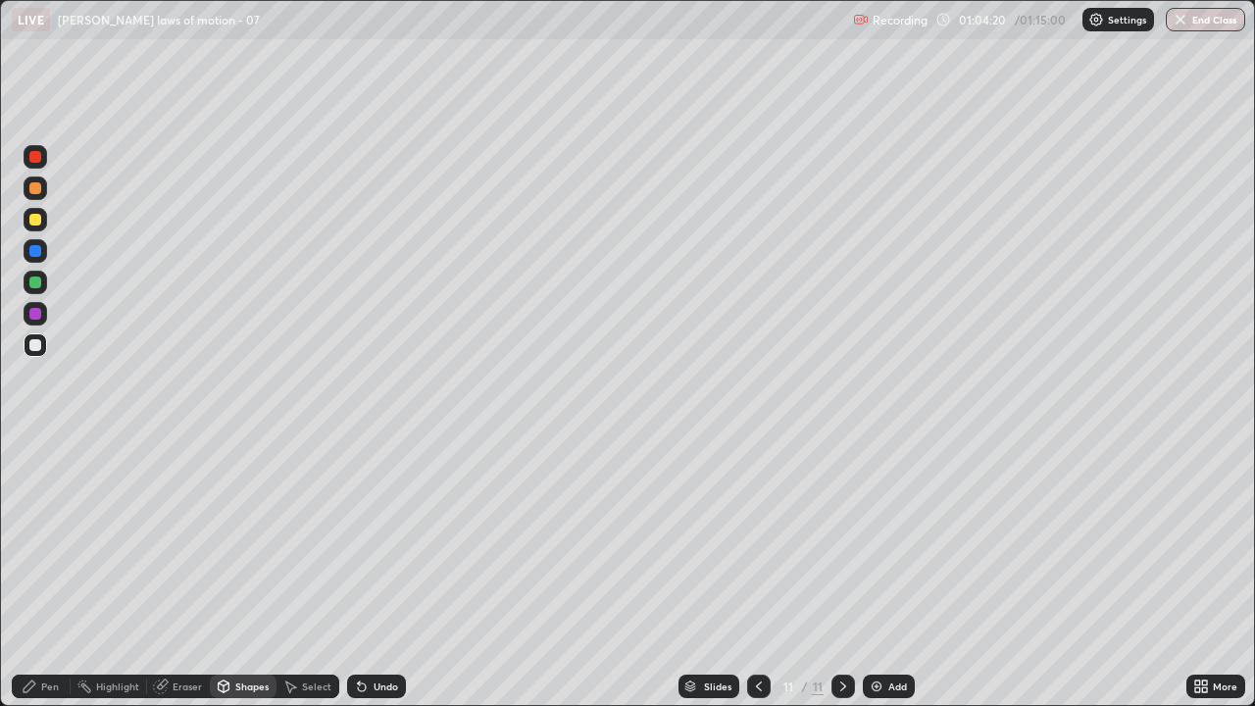
click at [38, 221] on div at bounding box center [35, 220] width 12 height 12
click at [52, 539] on div "Pen" at bounding box center [41, 686] width 59 height 24
click at [359, 539] on icon at bounding box center [362, 687] width 8 height 8
click at [369, 539] on div "Undo" at bounding box center [376, 686] width 59 height 24
click at [368, 539] on div "Undo" at bounding box center [376, 686] width 59 height 24
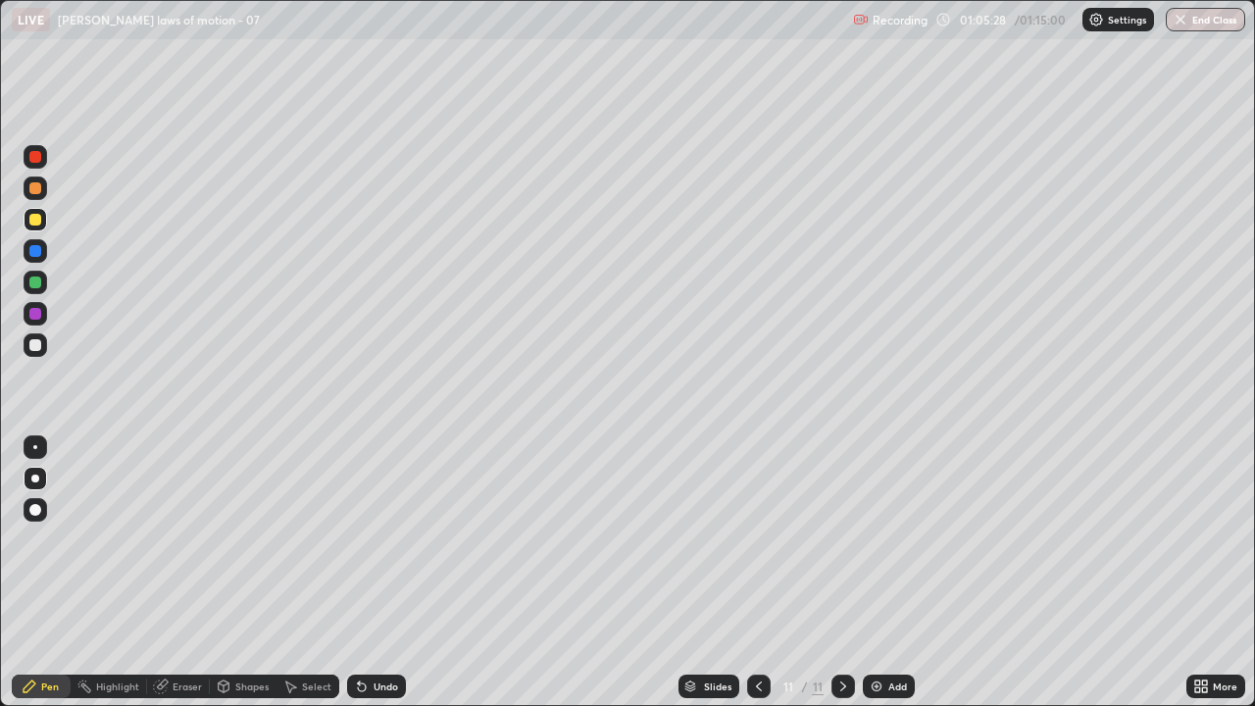
click at [373, 539] on div "Undo" at bounding box center [385, 686] width 25 height 10
click at [368, 539] on div "Undo" at bounding box center [376, 686] width 59 height 24
click at [373, 539] on div "Undo" at bounding box center [385, 686] width 25 height 10
click at [29, 343] on div at bounding box center [35, 345] width 12 height 12
click at [34, 282] on div at bounding box center [35, 282] width 12 height 12
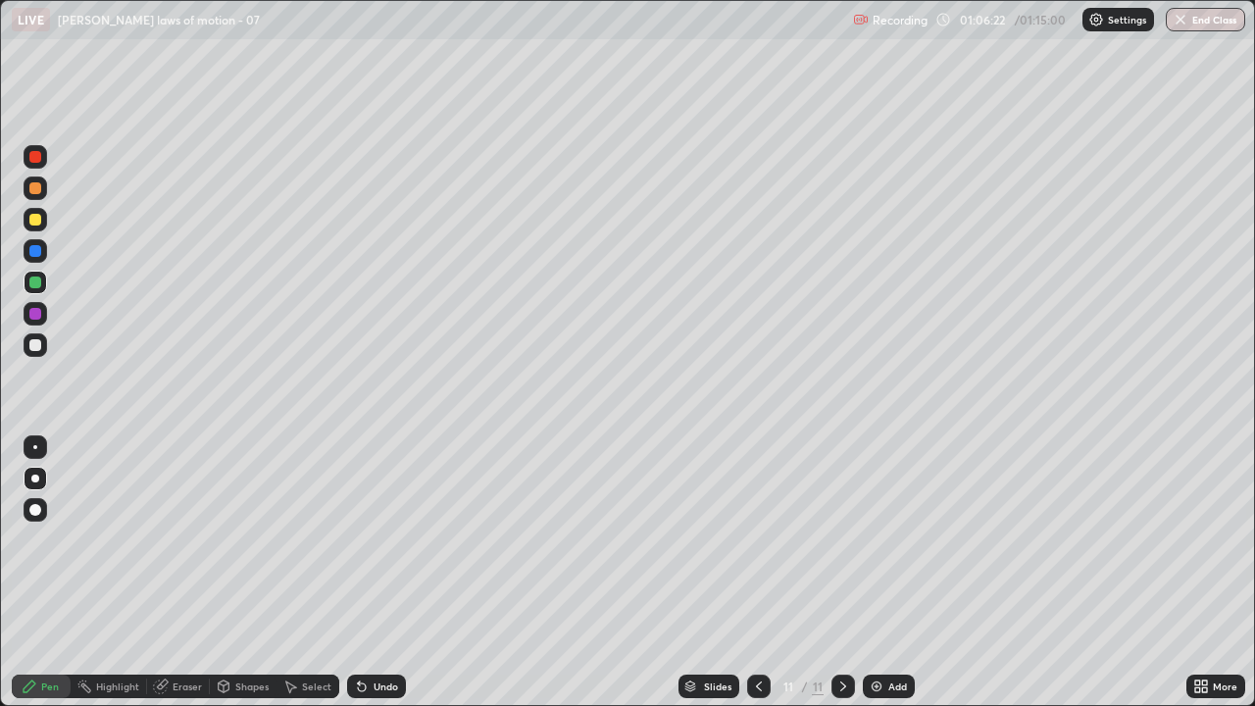
click at [178, 539] on div "Eraser" at bounding box center [186, 686] width 29 height 10
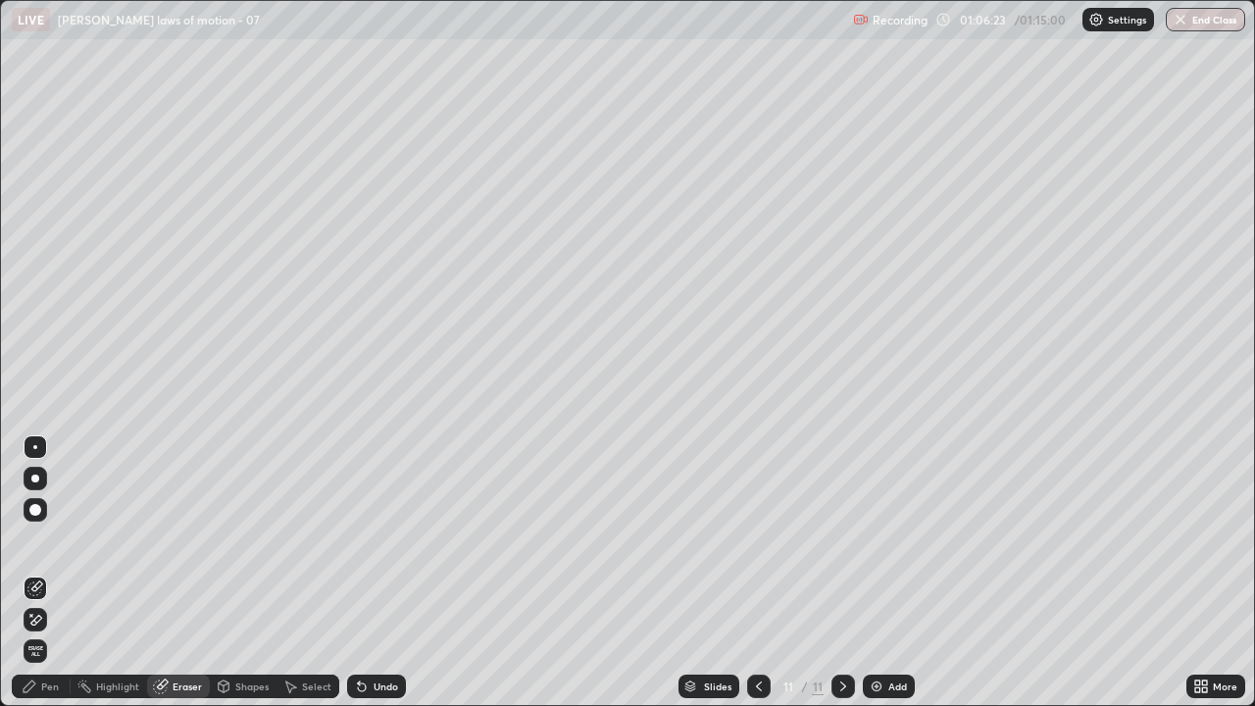
click at [183, 539] on div "Eraser" at bounding box center [186, 686] width 29 height 10
click at [246, 539] on div "Shapes" at bounding box center [251, 686] width 33 height 10
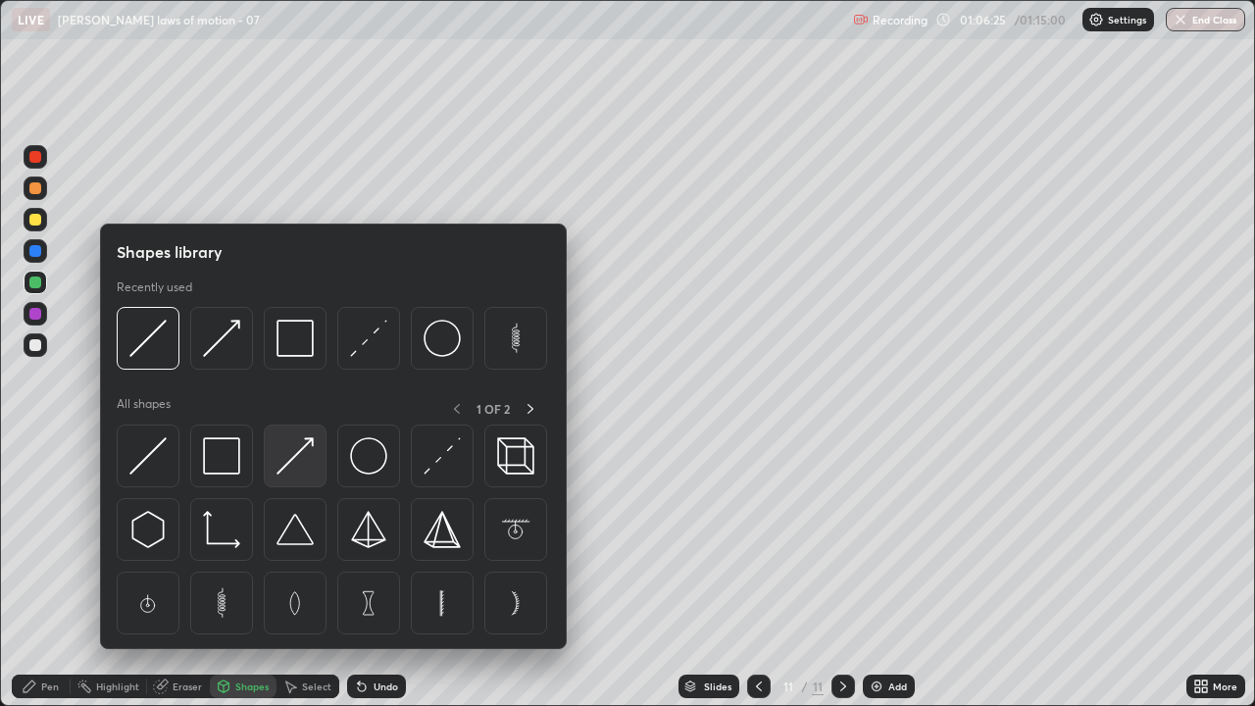
click at [280, 459] on img at bounding box center [294, 455] width 37 height 37
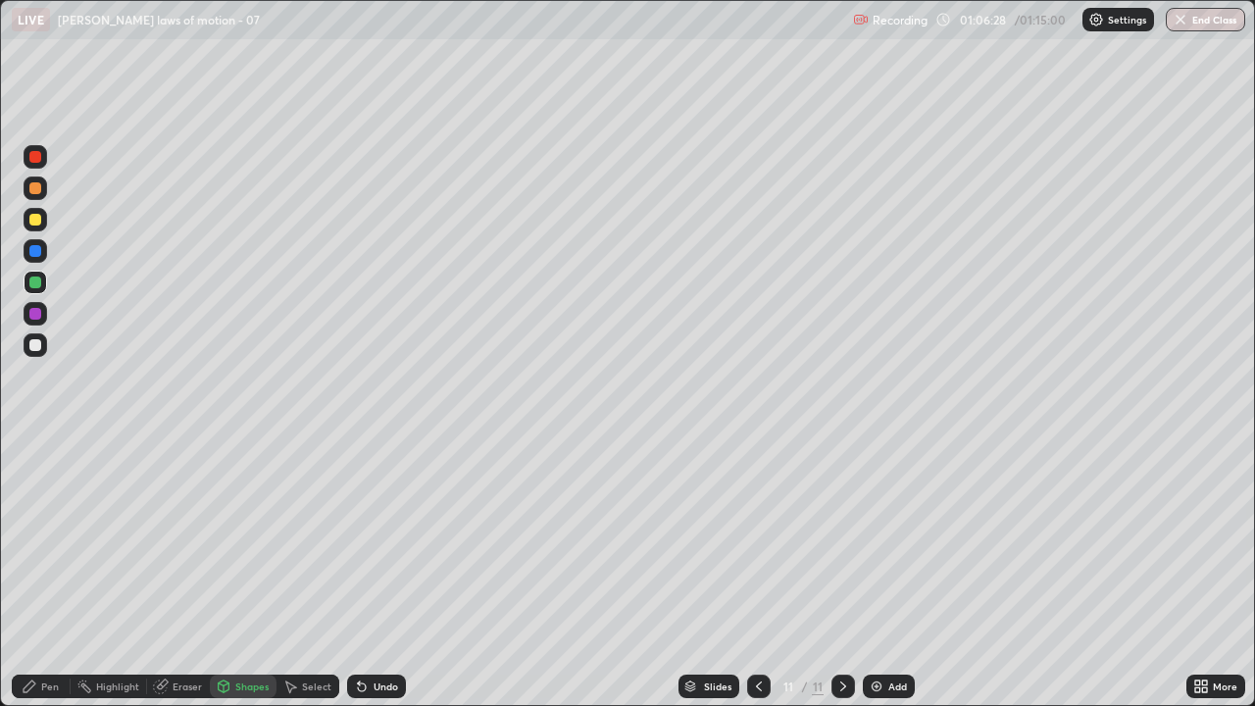
click at [347, 539] on div "Undo" at bounding box center [376, 686] width 59 height 24
click at [38, 190] on div at bounding box center [35, 188] width 12 height 12
click at [45, 539] on div "Pen" at bounding box center [50, 686] width 18 height 10
click at [31, 348] on div at bounding box center [35, 345] width 12 height 12
click at [33, 161] on div at bounding box center [35, 157] width 12 height 12
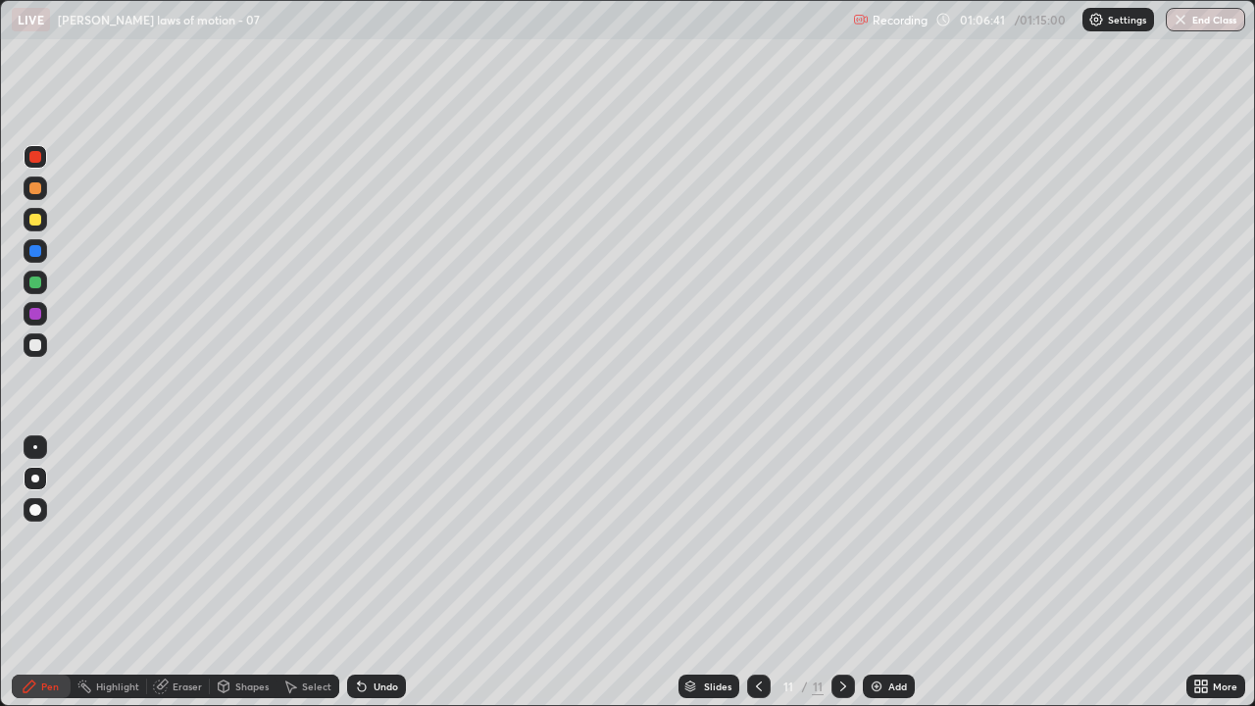
click at [177, 539] on div "Eraser" at bounding box center [186, 686] width 29 height 10
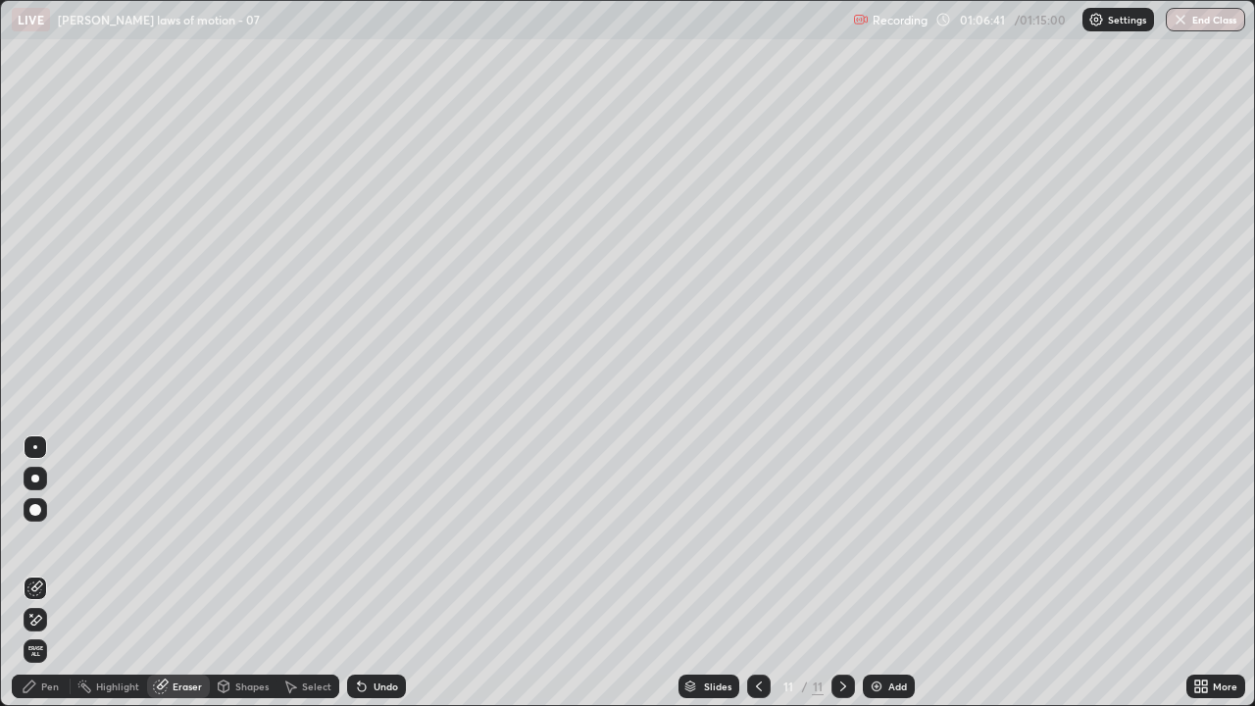
click at [245, 539] on div "Shapes" at bounding box center [251, 686] width 33 height 10
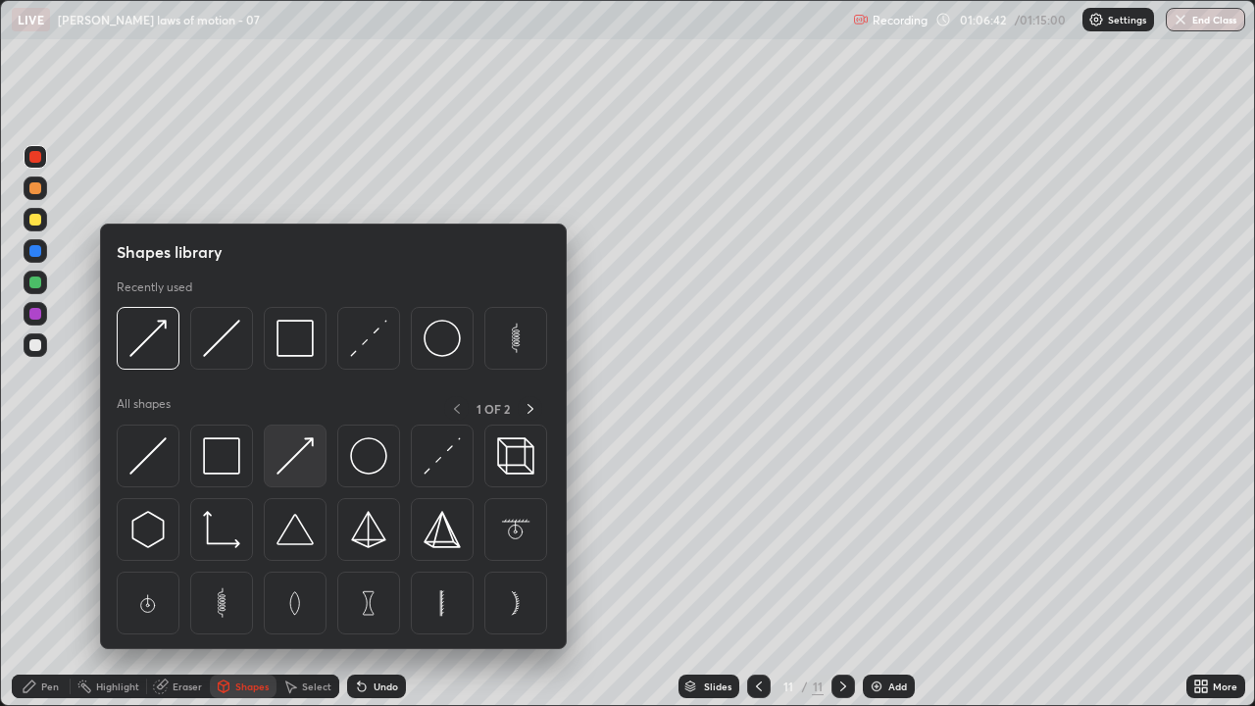
click at [292, 460] on img at bounding box center [294, 455] width 37 height 37
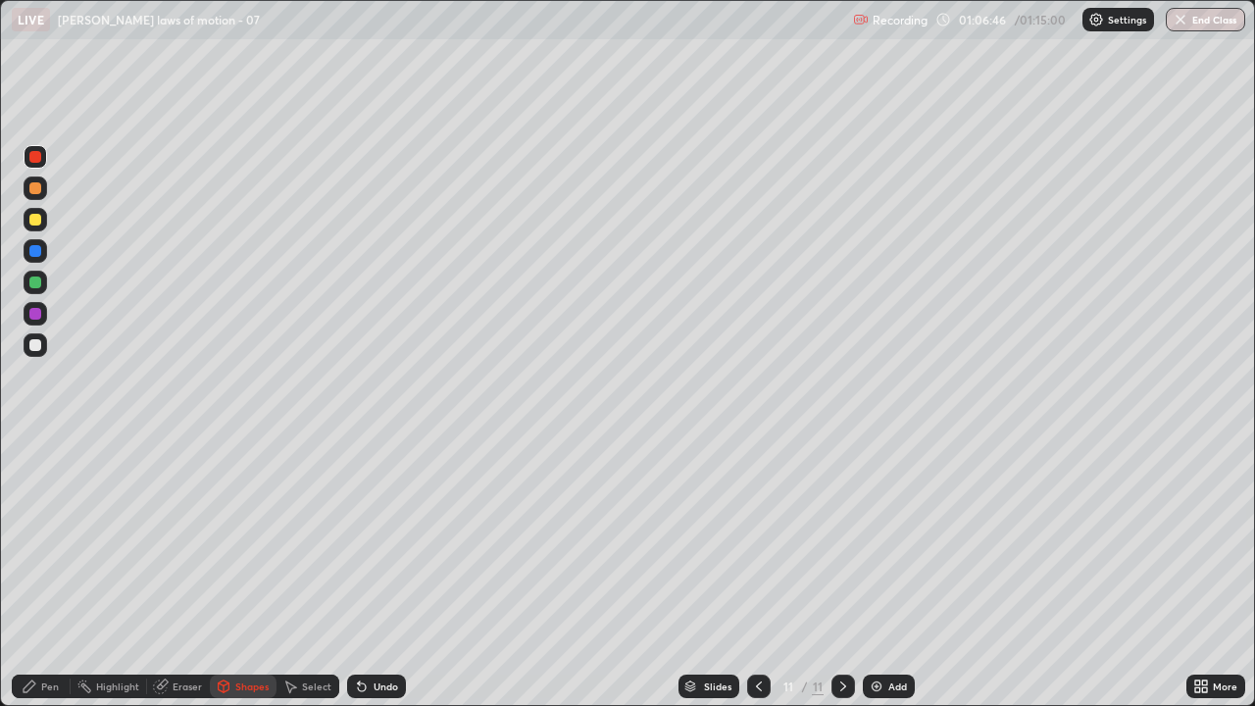
click at [358, 539] on icon at bounding box center [362, 687] width 8 height 8
click at [52, 539] on div "Pen" at bounding box center [50, 686] width 18 height 10
click at [361, 539] on icon at bounding box center [362, 687] width 8 height 8
click at [375, 539] on div "Undo" at bounding box center [385, 686] width 25 height 10
click at [358, 539] on icon at bounding box center [359, 682] width 2 height 2
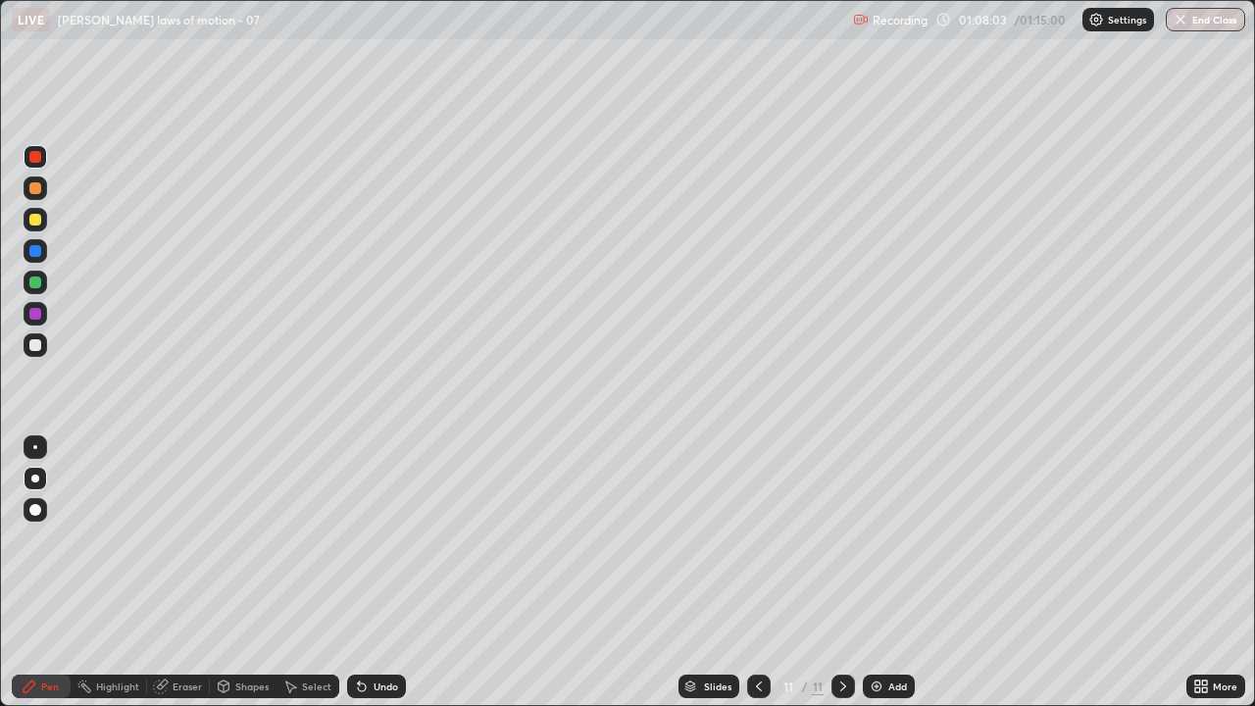
click at [358, 539] on icon at bounding box center [362, 687] width 8 height 8
click at [351, 539] on div "Undo" at bounding box center [376, 686] width 59 height 24
click at [355, 539] on icon at bounding box center [362, 686] width 16 height 16
click at [355, 539] on div "Undo" at bounding box center [376, 686] width 59 height 24
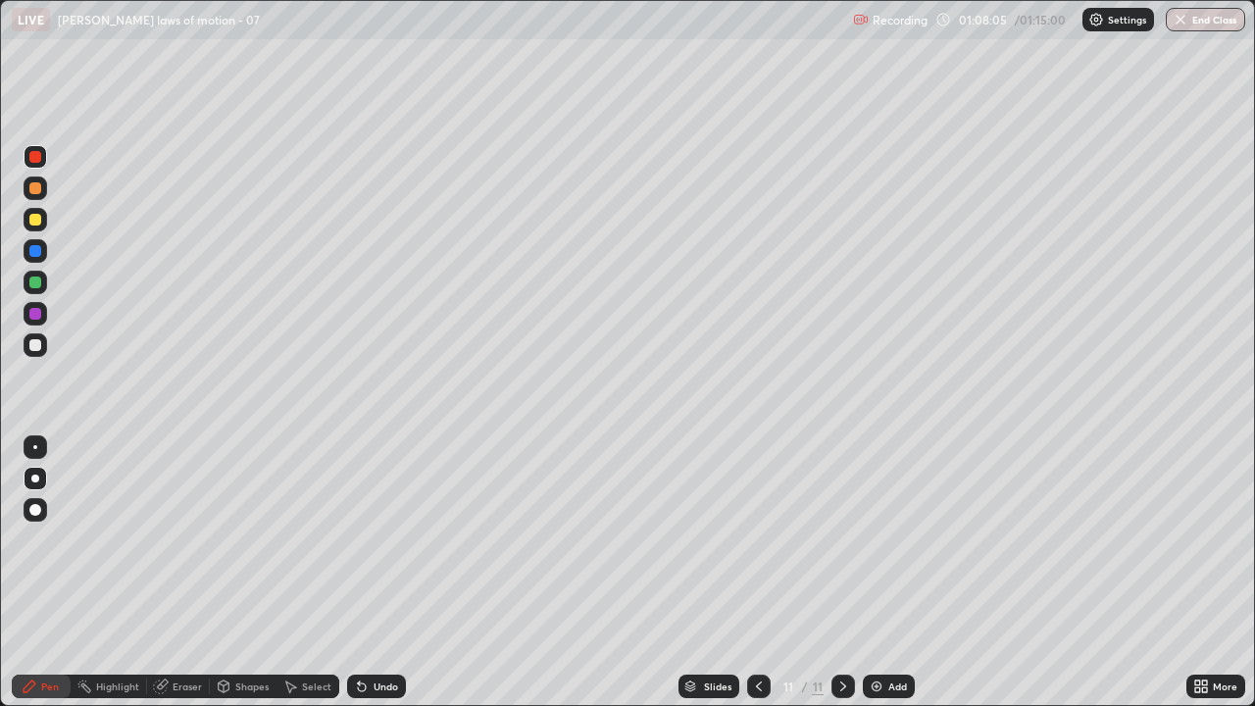
click at [355, 539] on icon at bounding box center [362, 686] width 16 height 16
click at [358, 539] on icon at bounding box center [362, 686] width 16 height 16
click at [359, 539] on icon at bounding box center [362, 687] width 8 height 8
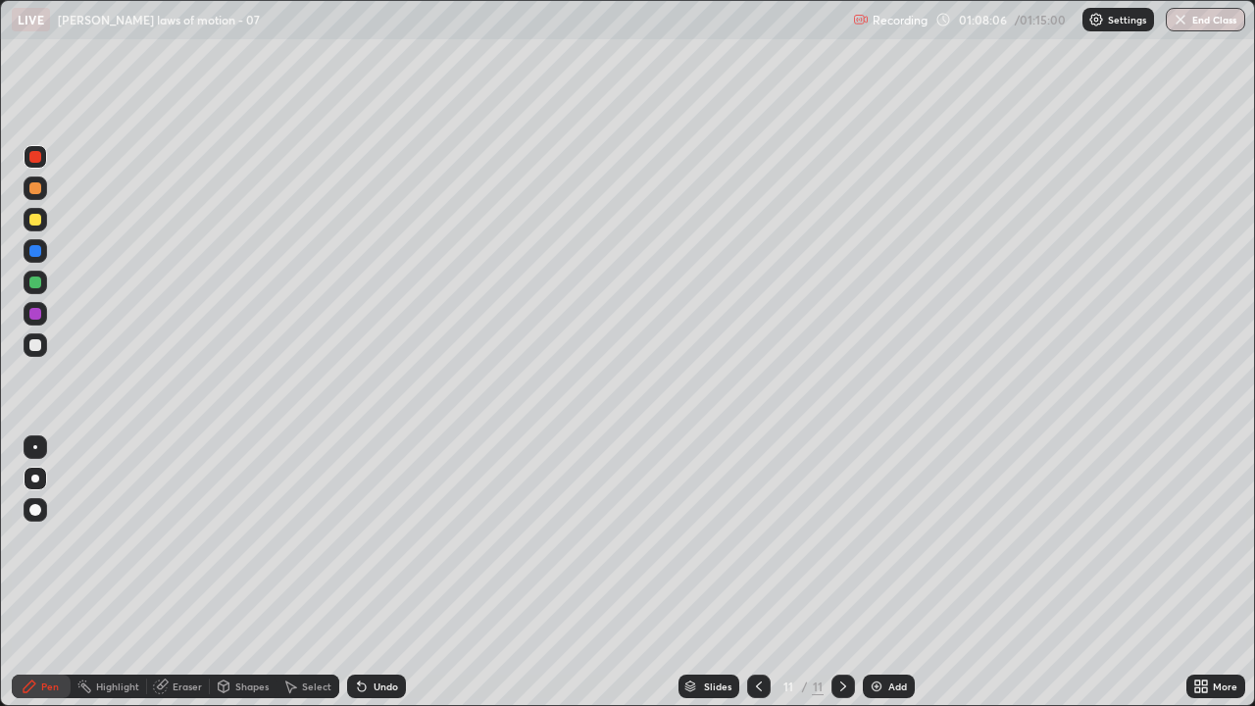
click at [352, 539] on div "Undo" at bounding box center [376, 686] width 59 height 24
click at [353, 539] on div "Undo" at bounding box center [376, 686] width 59 height 24
click at [36, 347] on div at bounding box center [35, 345] width 12 height 12
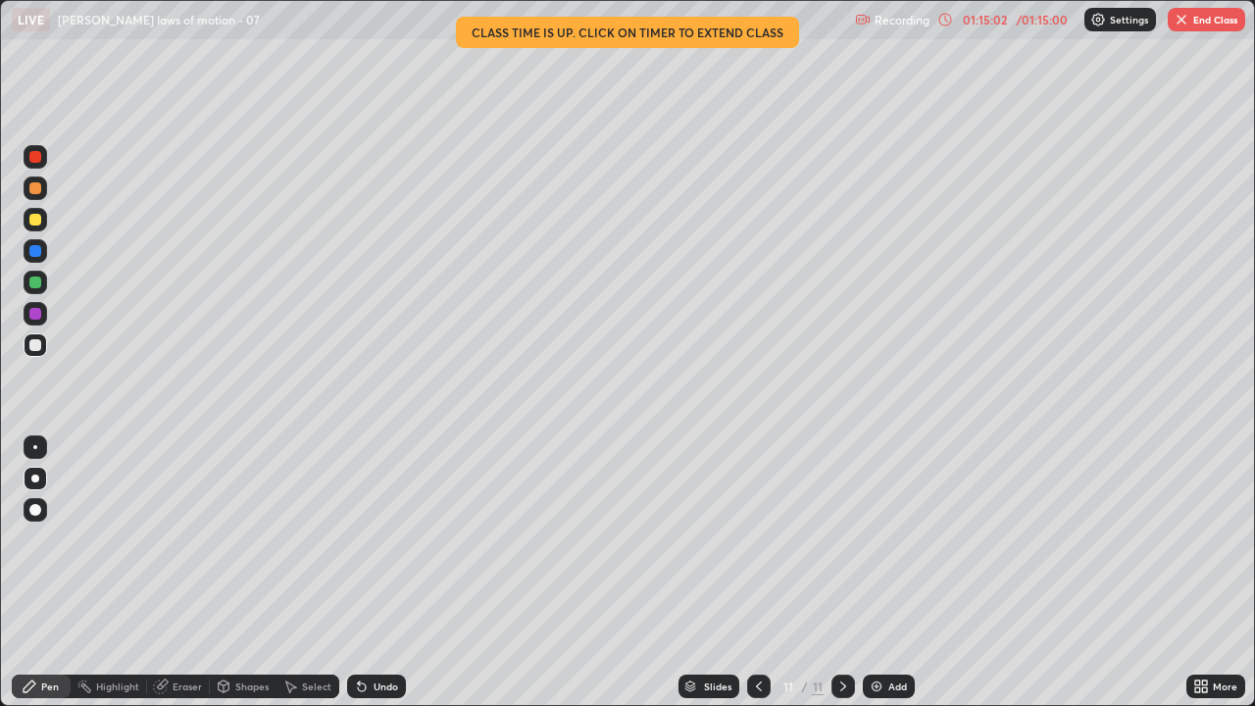
click at [1203, 21] on button "End Class" at bounding box center [1205, 20] width 77 height 24
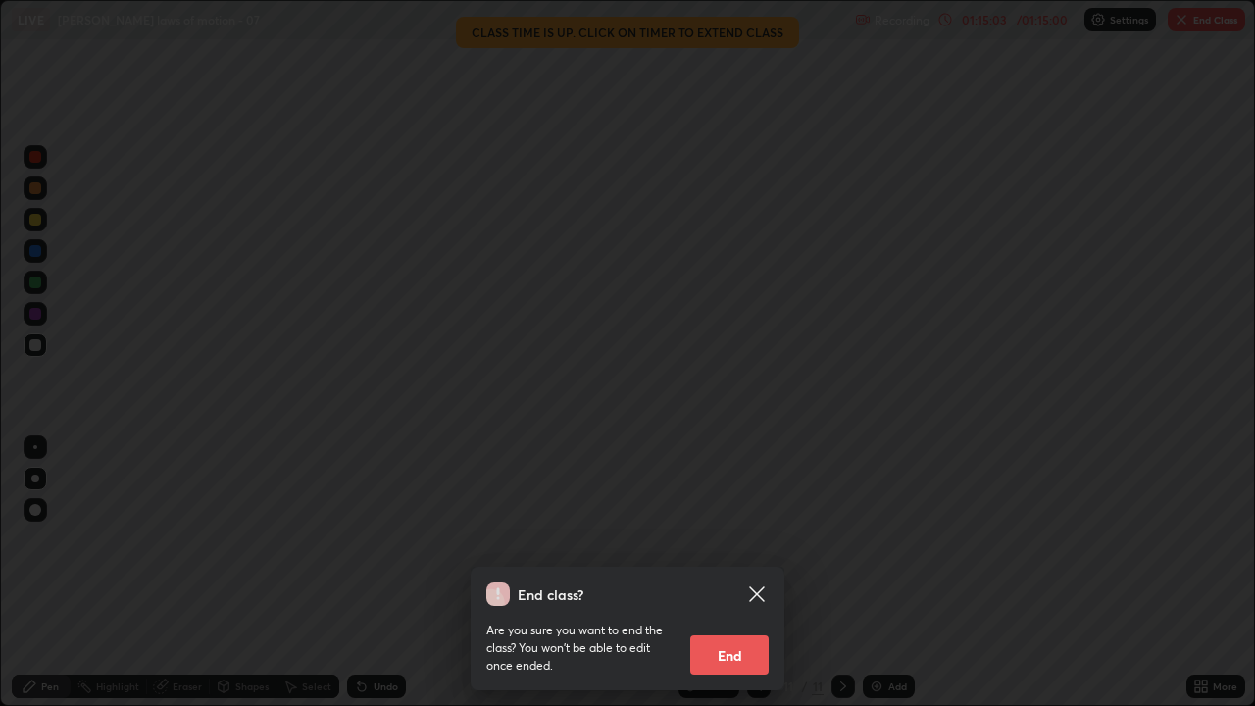
click at [737, 539] on button "End" at bounding box center [729, 654] width 78 height 39
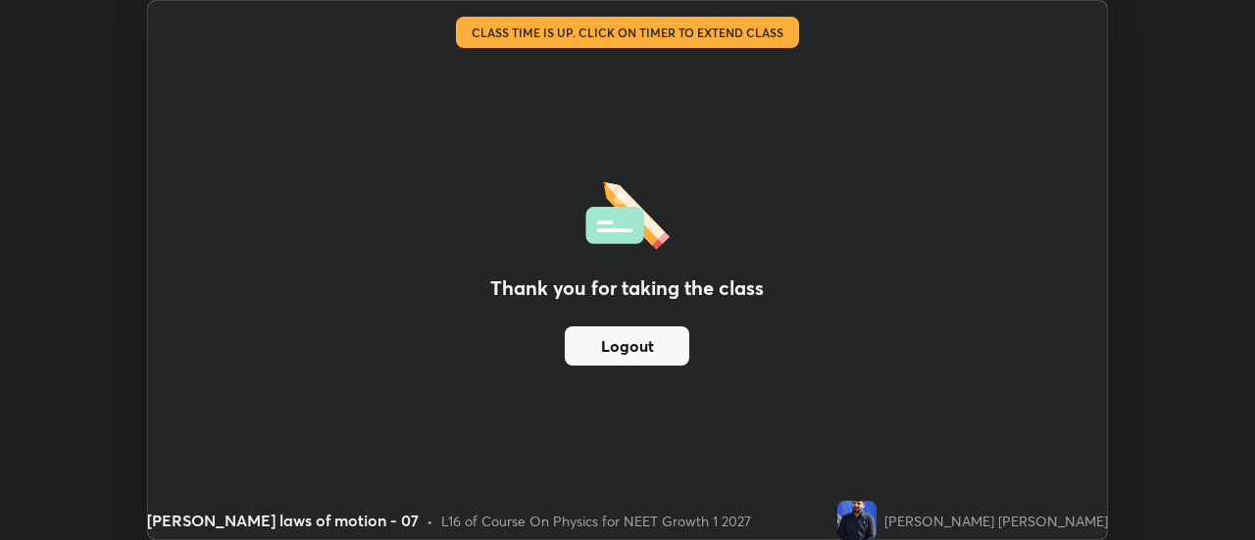
scroll to position [97469, 96754]
